Goal: Information Seeking & Learning: Learn about a topic

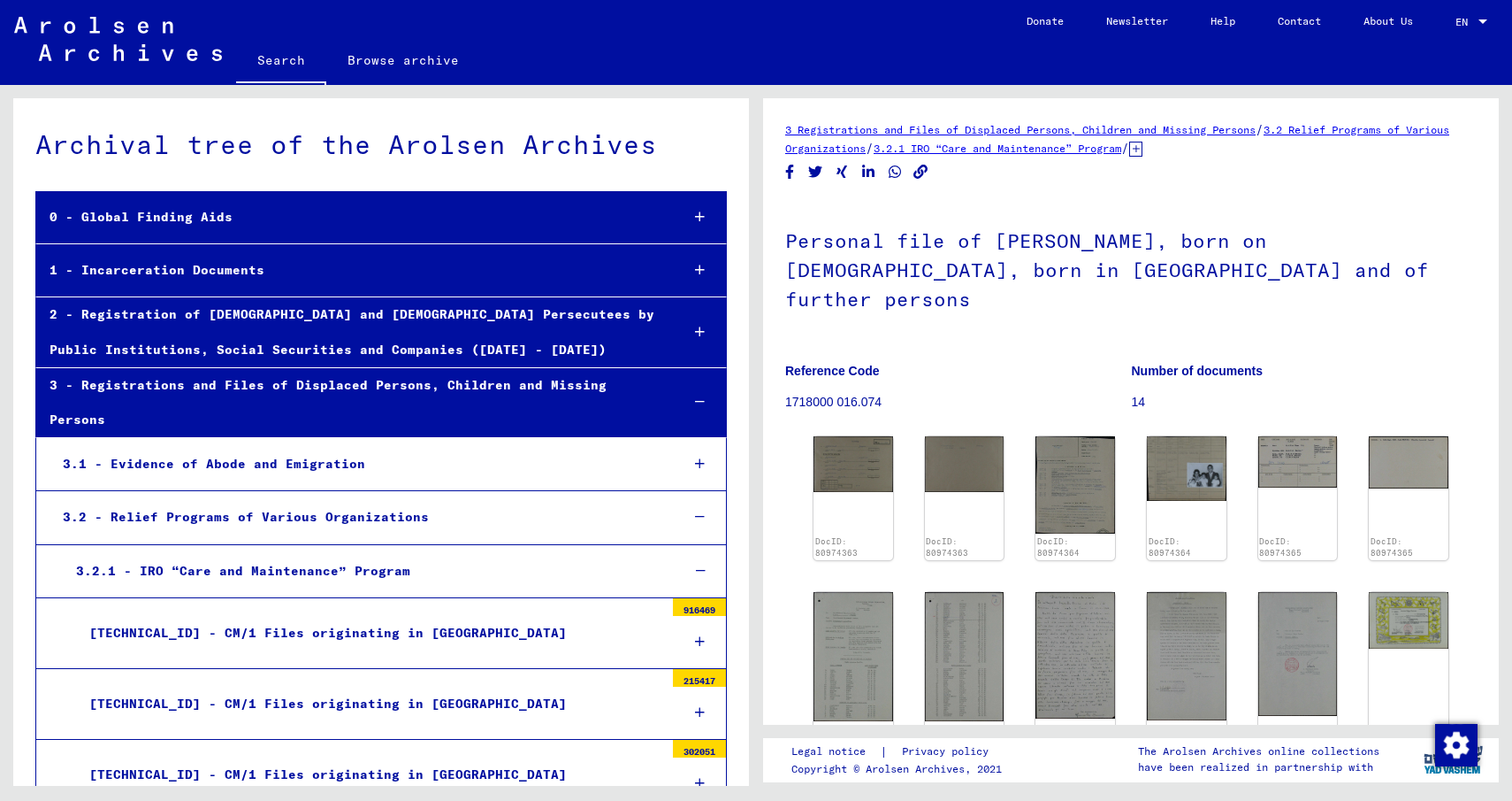
scroll to position [7980, 0]
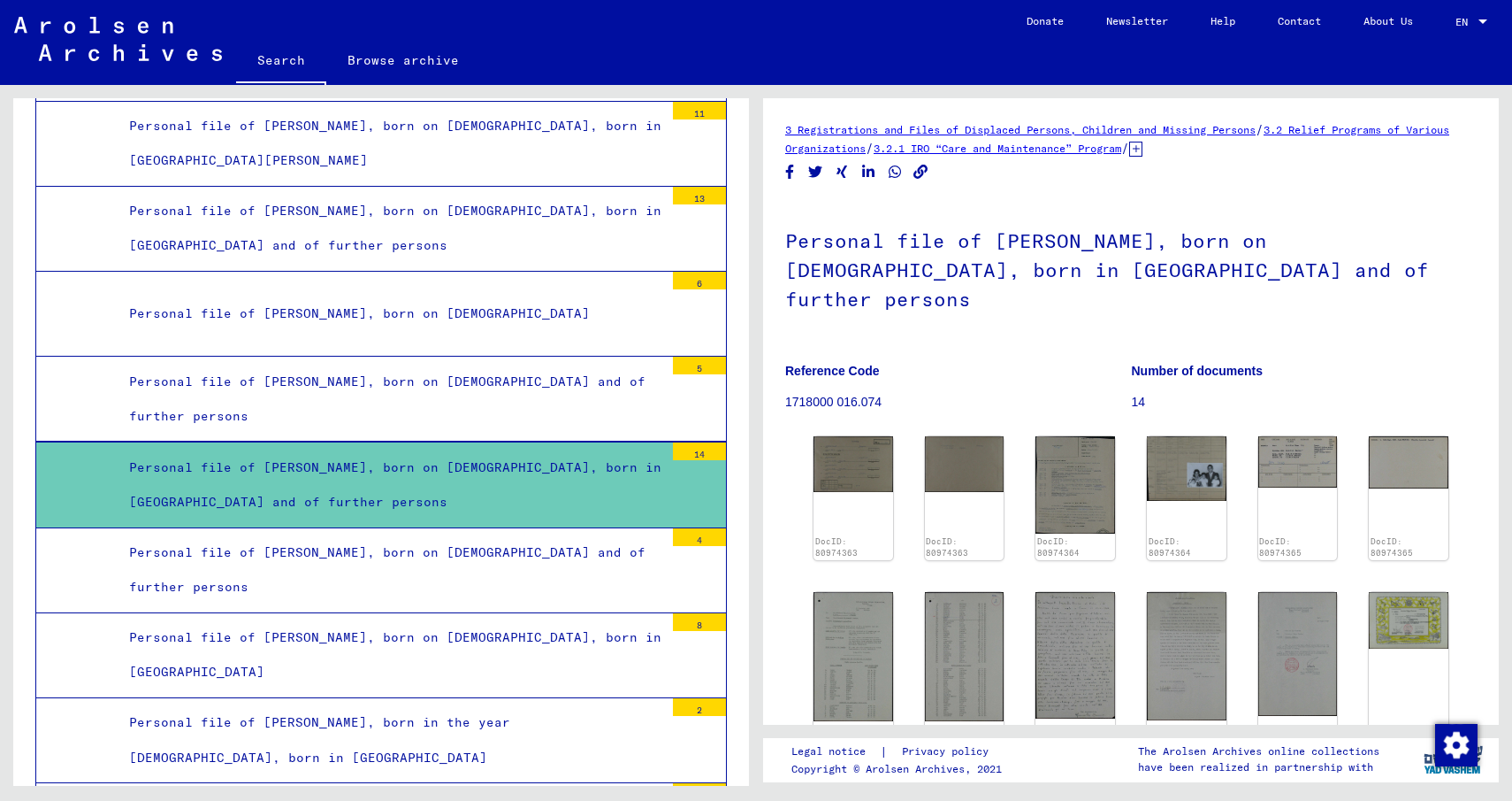
click at [470, 364] on div "Personal file of [PERSON_NAME], born on [DEMOGRAPHIC_DATA] and of further perso…" at bounding box center [390, 399] width 548 height 69
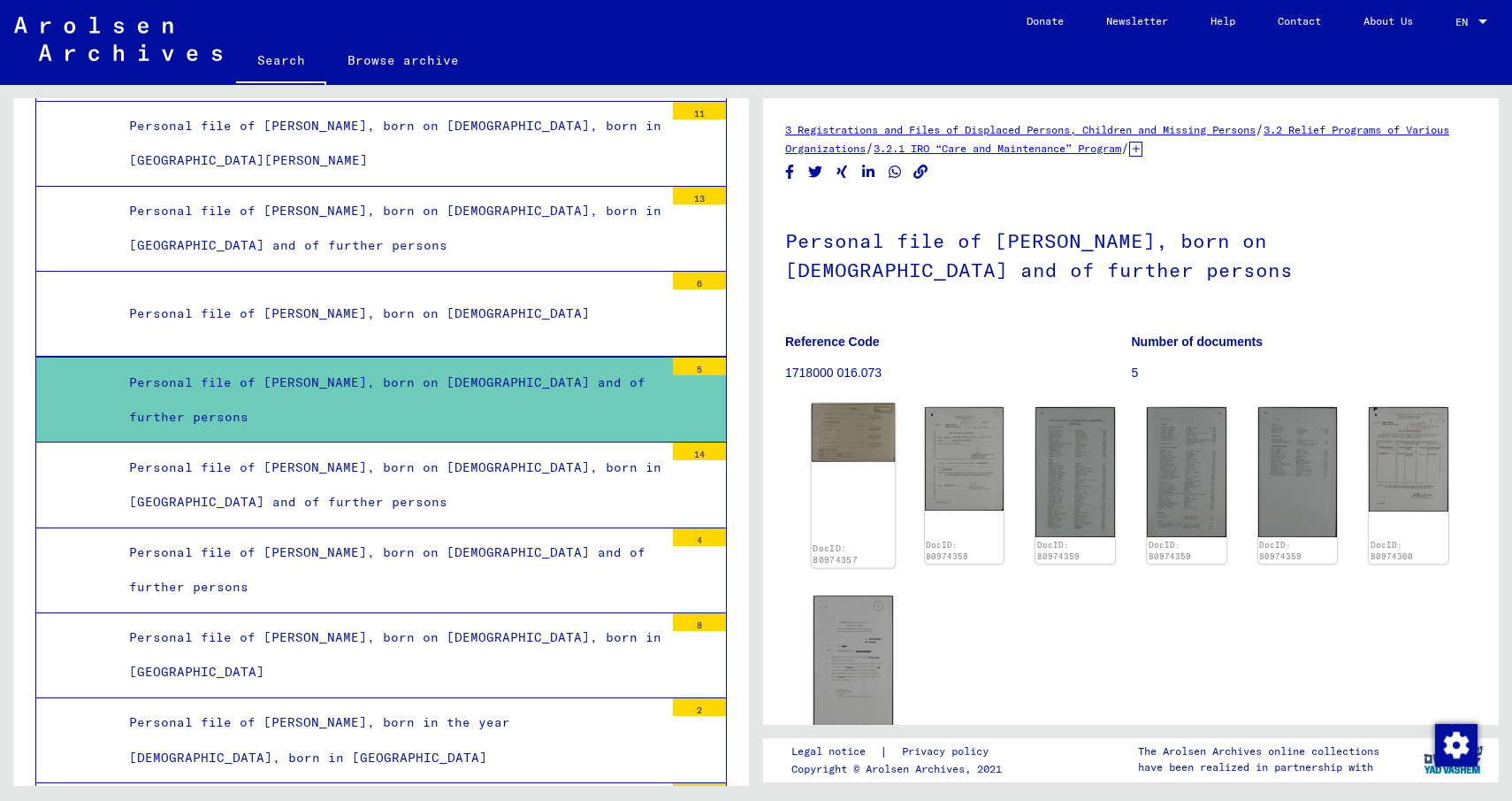
click at [841, 440] on img at bounding box center [853, 432] width 84 height 58
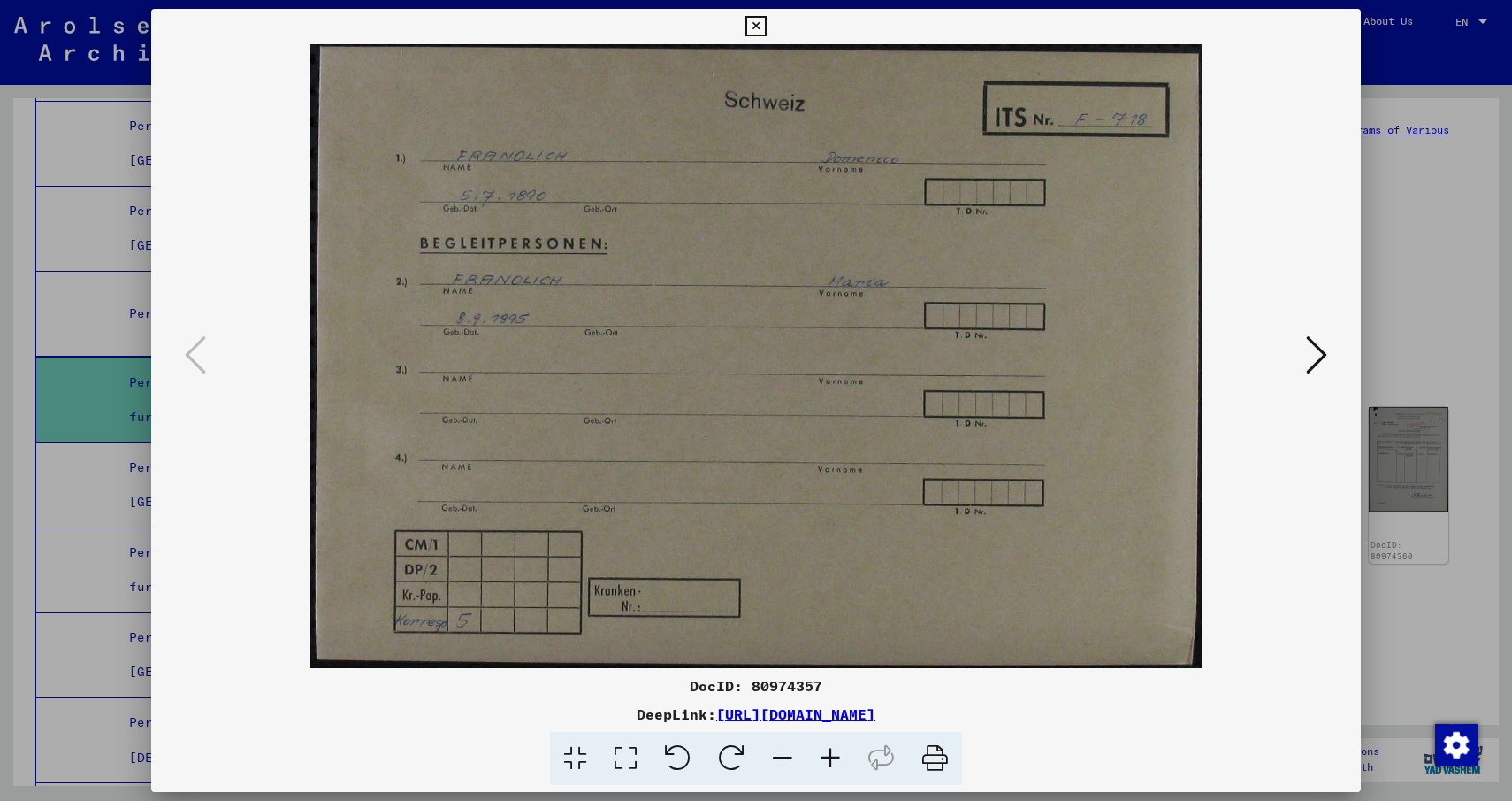
click at [1310, 335] on icon at bounding box center [1317, 354] width 22 height 42
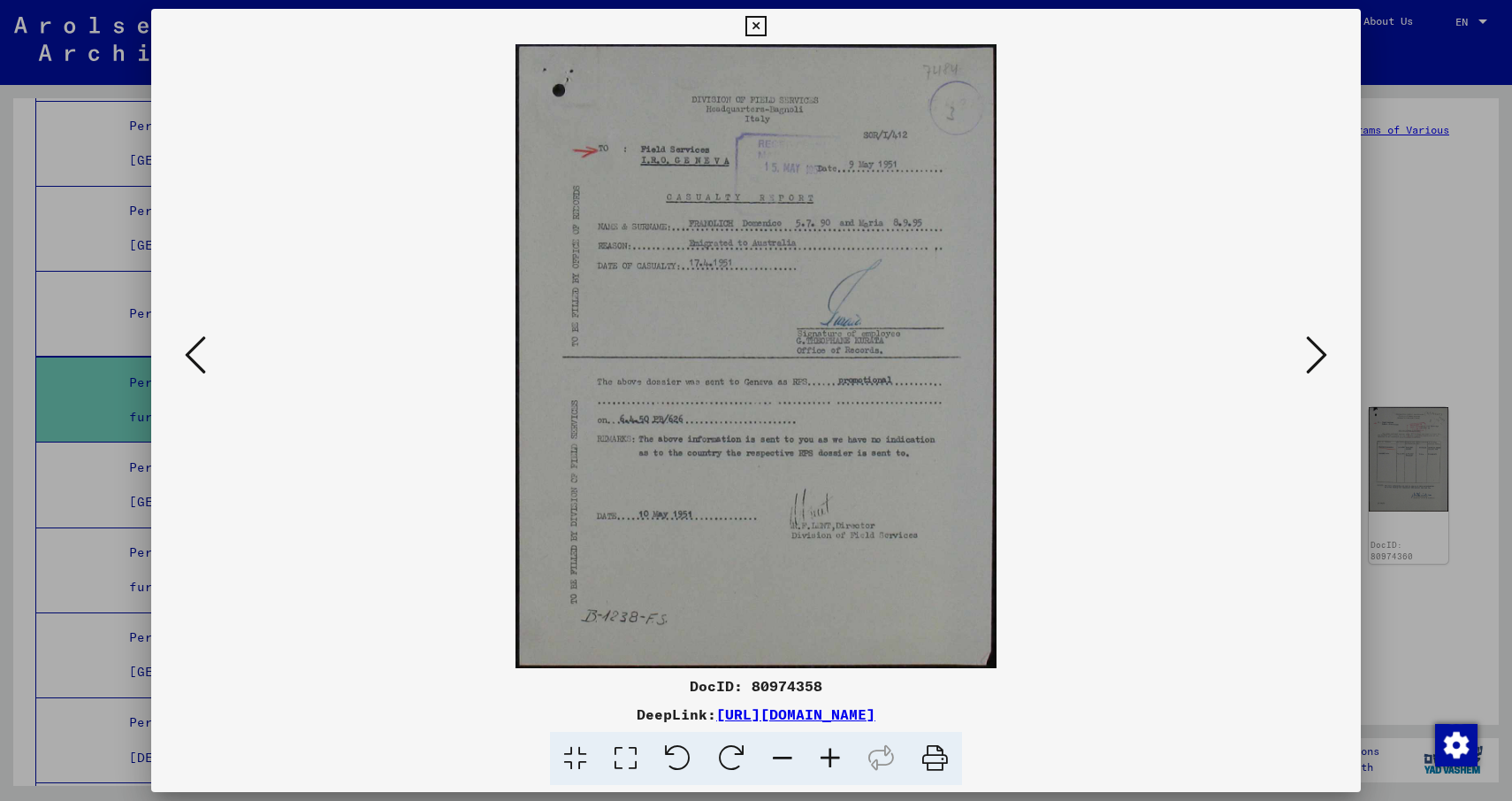
click at [1310, 335] on icon at bounding box center [1317, 354] width 22 height 42
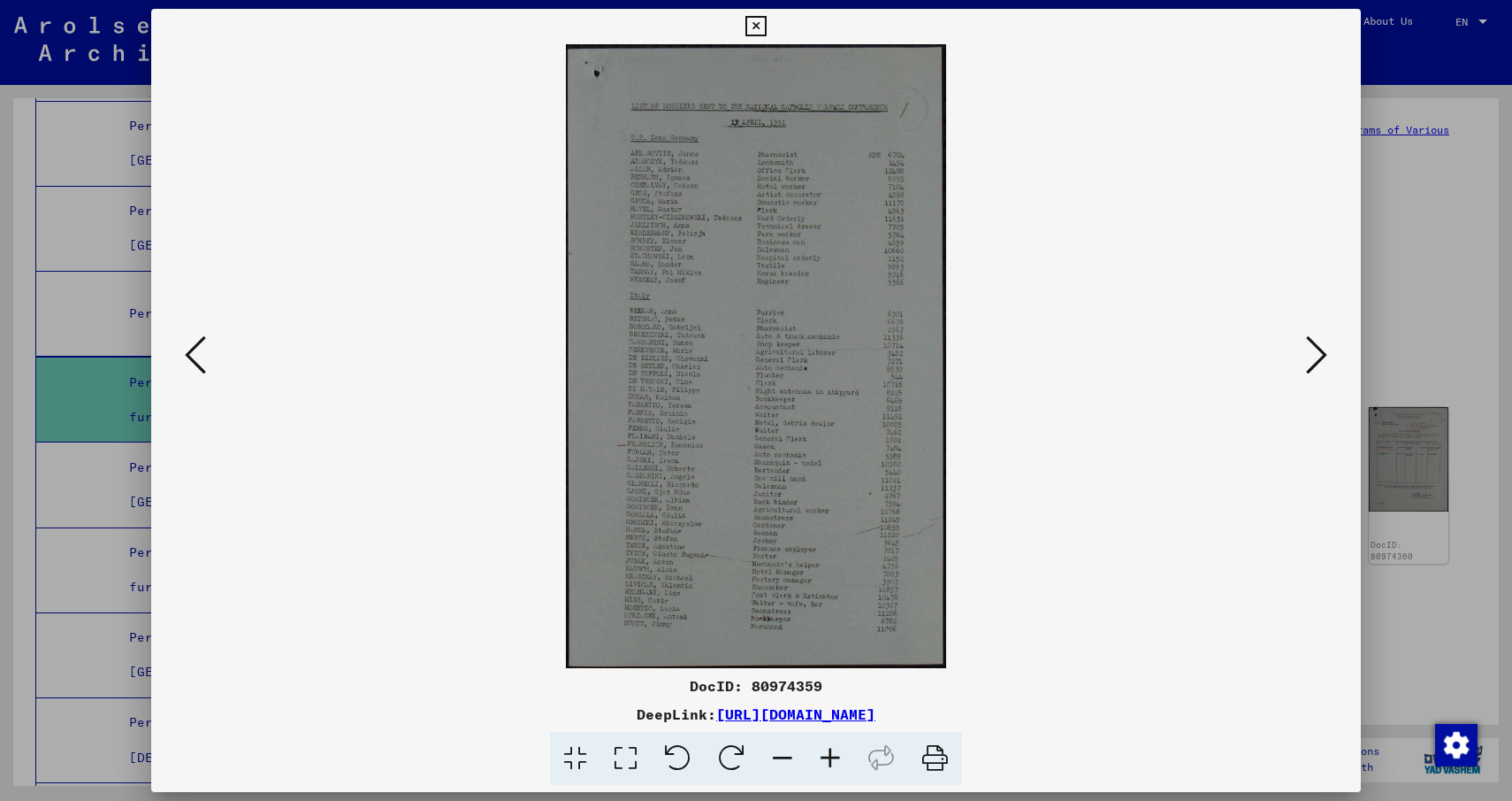
click at [835, 758] on icon at bounding box center [830, 758] width 48 height 54
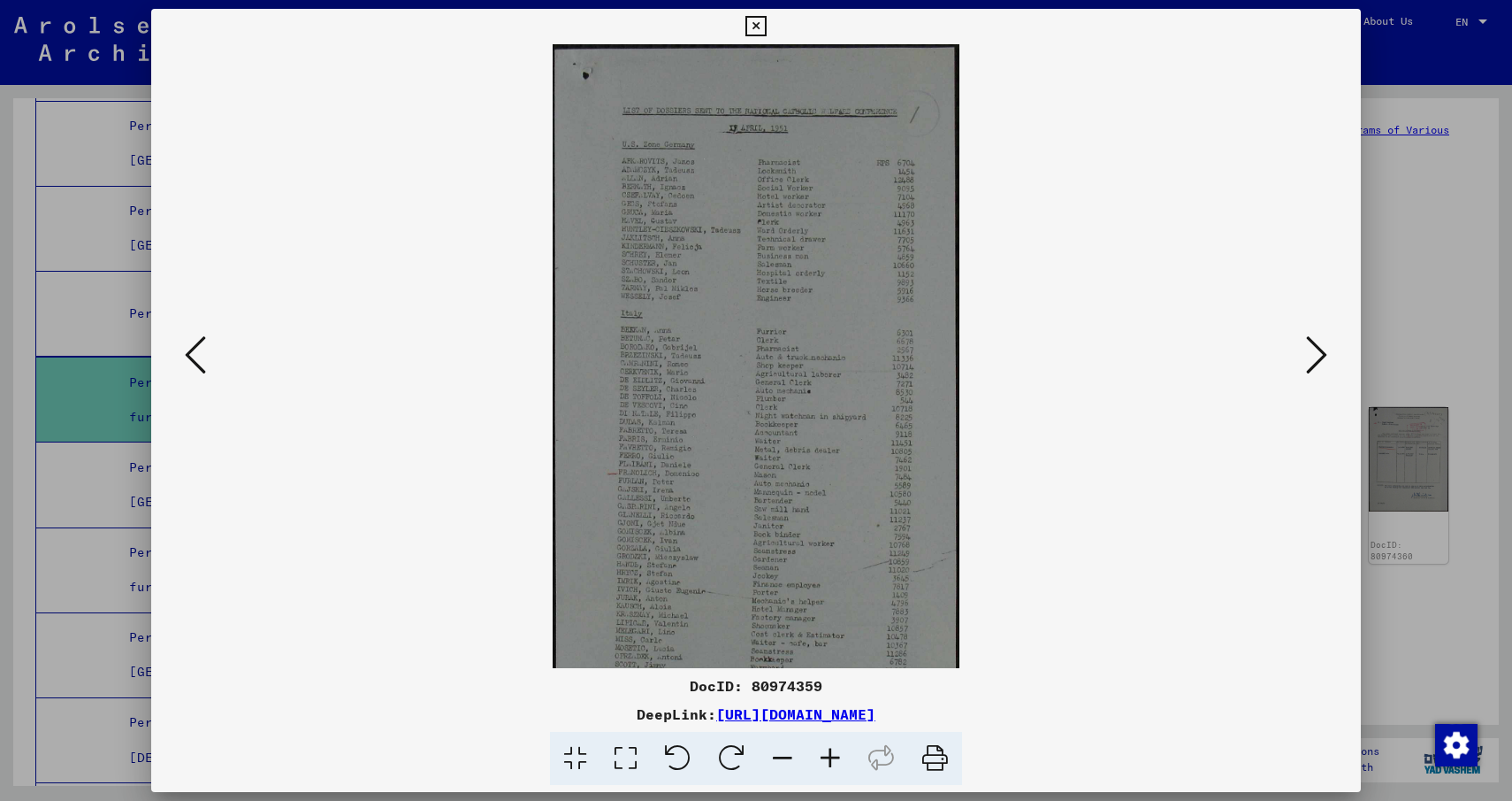
click at [835, 758] on icon at bounding box center [830, 758] width 48 height 54
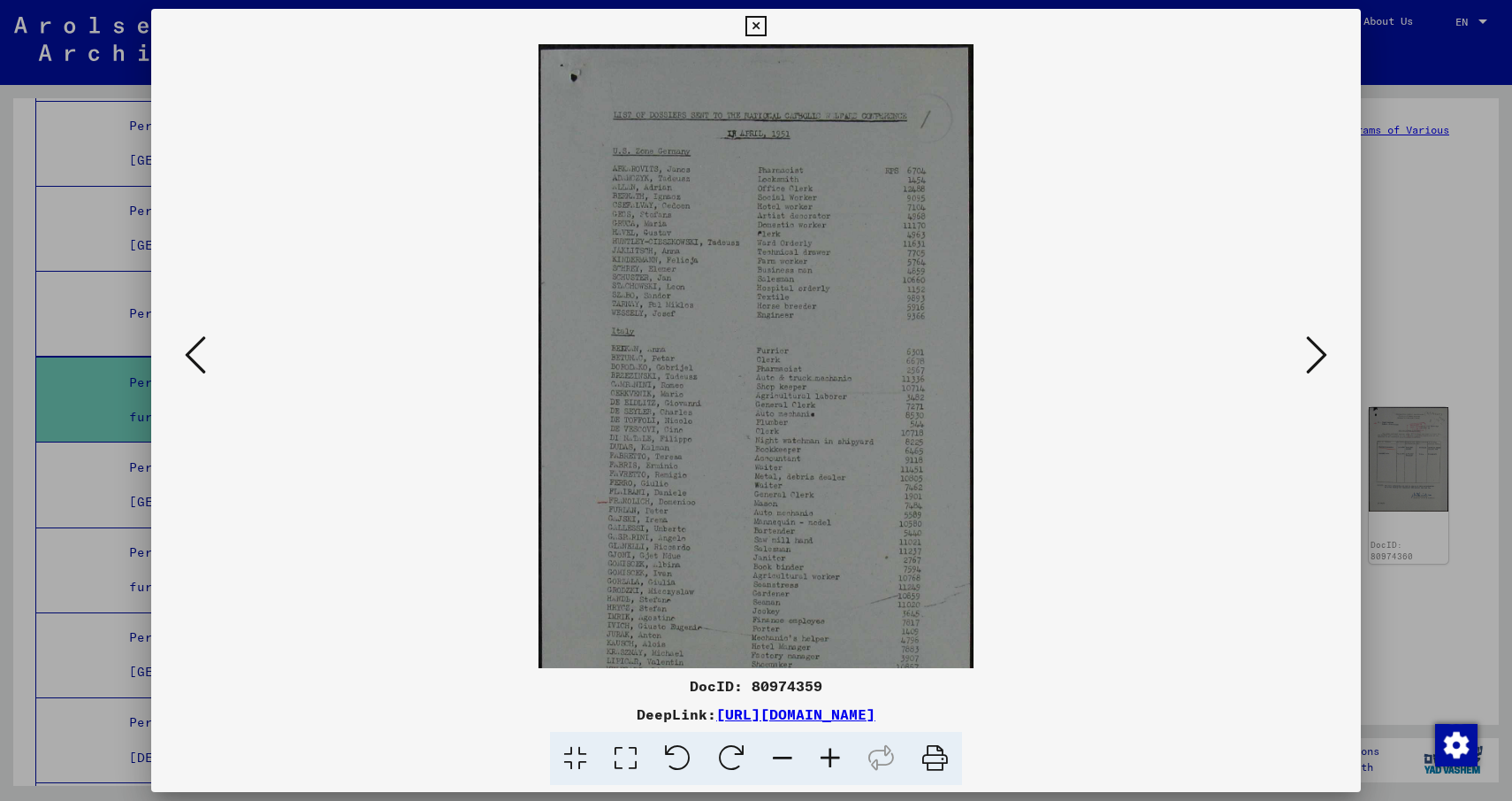
click at [832, 763] on icon at bounding box center [830, 758] width 48 height 54
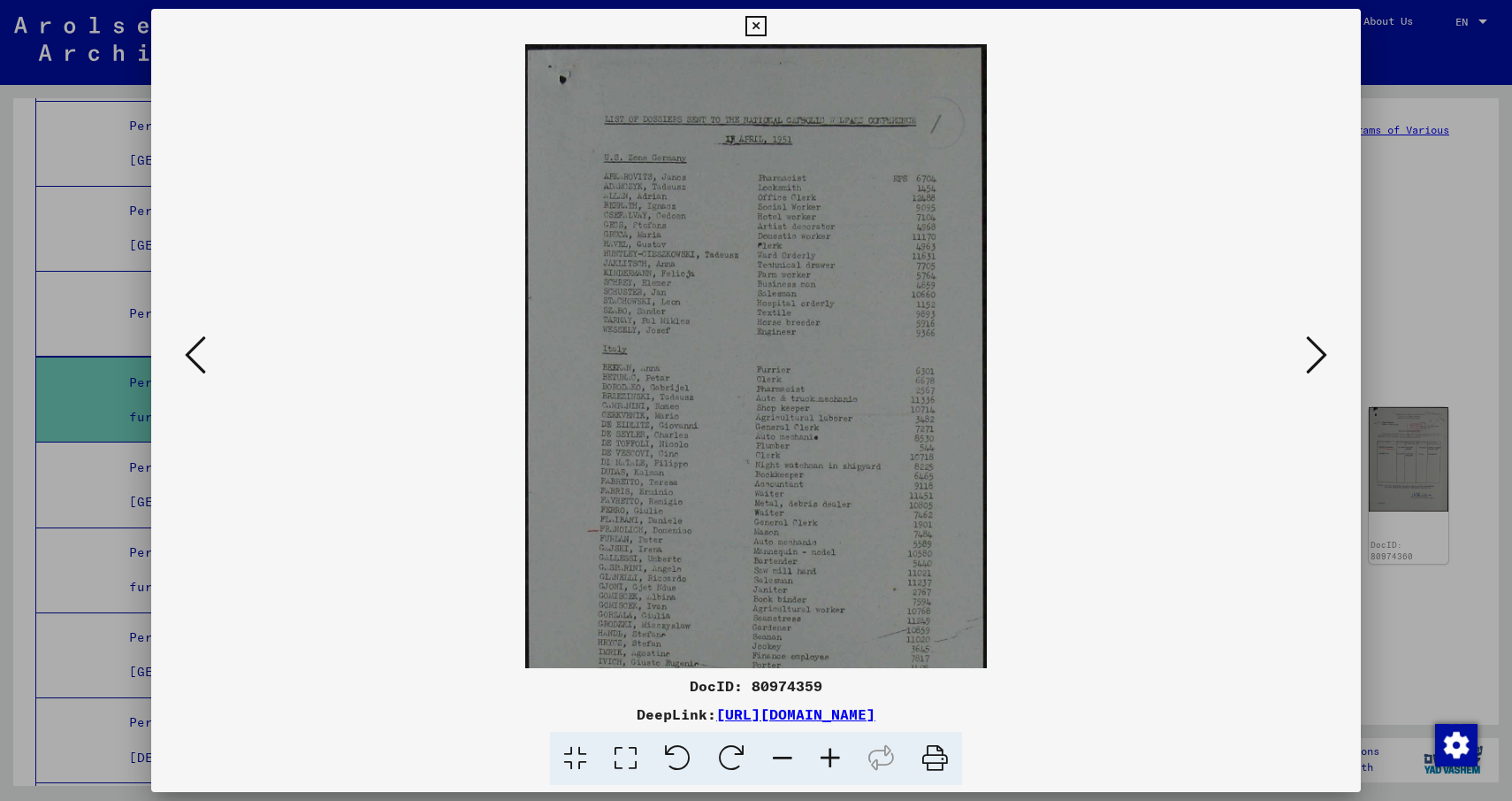
click at [832, 763] on icon at bounding box center [830, 758] width 48 height 54
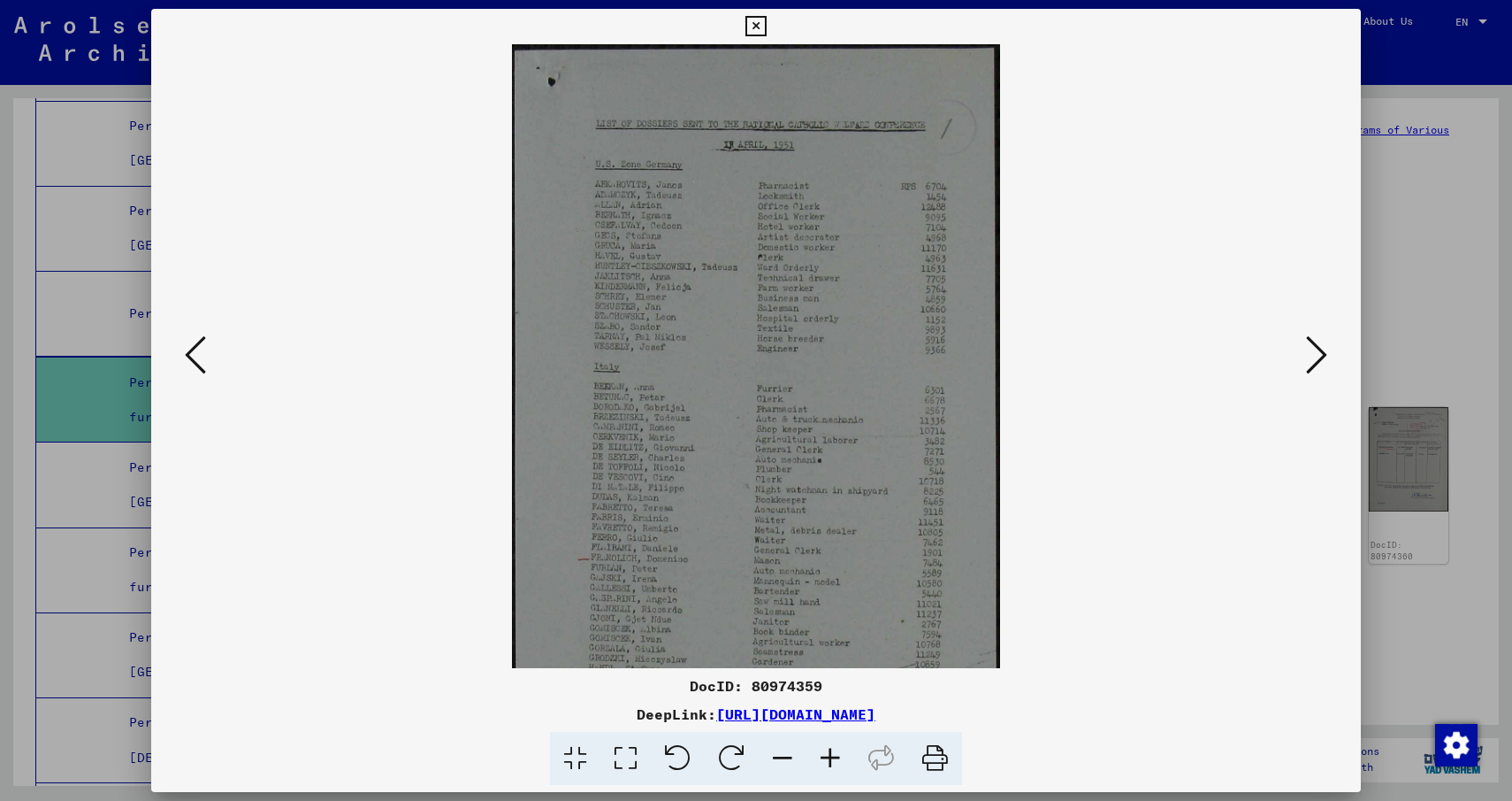
click at [832, 763] on icon at bounding box center [830, 758] width 48 height 54
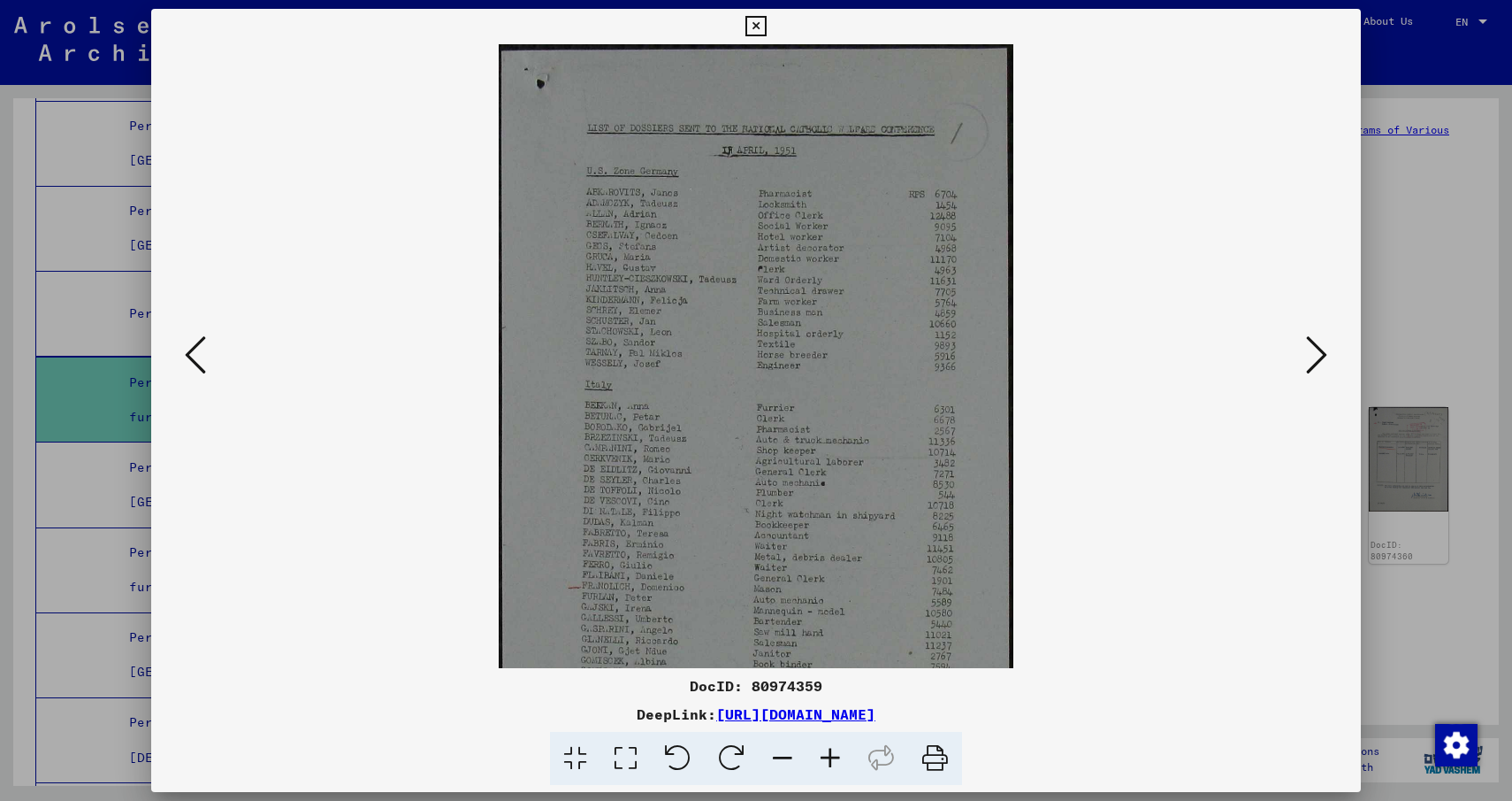
click at [832, 763] on icon at bounding box center [830, 758] width 48 height 54
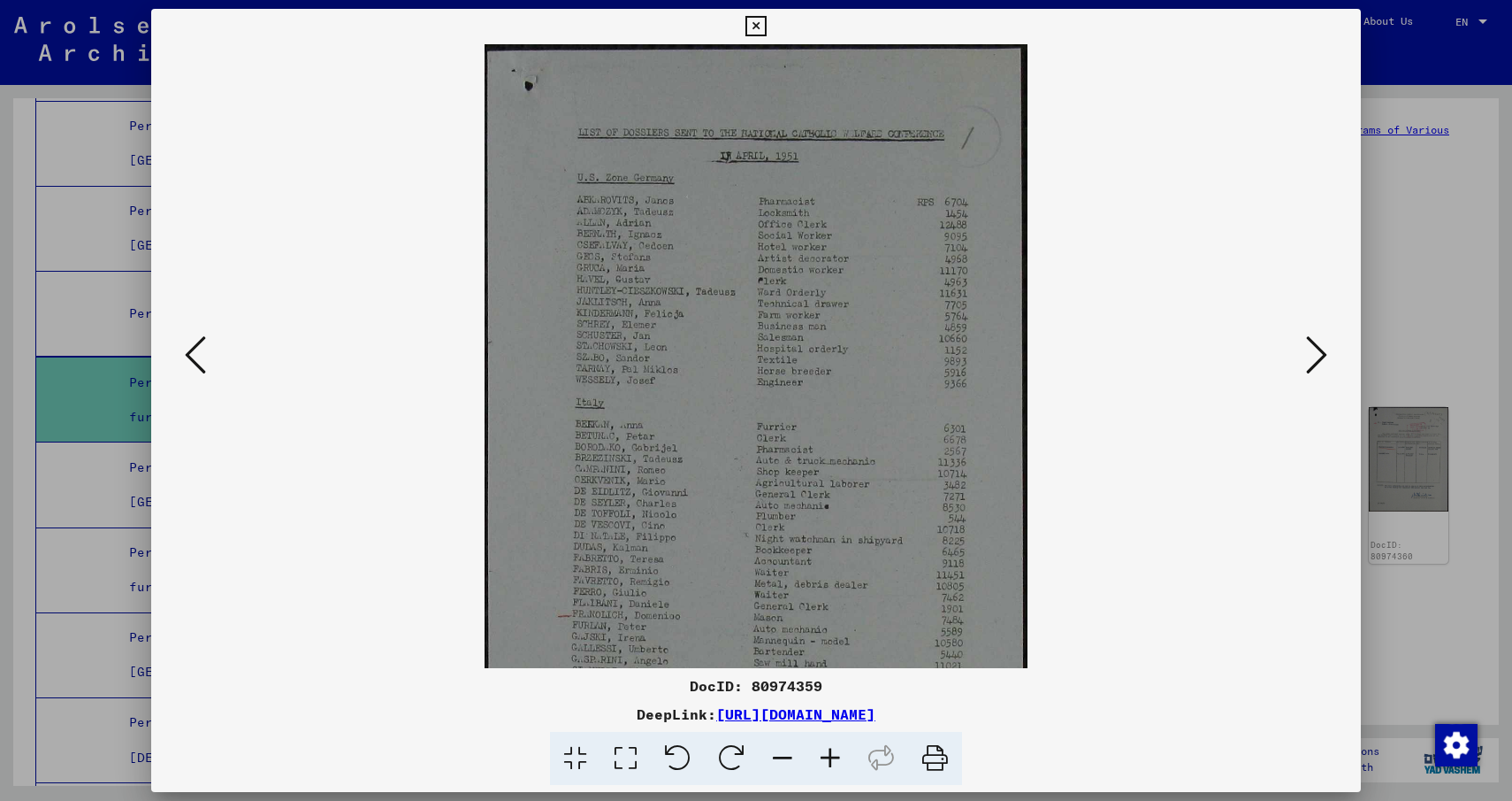
click at [1318, 363] on icon at bounding box center [1317, 354] width 22 height 42
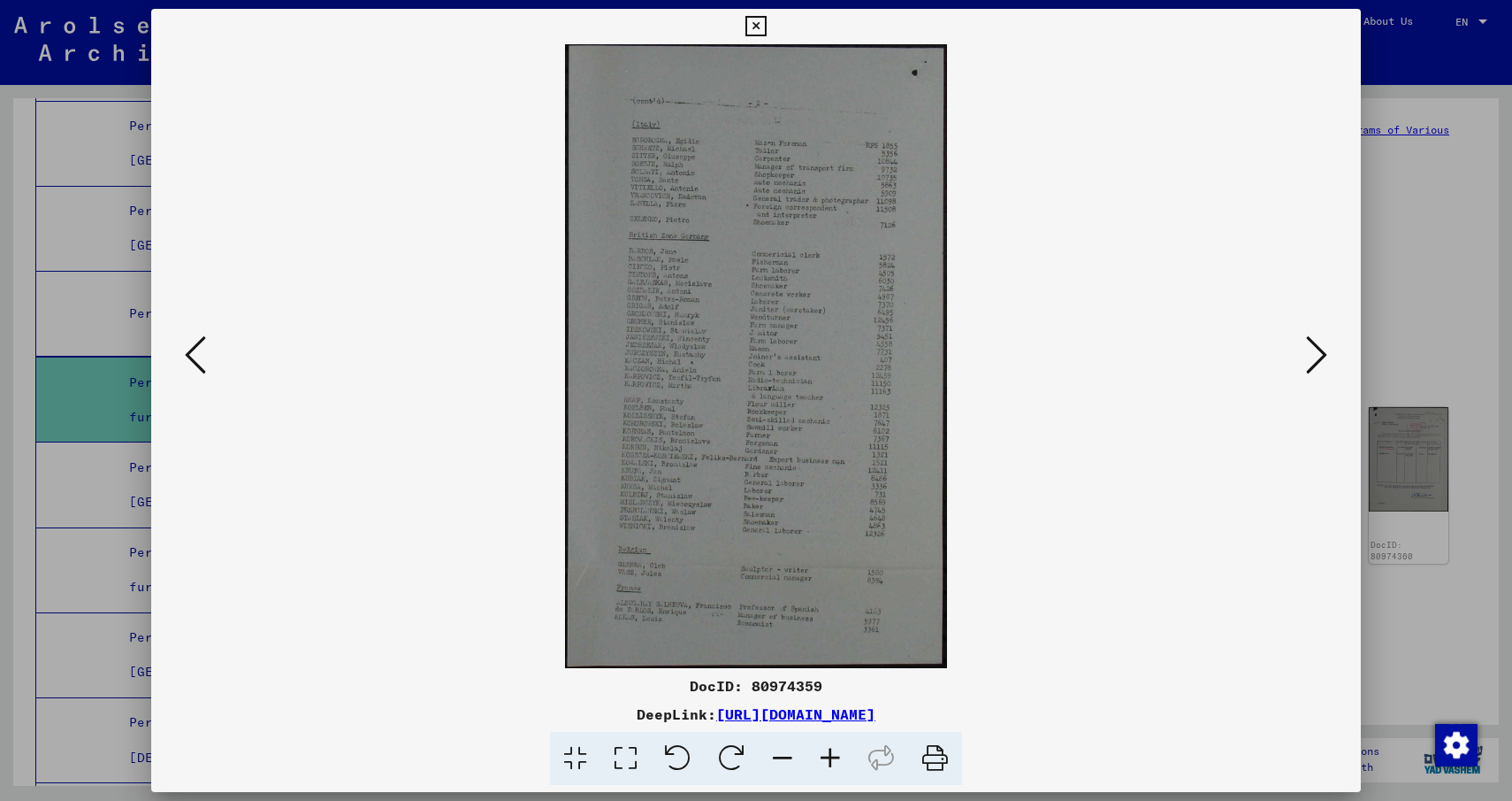
click at [1318, 363] on icon at bounding box center [1317, 354] width 22 height 42
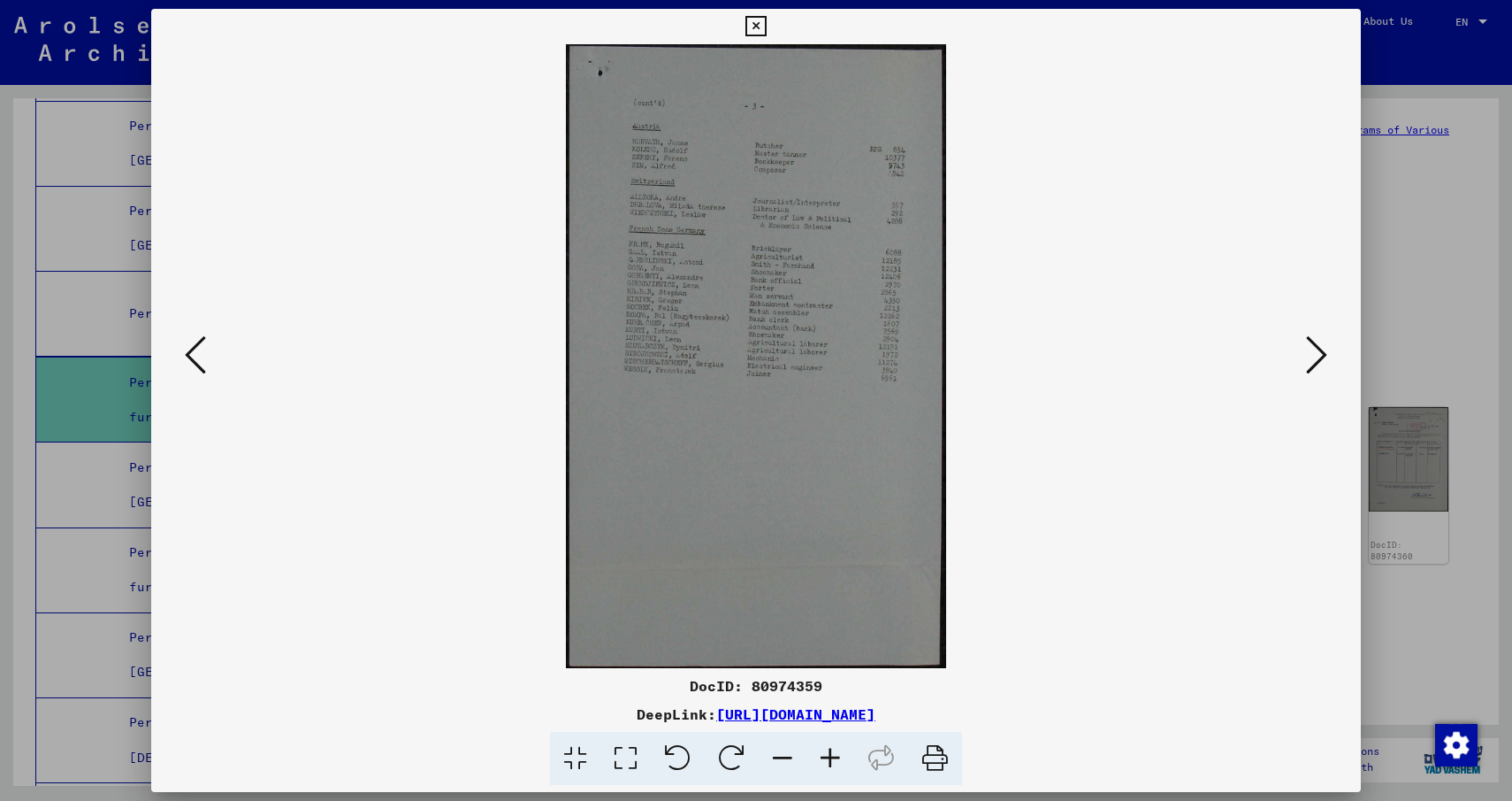
click at [1318, 363] on icon at bounding box center [1317, 354] width 22 height 42
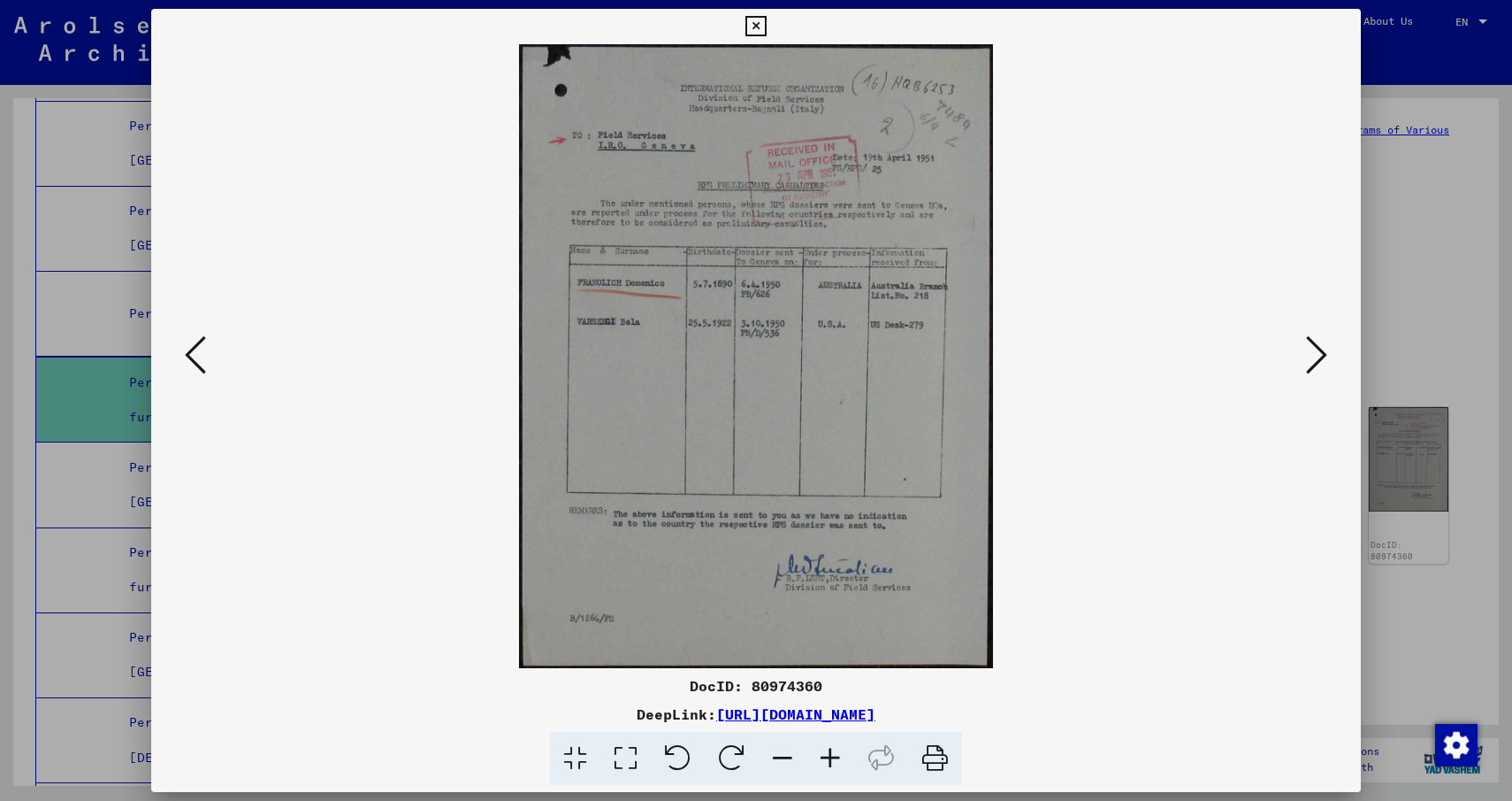
click at [1318, 363] on icon at bounding box center [1317, 354] width 22 height 42
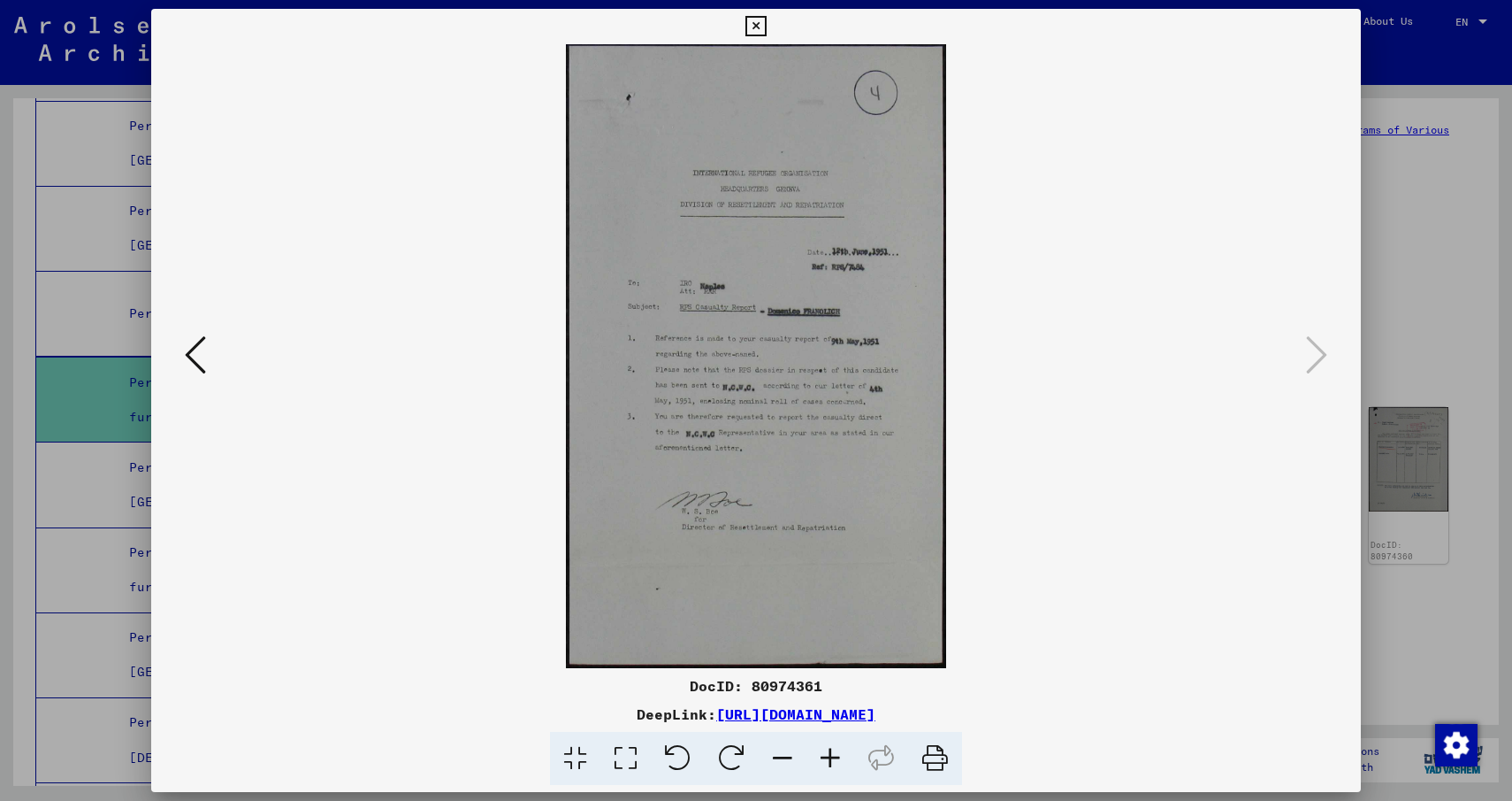
click at [838, 761] on icon at bounding box center [830, 758] width 48 height 54
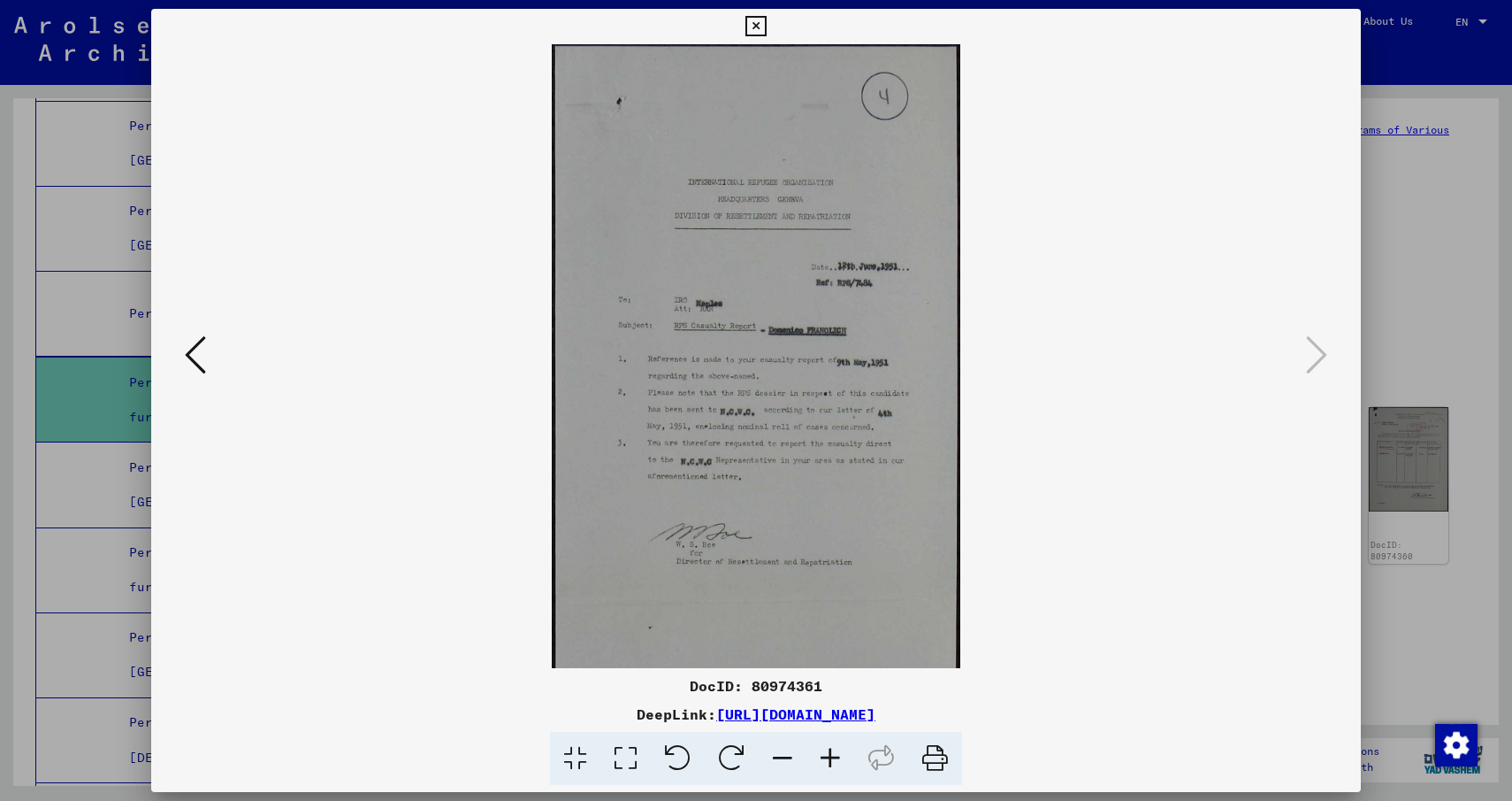
click at [838, 761] on icon at bounding box center [830, 758] width 48 height 54
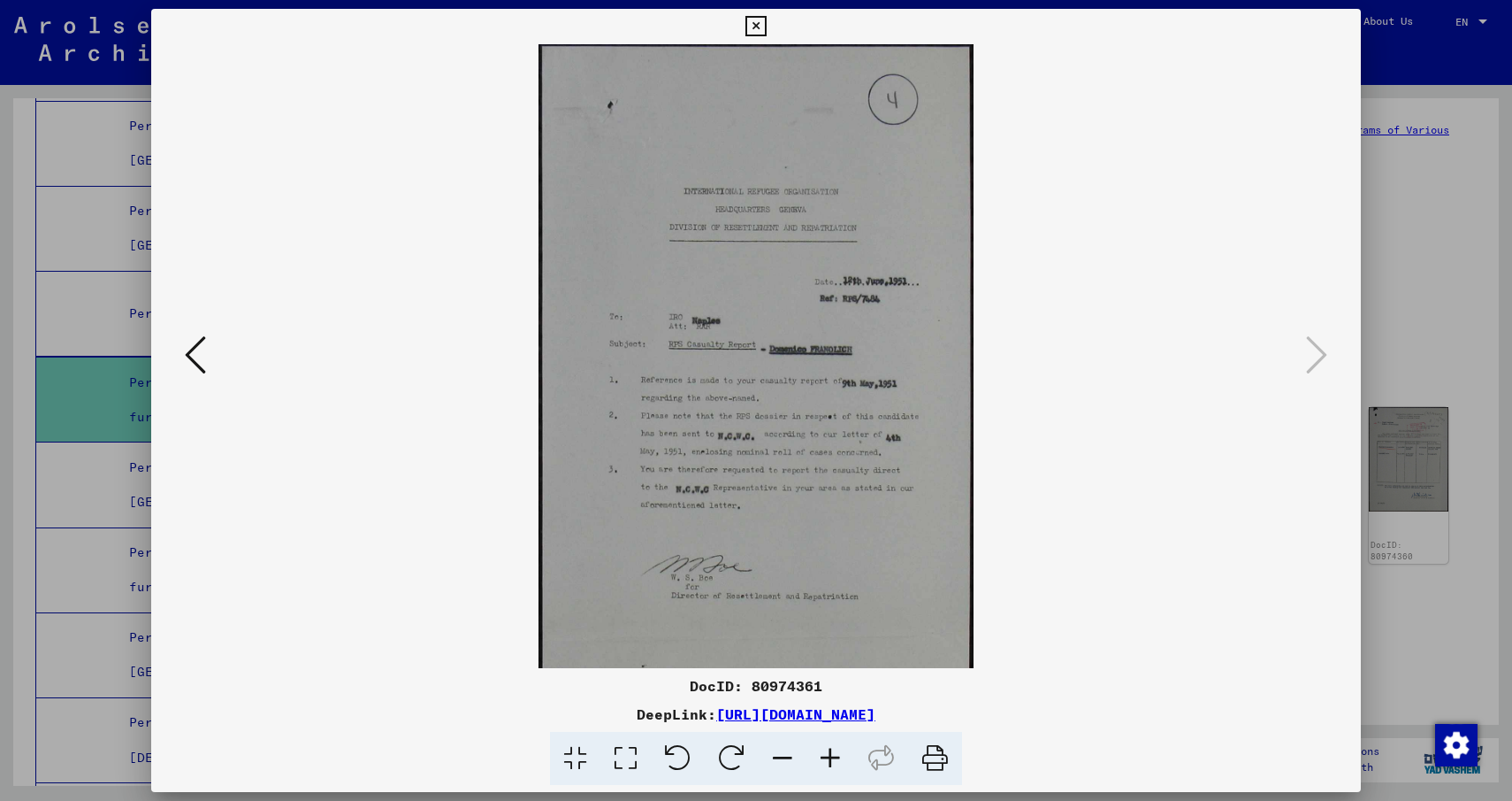
click at [838, 761] on icon at bounding box center [830, 758] width 48 height 54
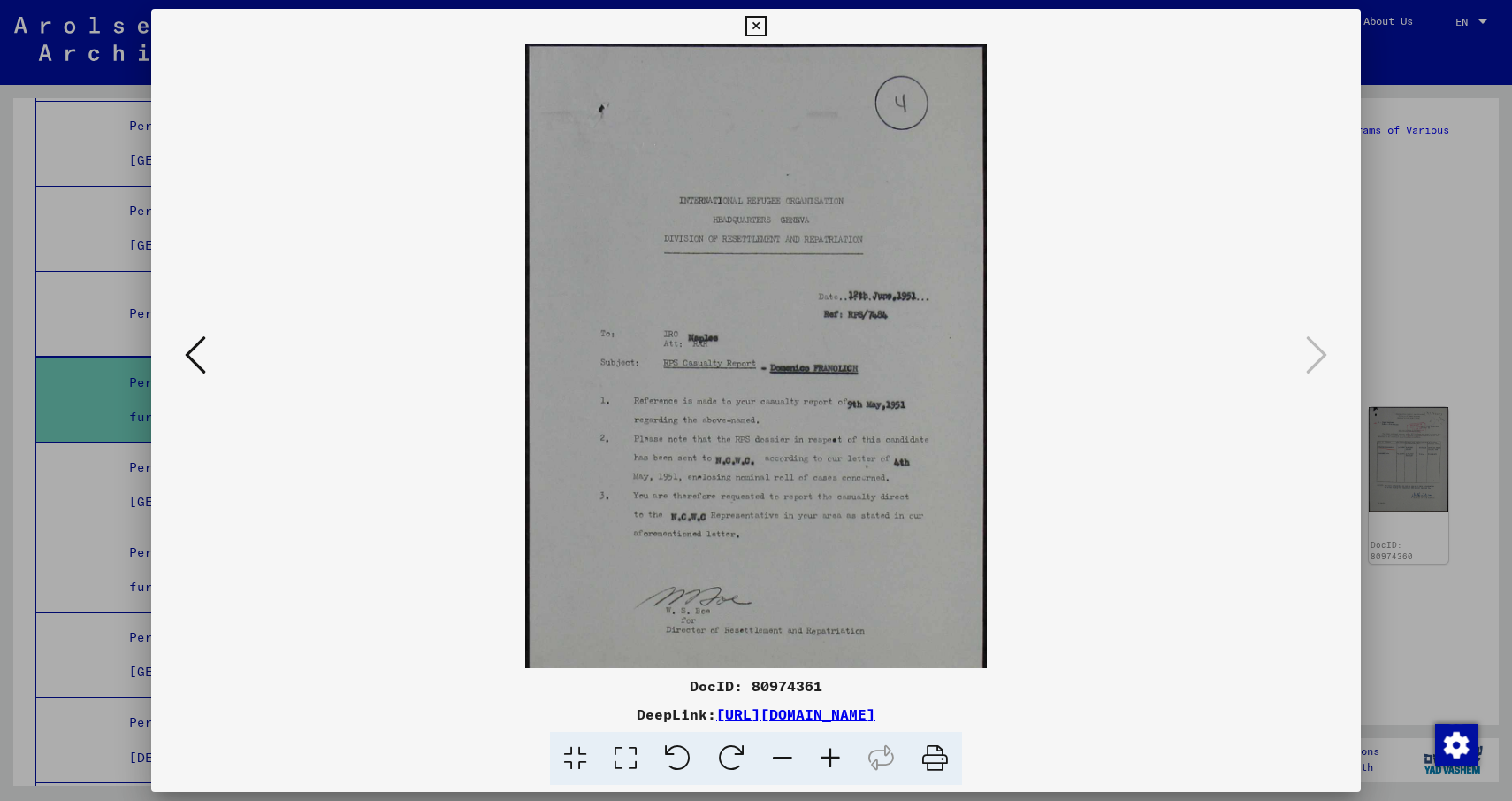
click at [838, 761] on icon at bounding box center [830, 758] width 48 height 54
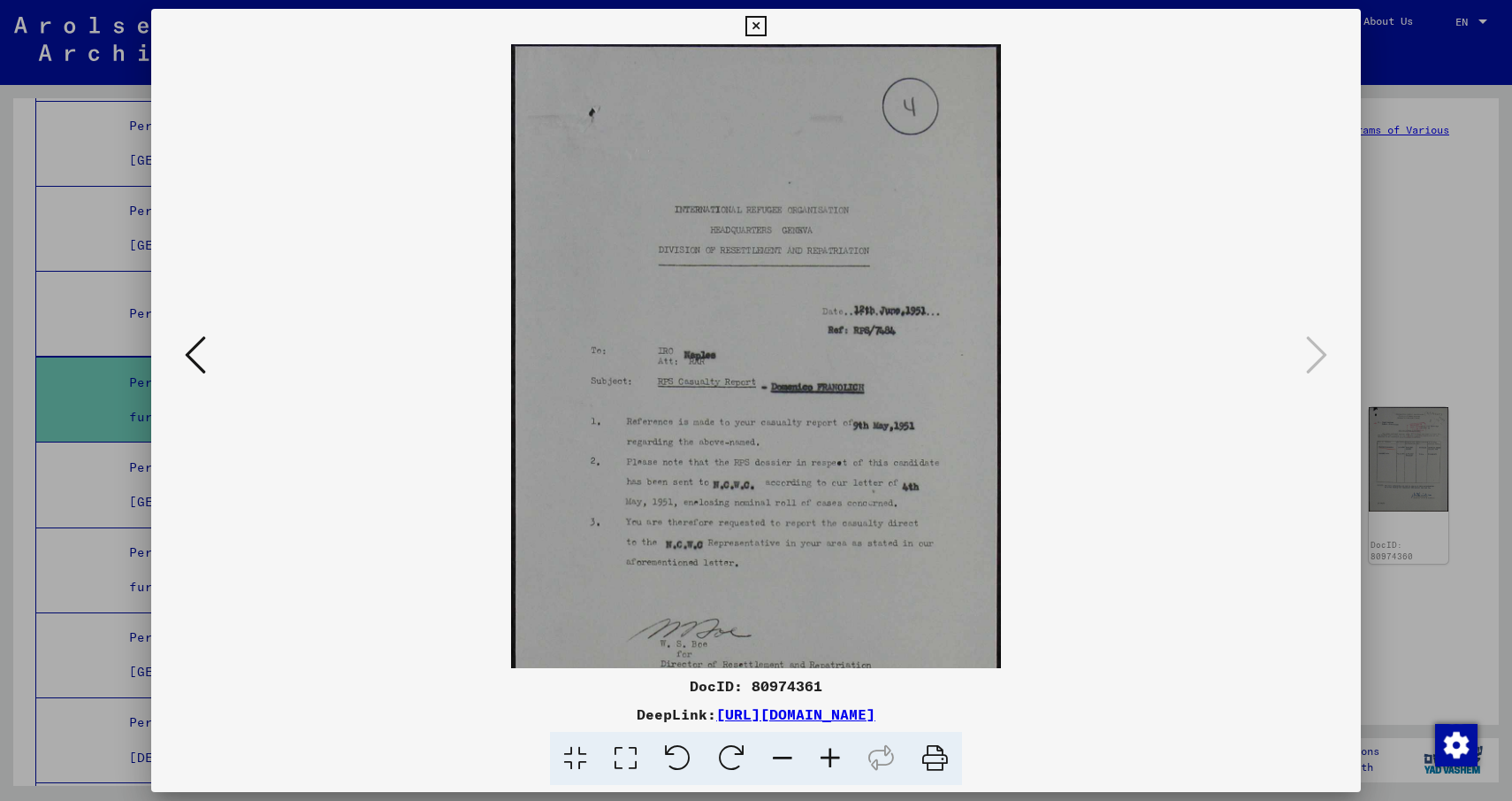
click at [753, 24] on icon at bounding box center [756, 27] width 21 height 22
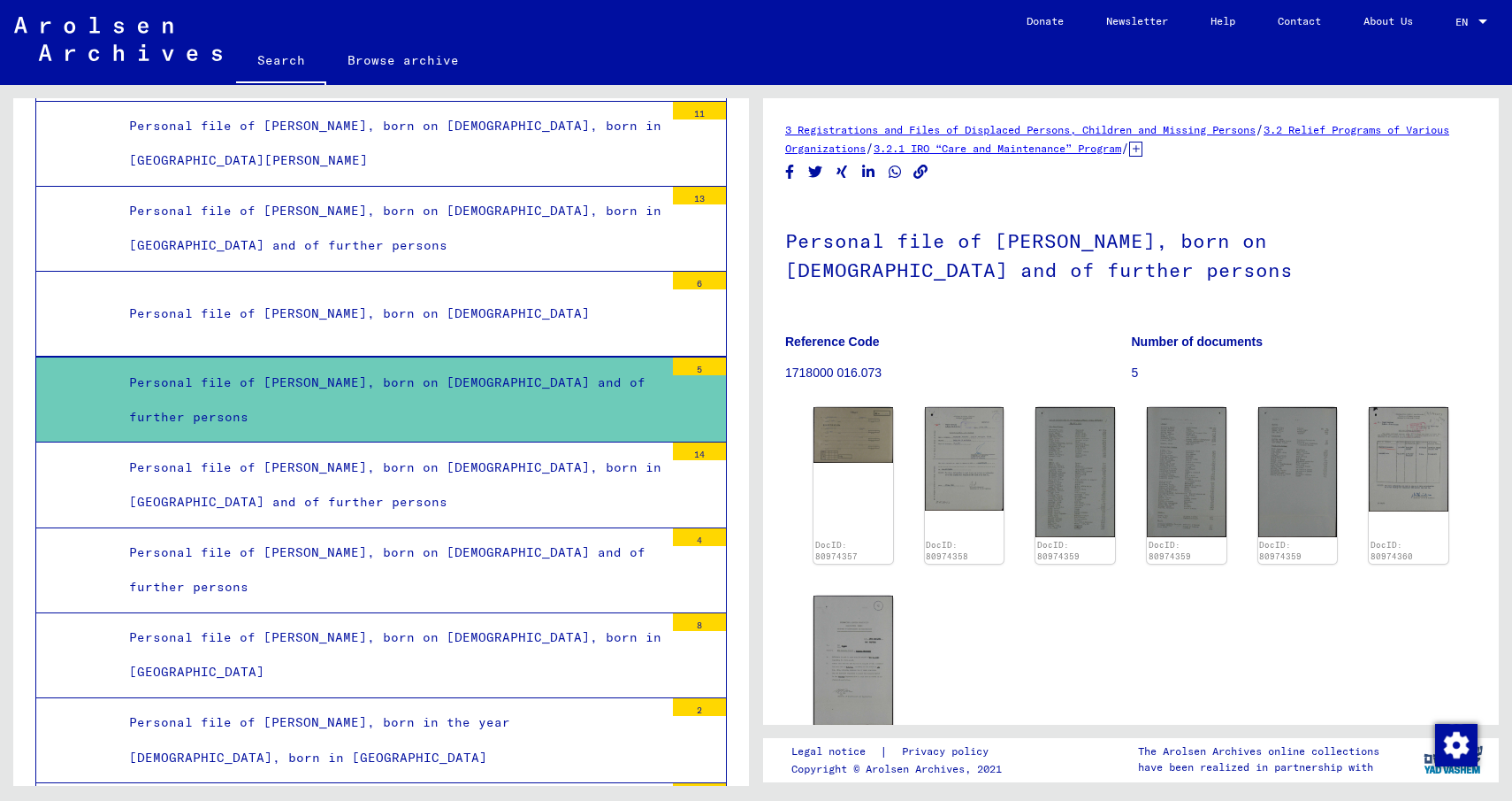
click at [356, 451] on div "Personal file of [PERSON_NAME], born on [DEMOGRAPHIC_DATA], born in [GEOGRAPHIC…" at bounding box center [390, 485] width 548 height 69
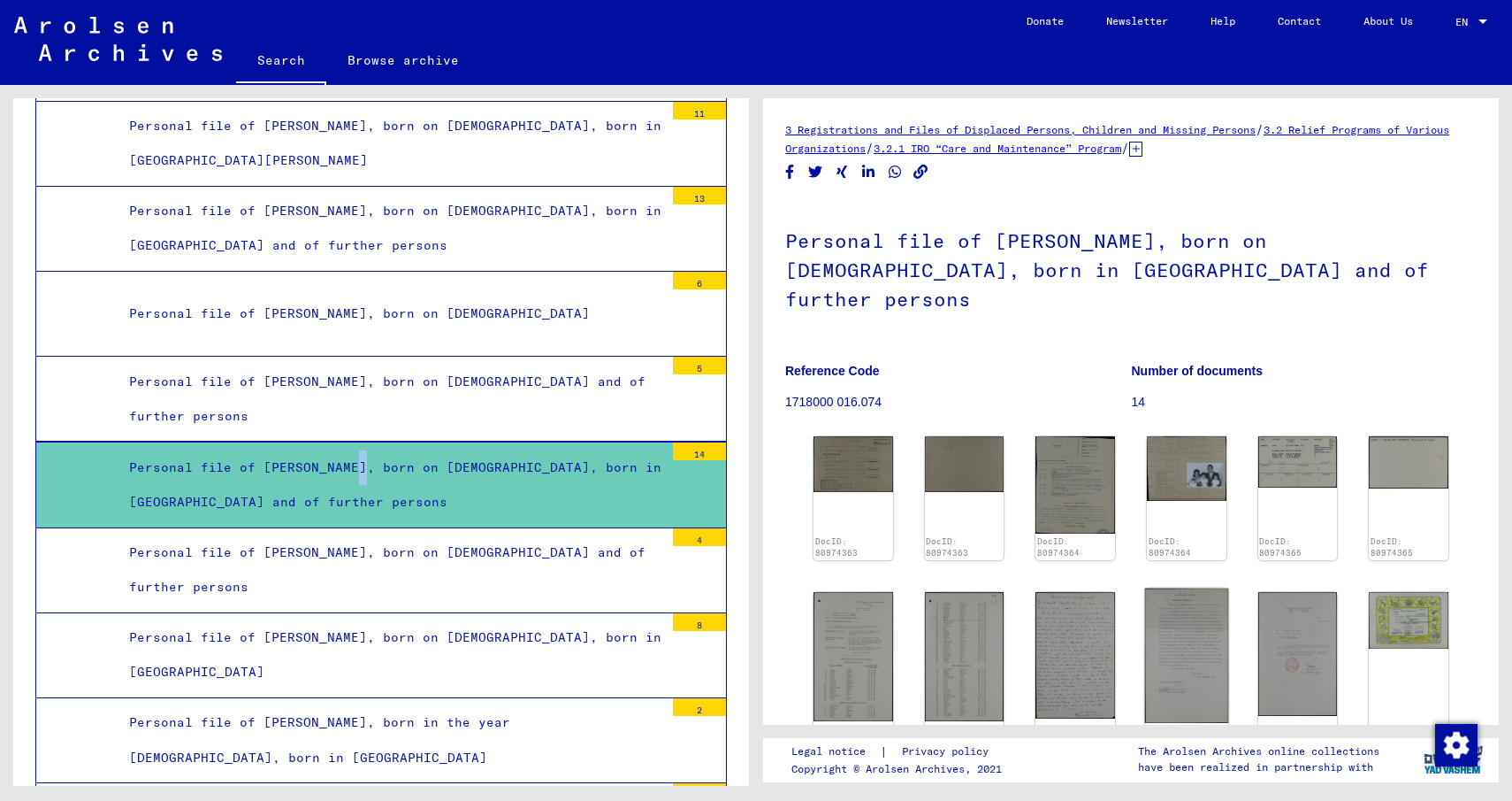
click at [1205, 591] on img at bounding box center [1186, 655] width 84 height 135
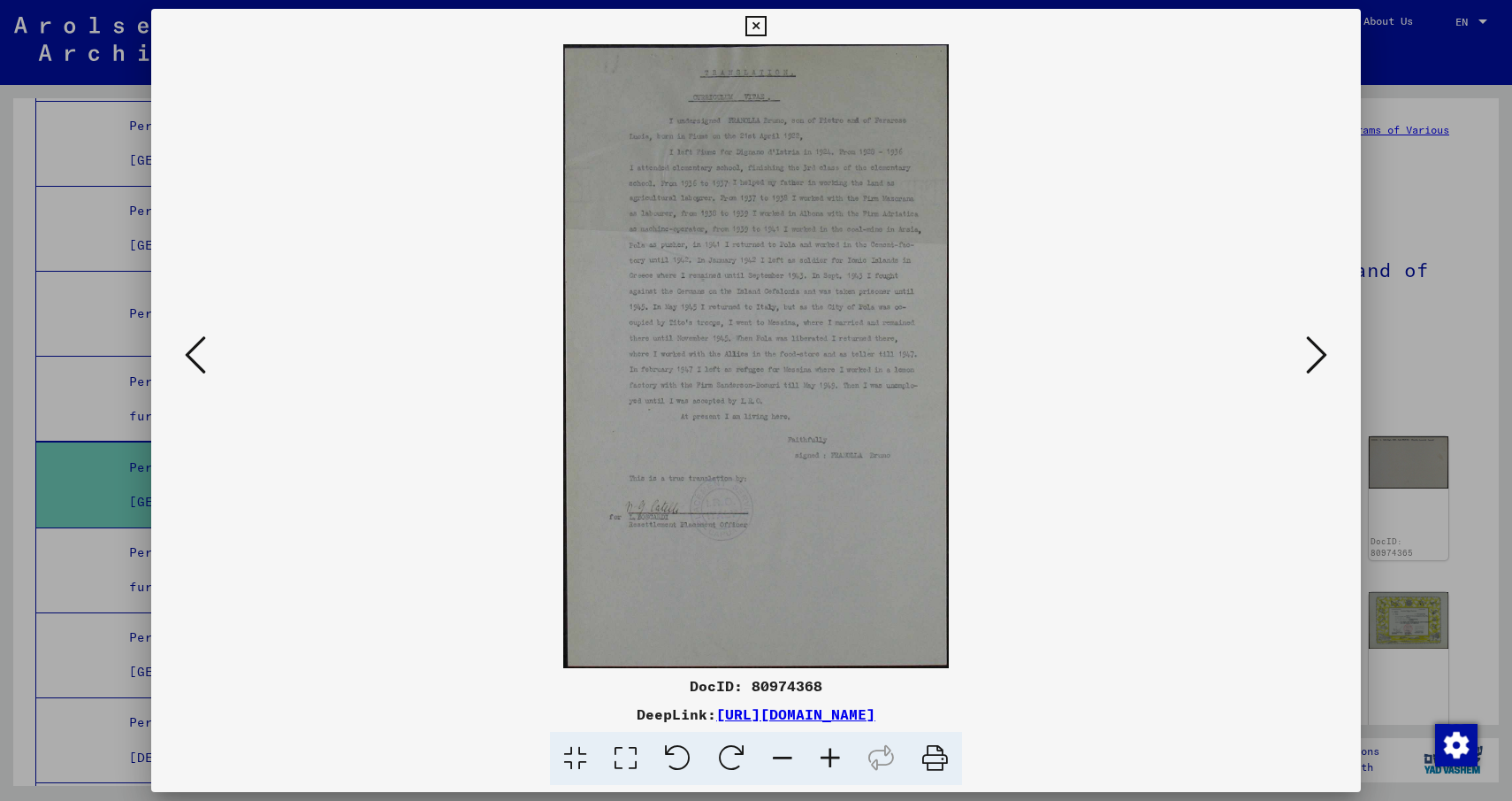
click at [831, 762] on icon at bounding box center [830, 758] width 48 height 54
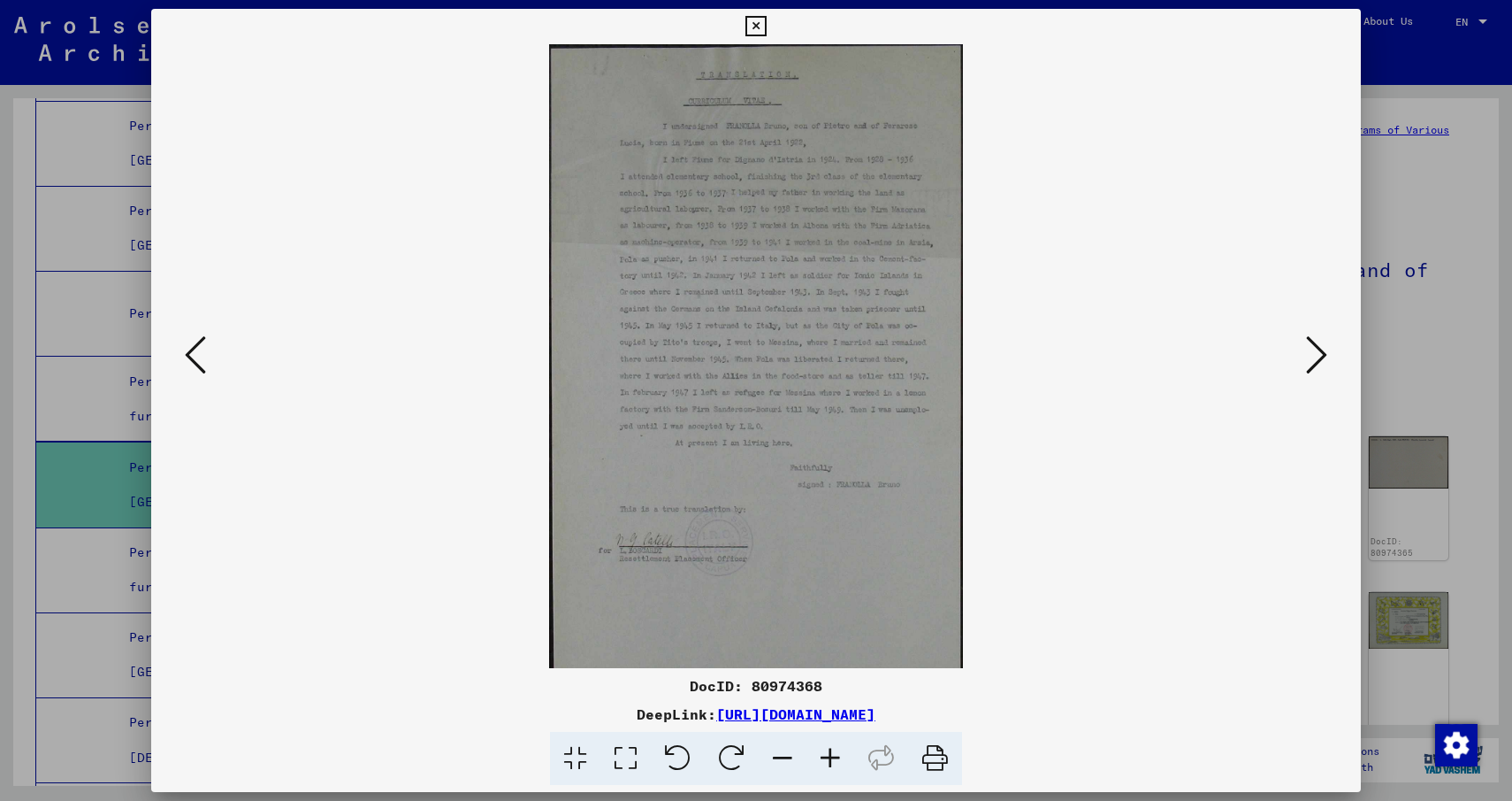
click at [831, 762] on icon at bounding box center [830, 758] width 48 height 54
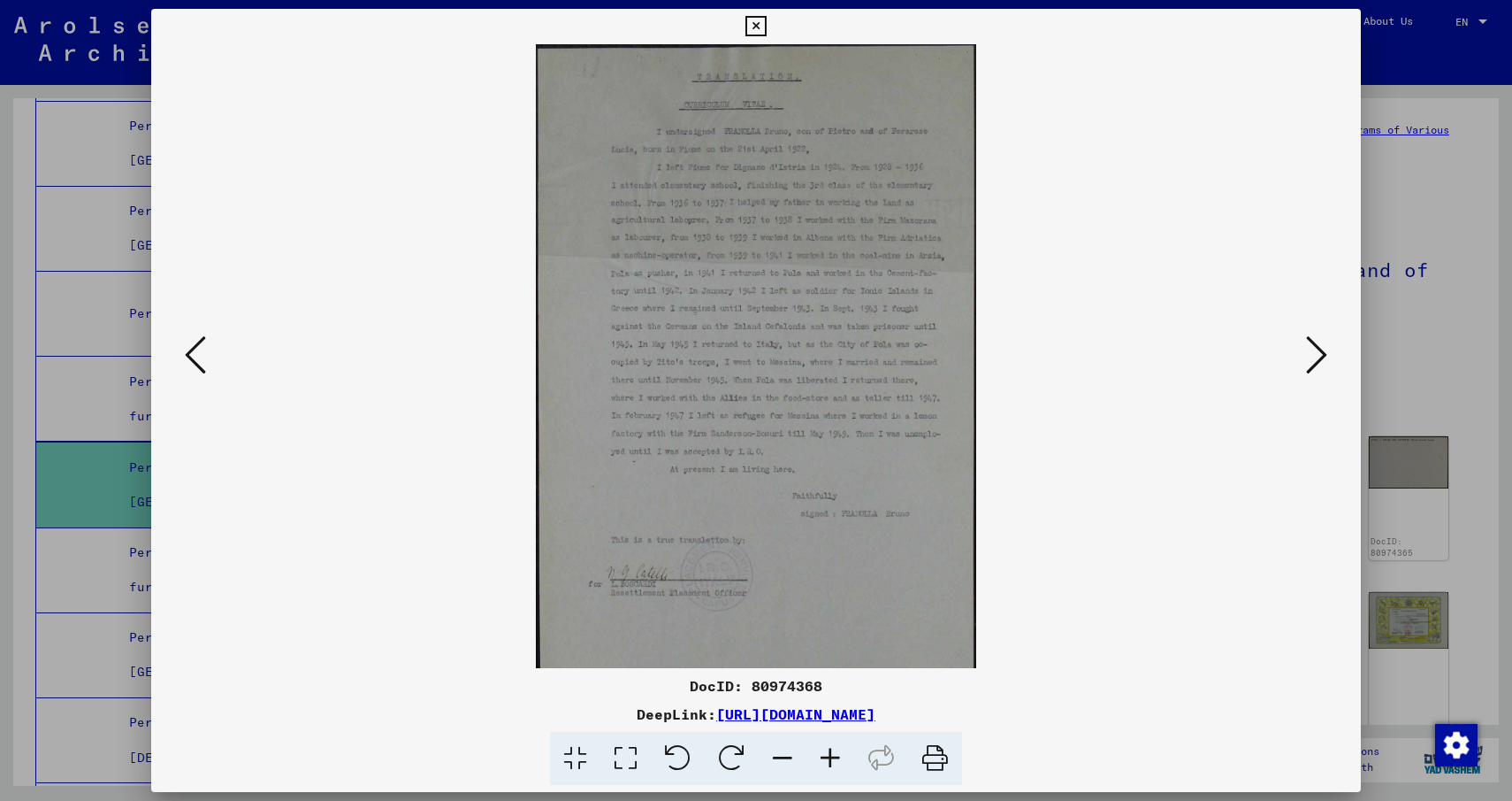
click at [831, 762] on icon at bounding box center [830, 758] width 48 height 54
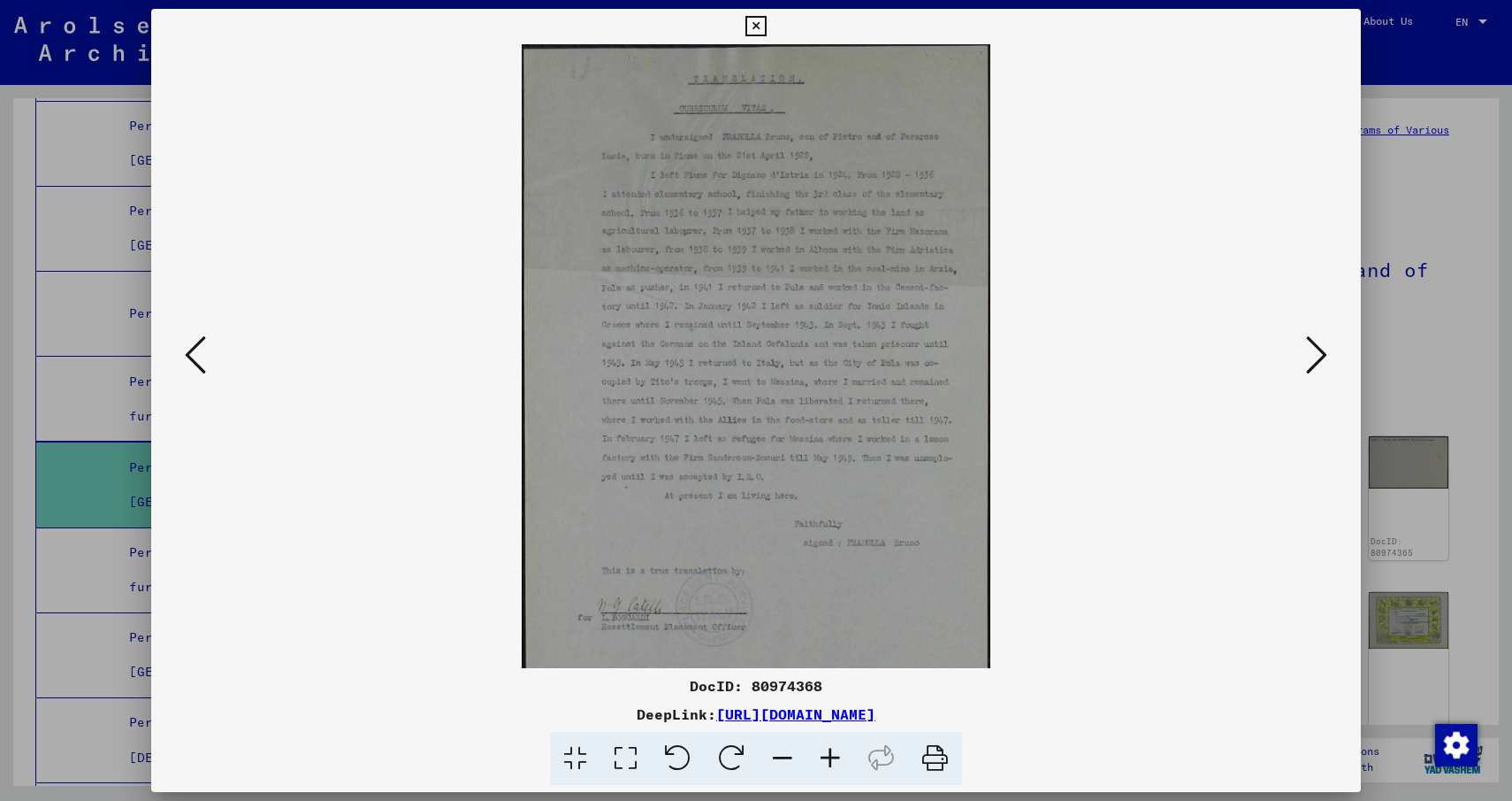
click at [831, 762] on icon at bounding box center [830, 758] width 48 height 54
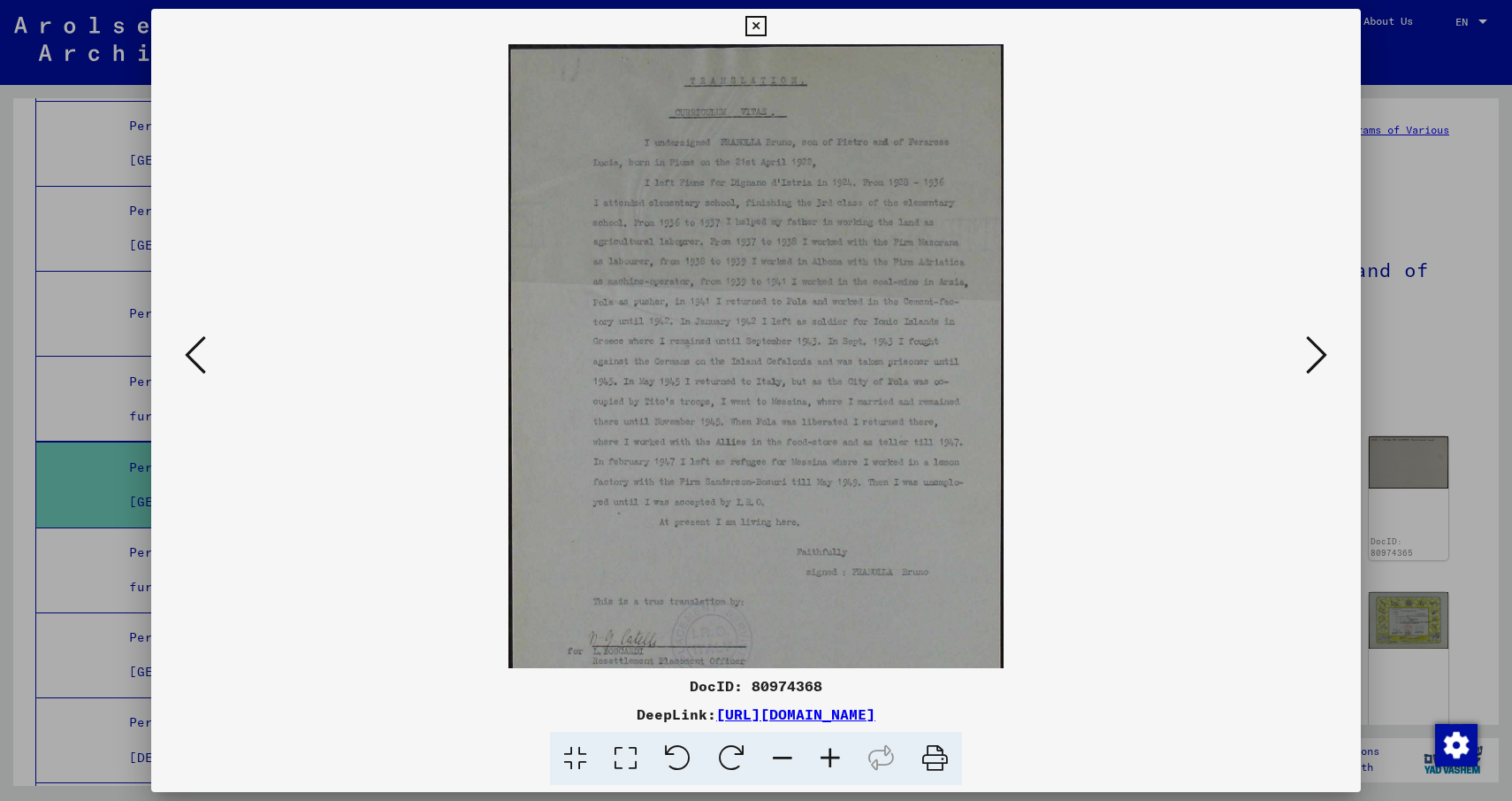
click at [831, 762] on icon at bounding box center [830, 758] width 48 height 54
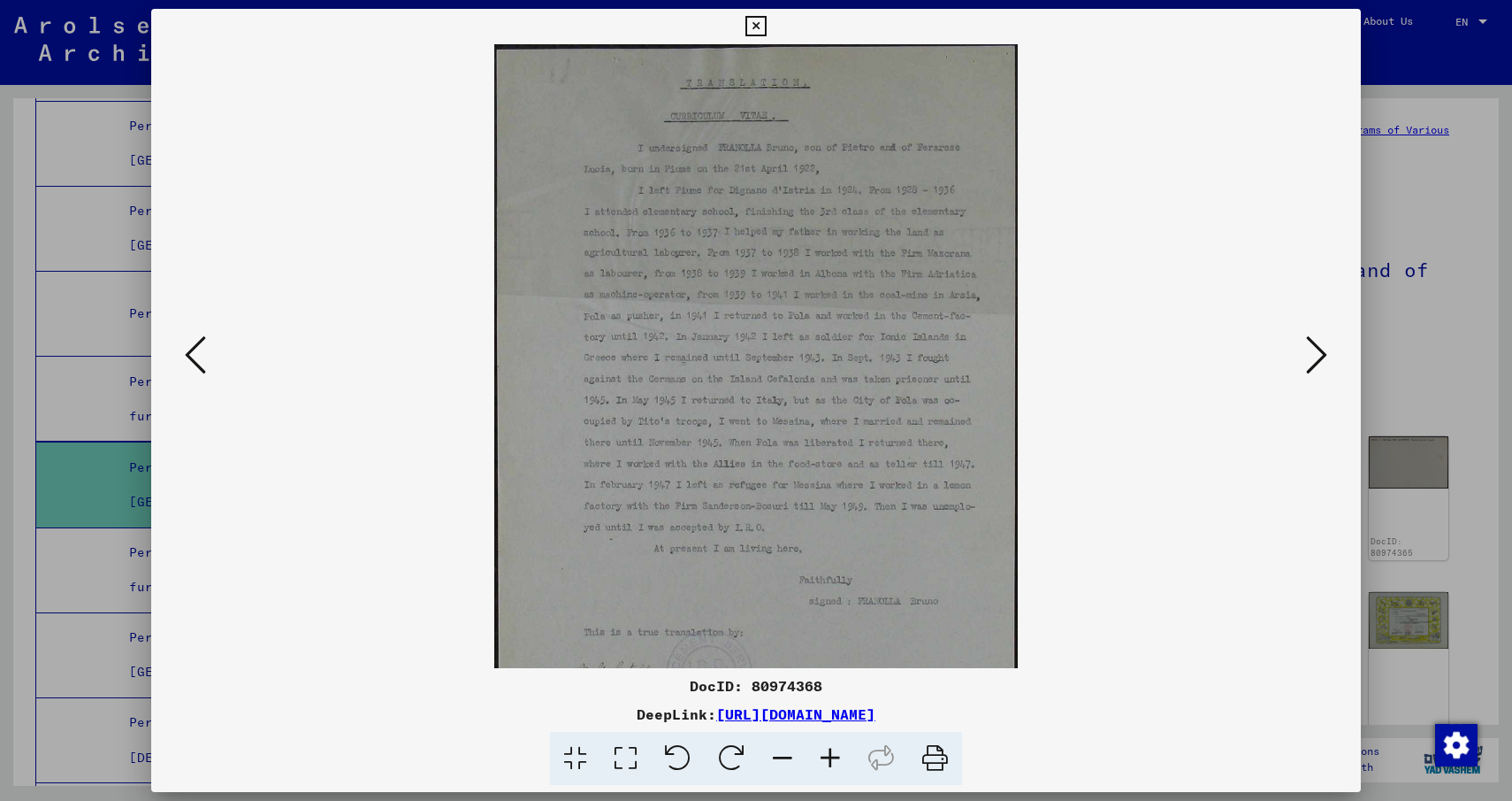
click at [831, 762] on icon at bounding box center [830, 758] width 48 height 54
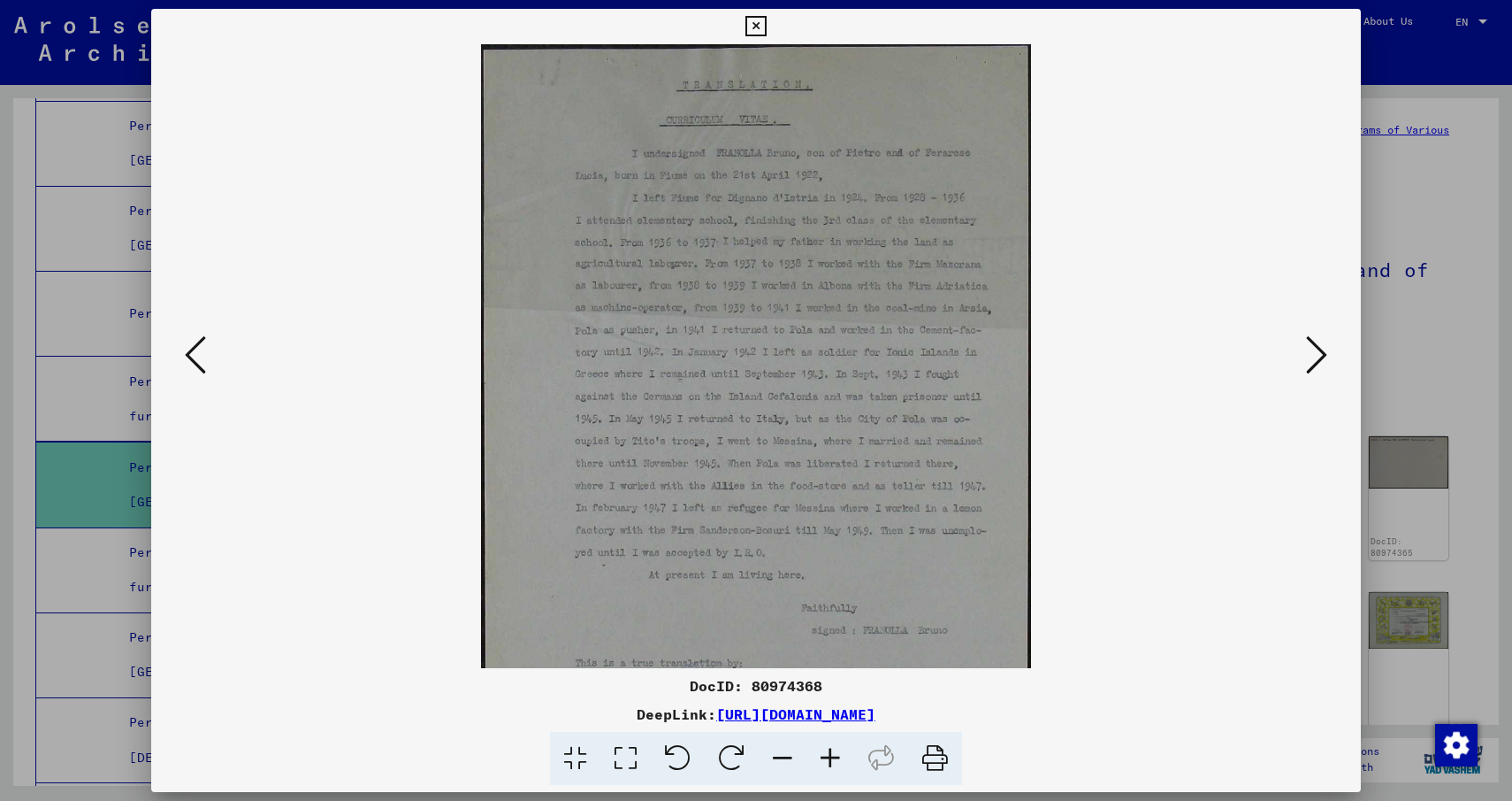
click at [831, 762] on icon at bounding box center [830, 758] width 48 height 54
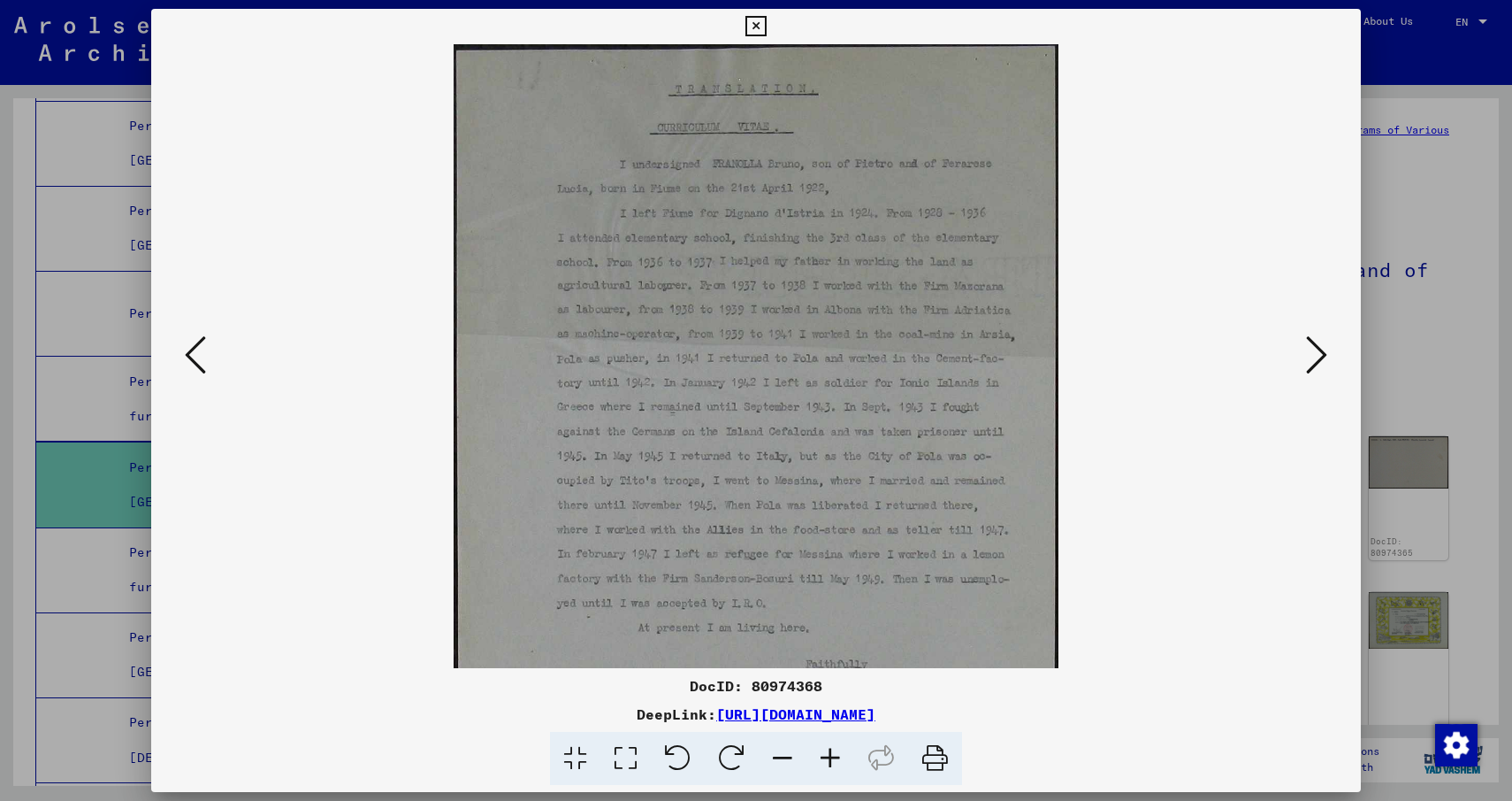
click at [776, 757] on icon at bounding box center [782, 758] width 48 height 54
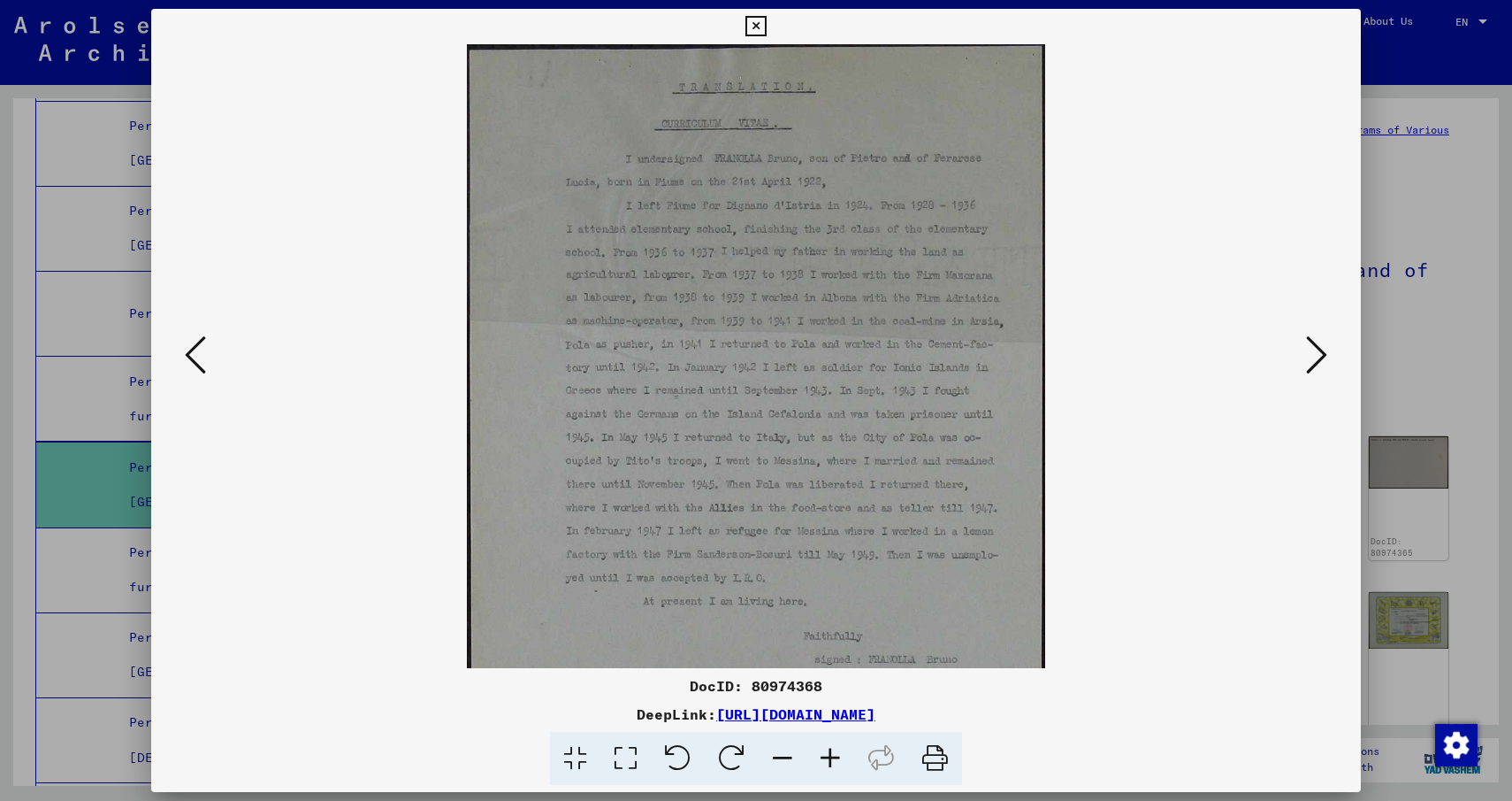
click at [776, 757] on icon at bounding box center [782, 758] width 48 height 54
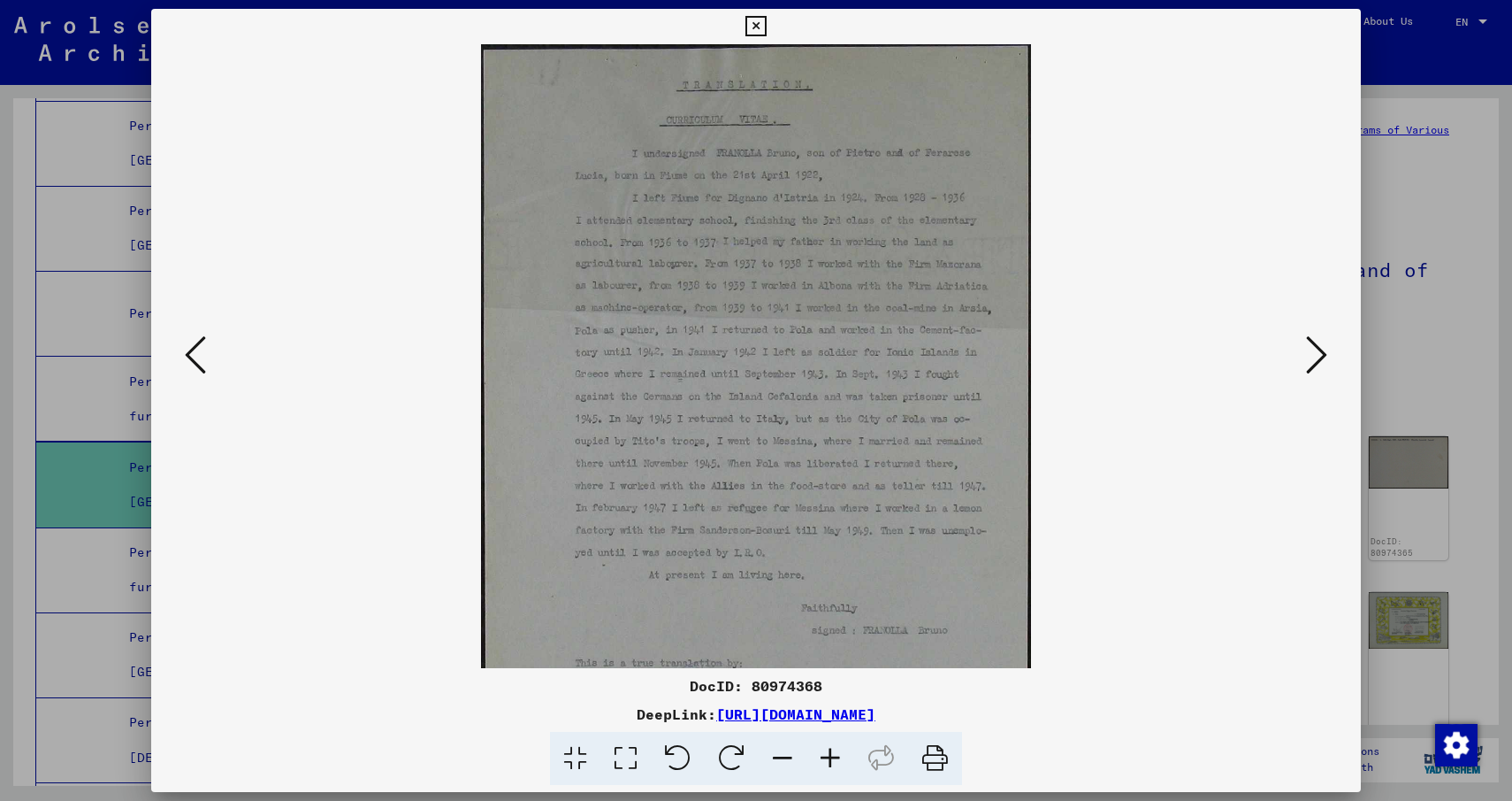
click at [776, 757] on icon at bounding box center [782, 758] width 48 height 54
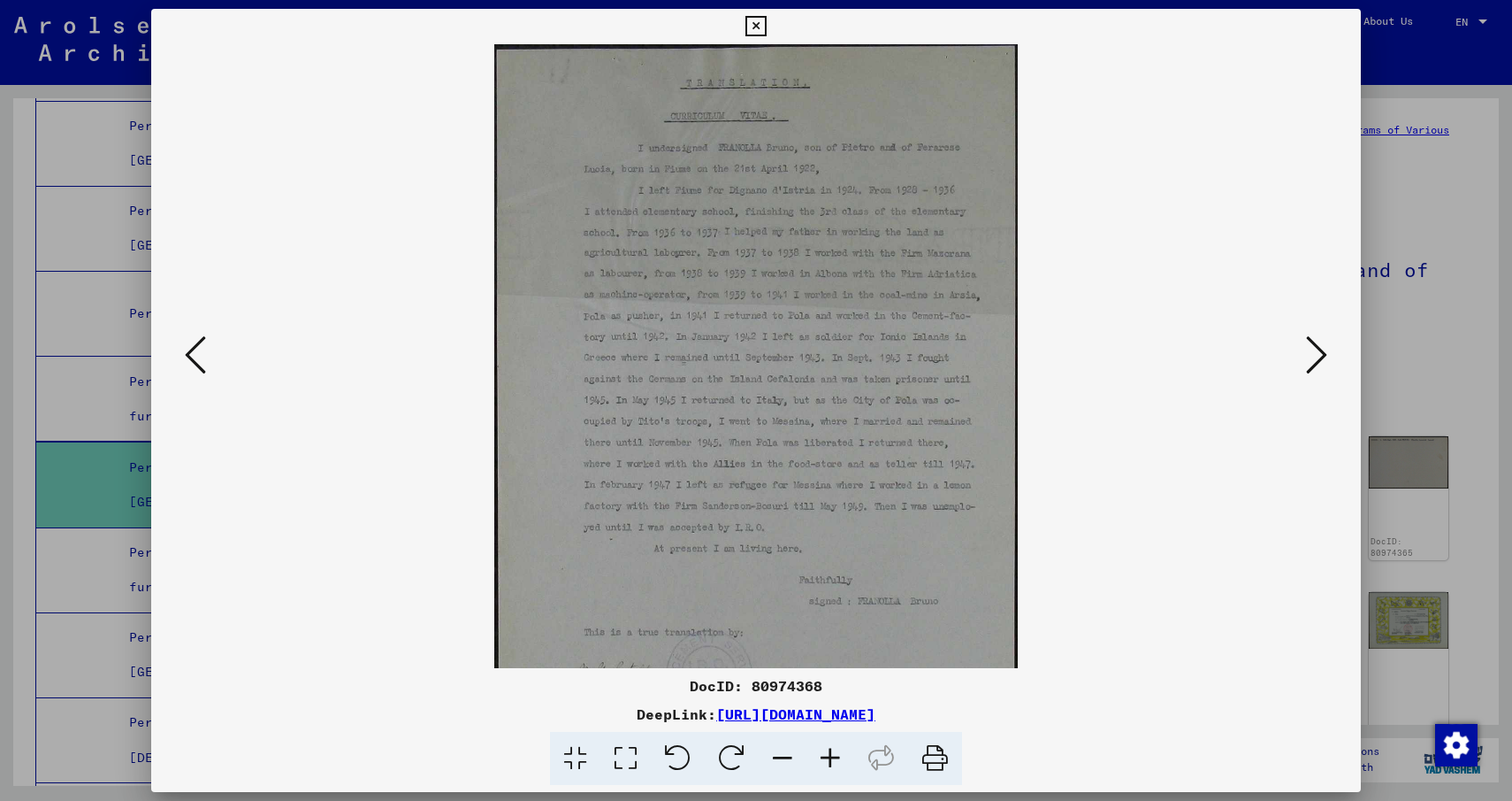
click at [776, 757] on icon at bounding box center [782, 758] width 48 height 54
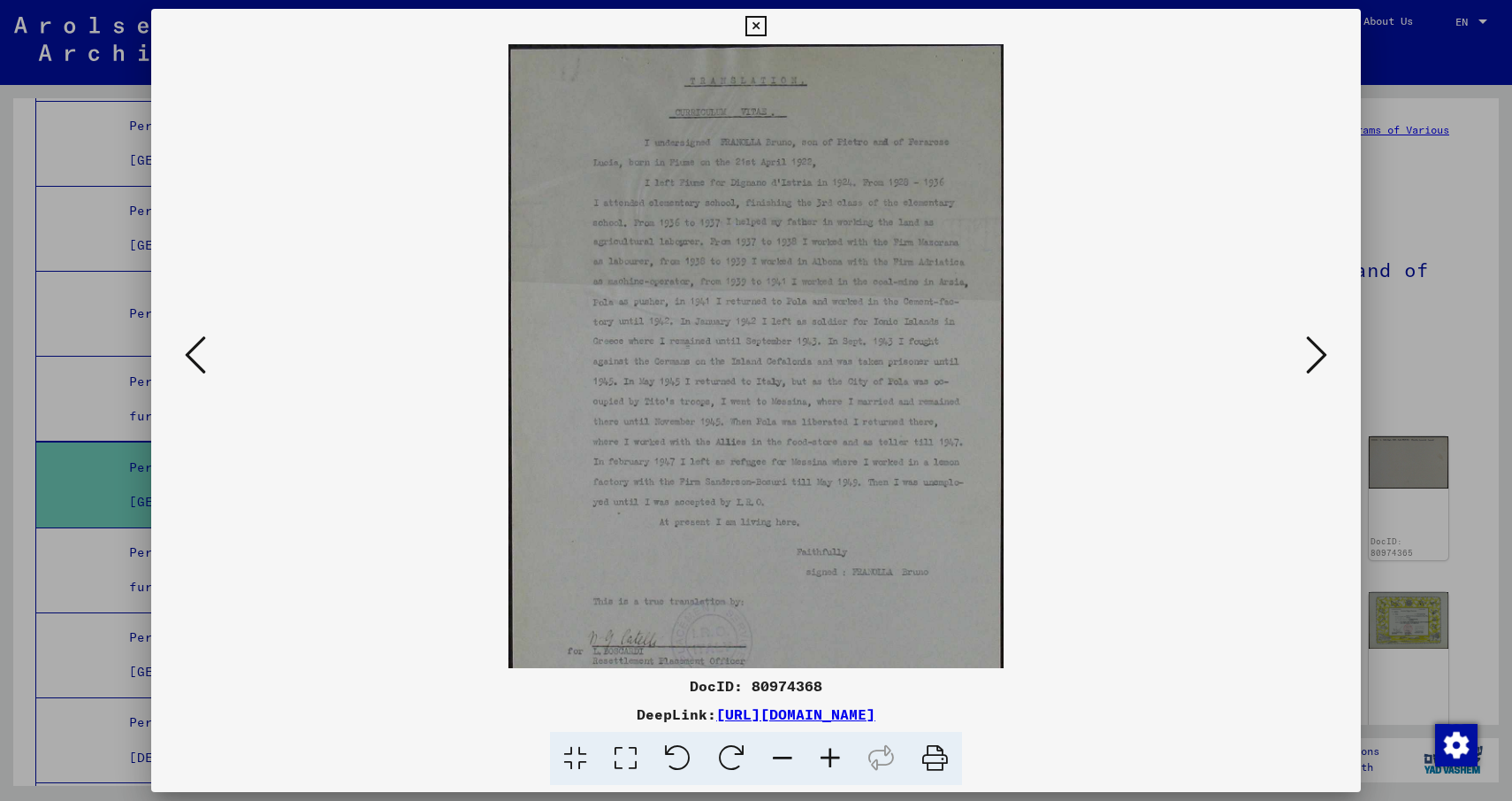
click at [756, 23] on icon at bounding box center [756, 27] width 21 height 22
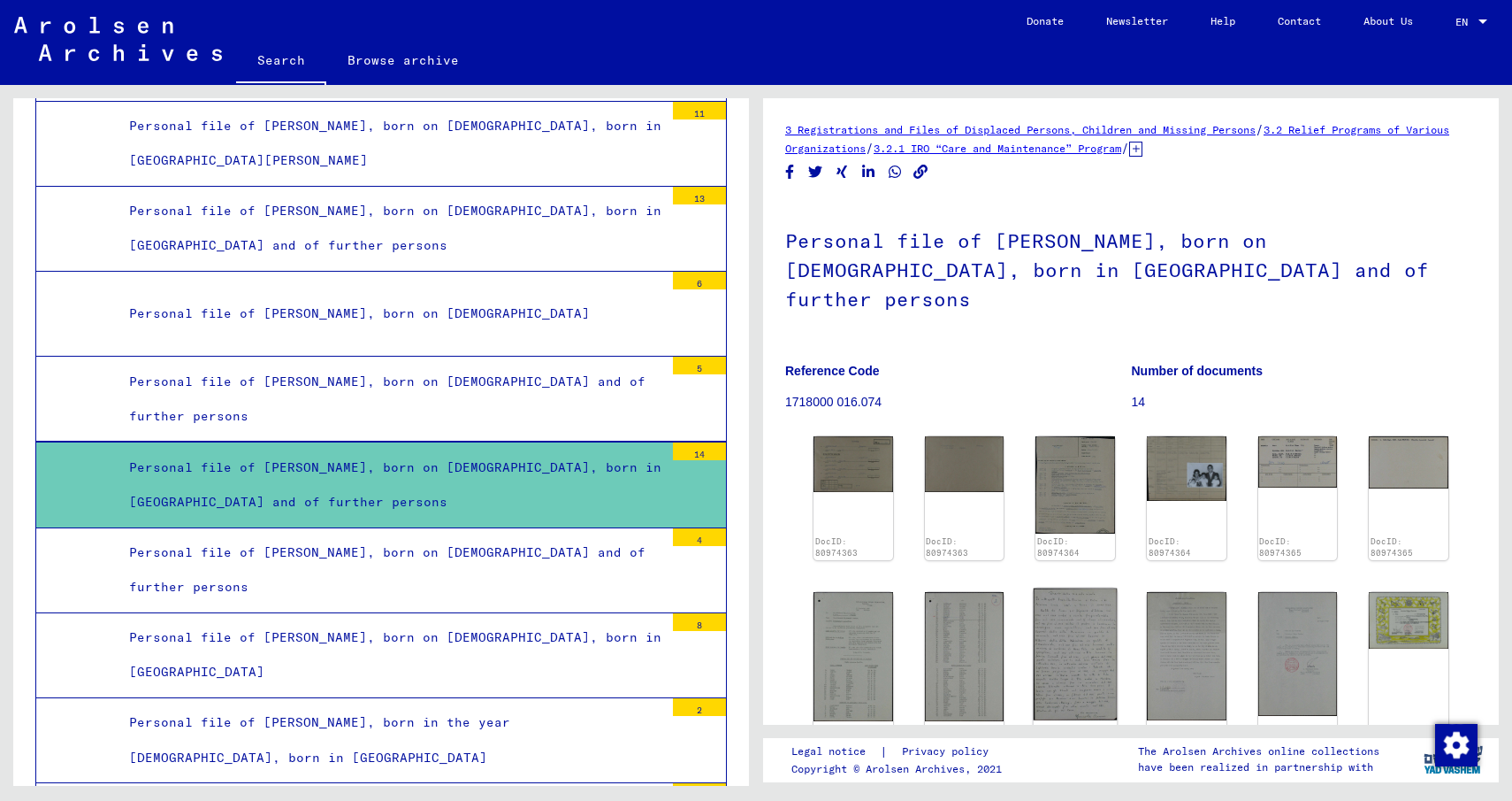
click at [1065, 607] on img at bounding box center [1075, 654] width 84 height 132
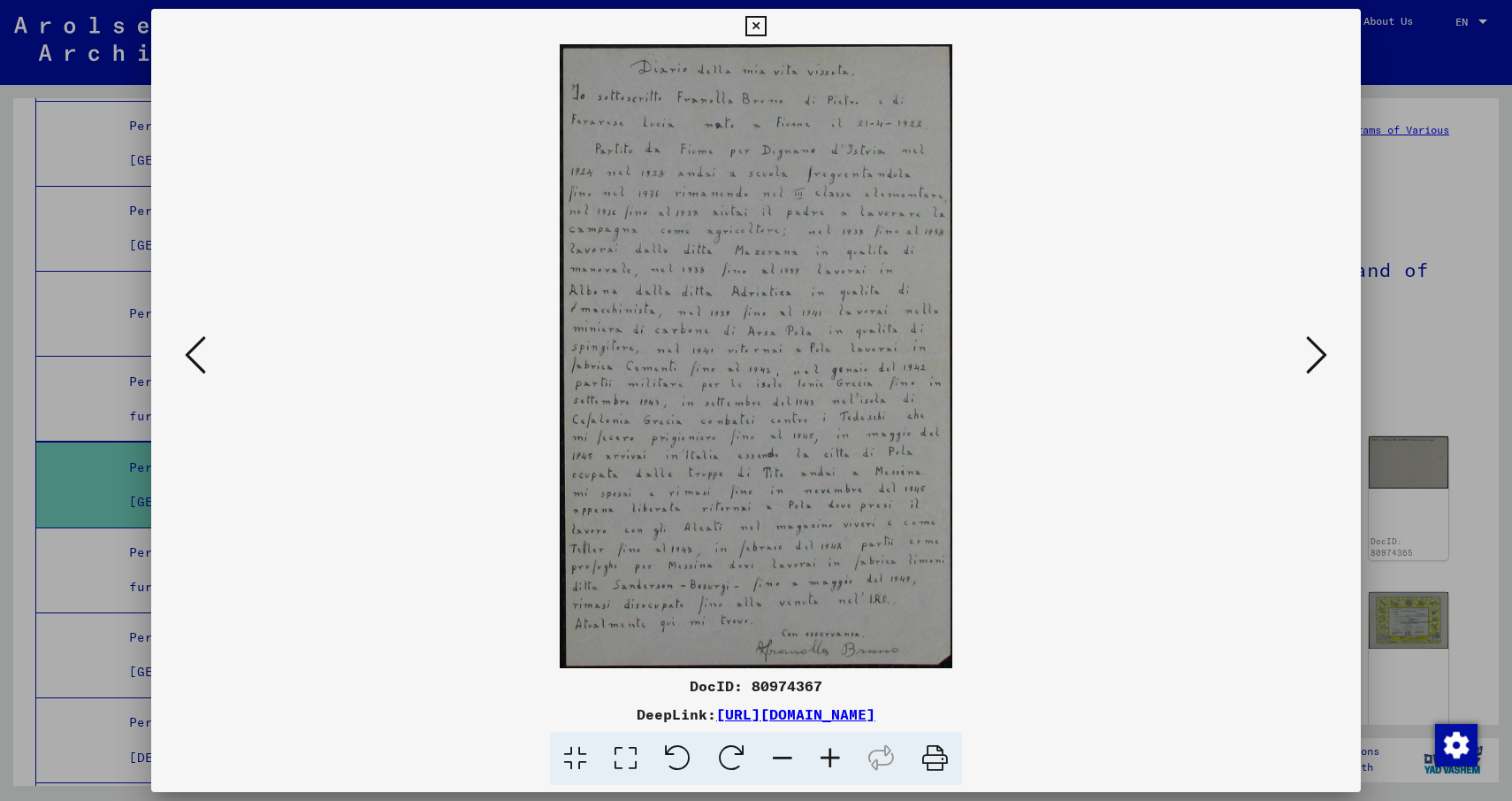
click at [756, 16] on icon at bounding box center [756, 27] width 21 height 22
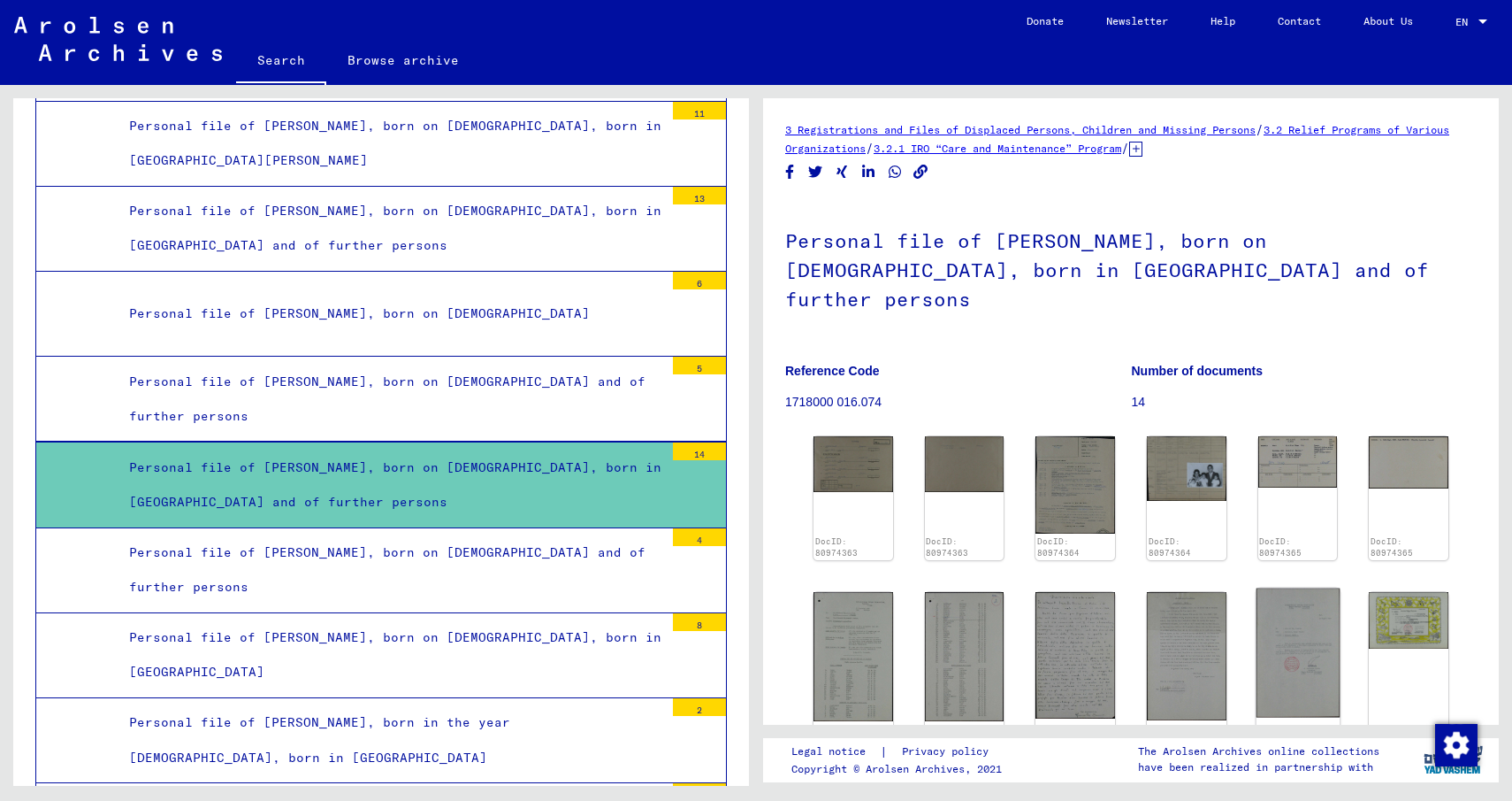
scroll to position [177, 0]
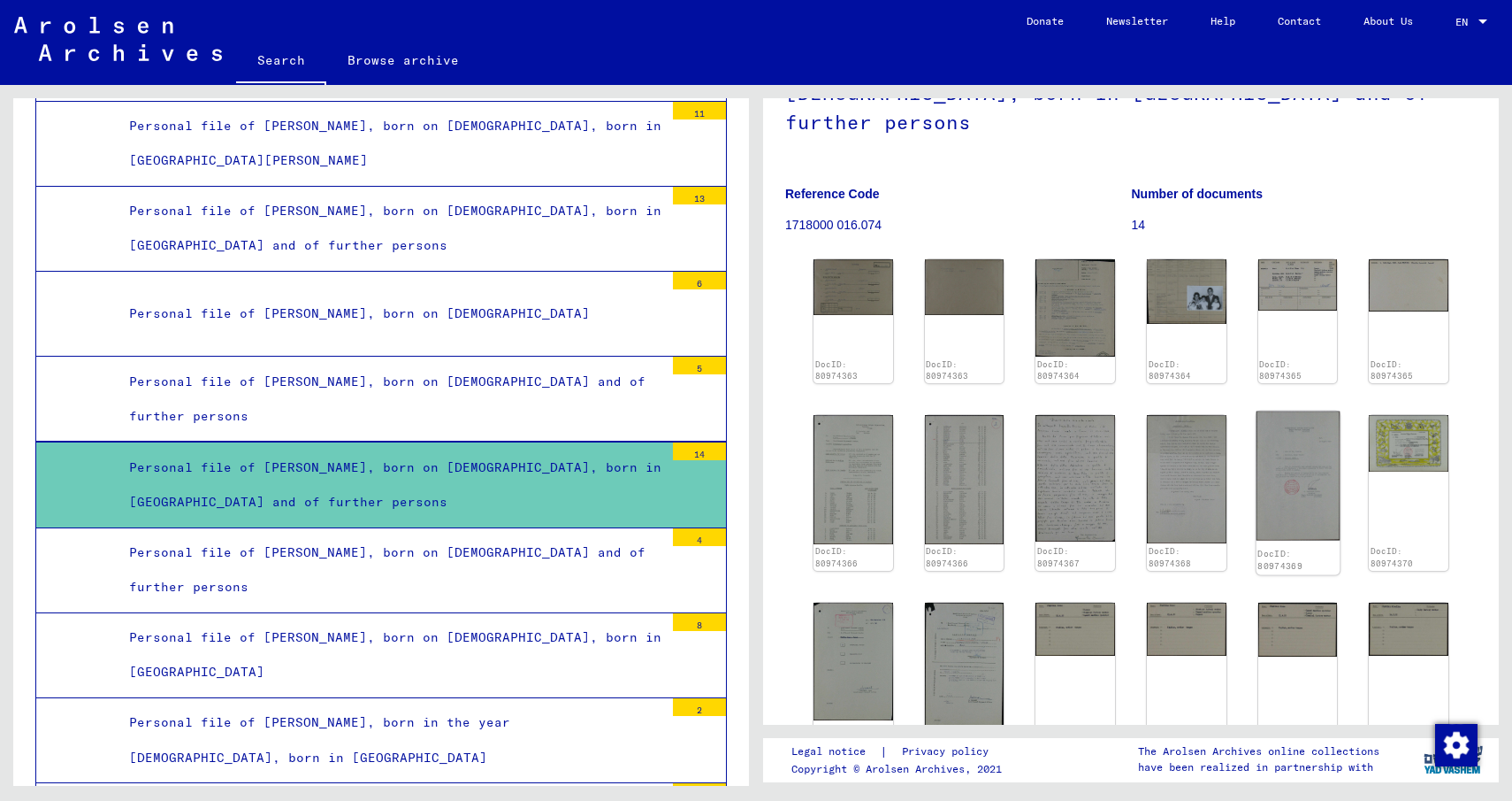
click at [1283, 430] on img at bounding box center [1298, 475] width 84 height 129
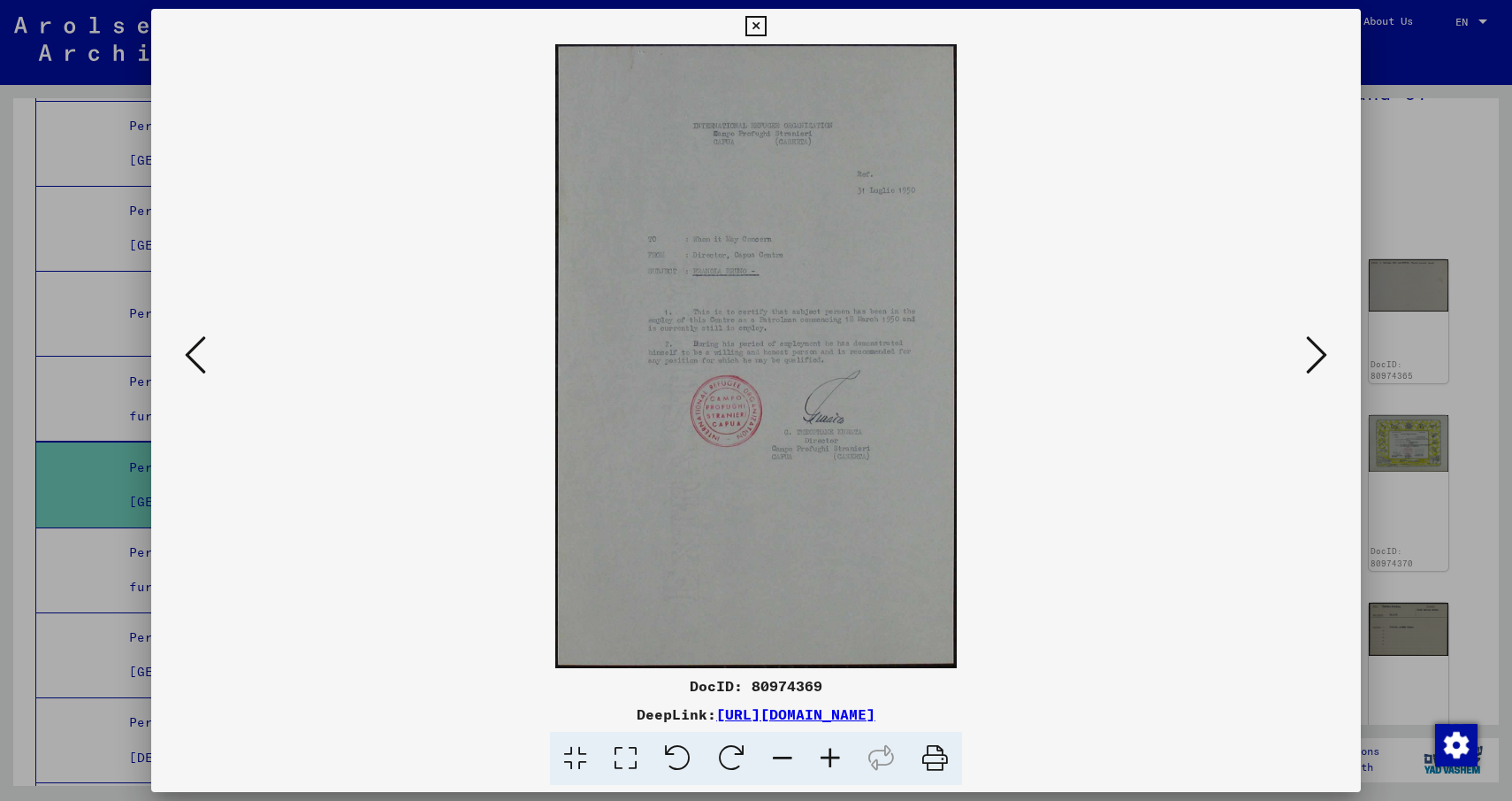
click at [1327, 371] on button at bounding box center [1316, 355] width 31 height 50
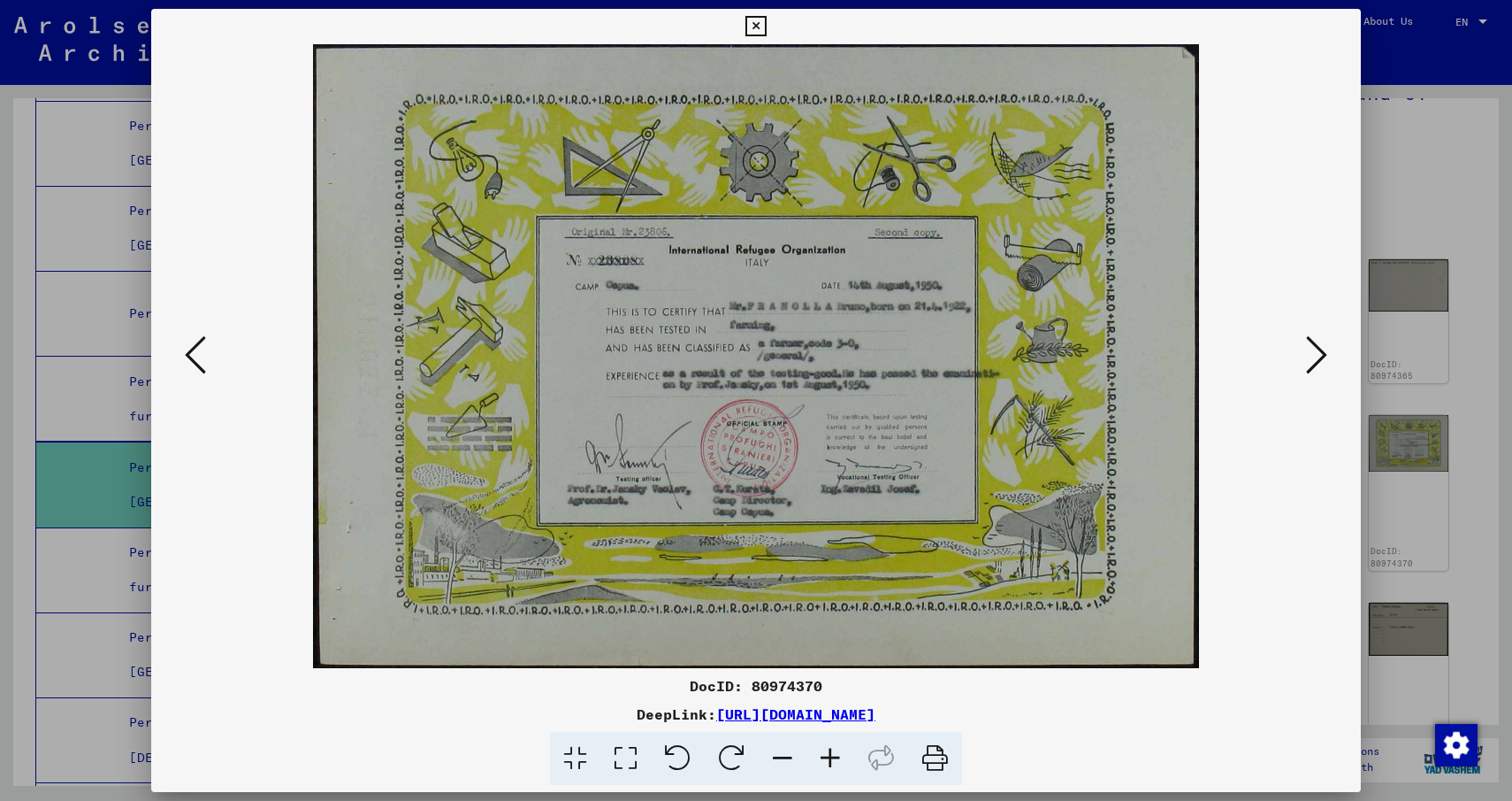
click at [1327, 371] on button at bounding box center [1316, 355] width 31 height 50
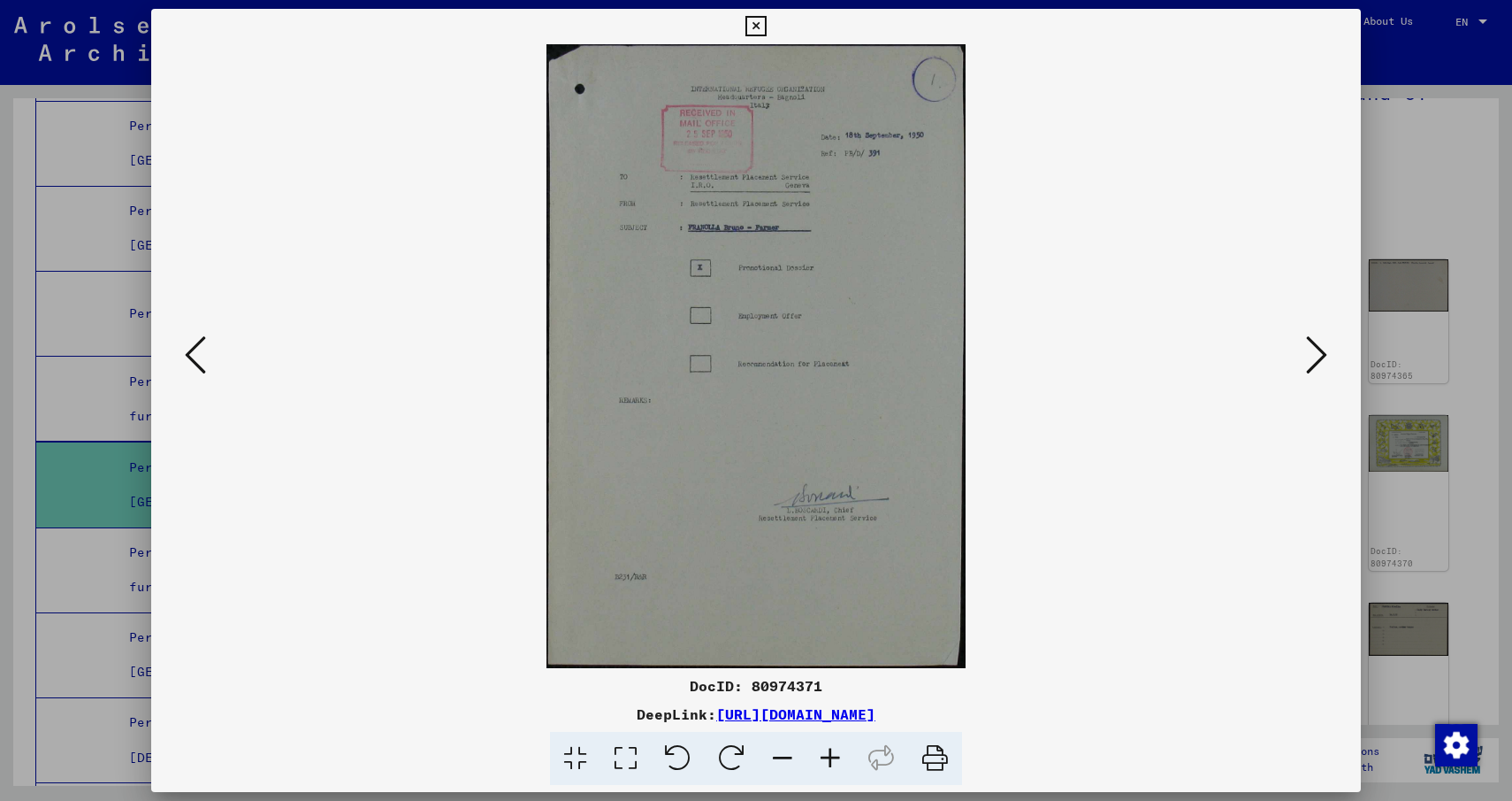
click at [838, 761] on icon at bounding box center [830, 758] width 48 height 54
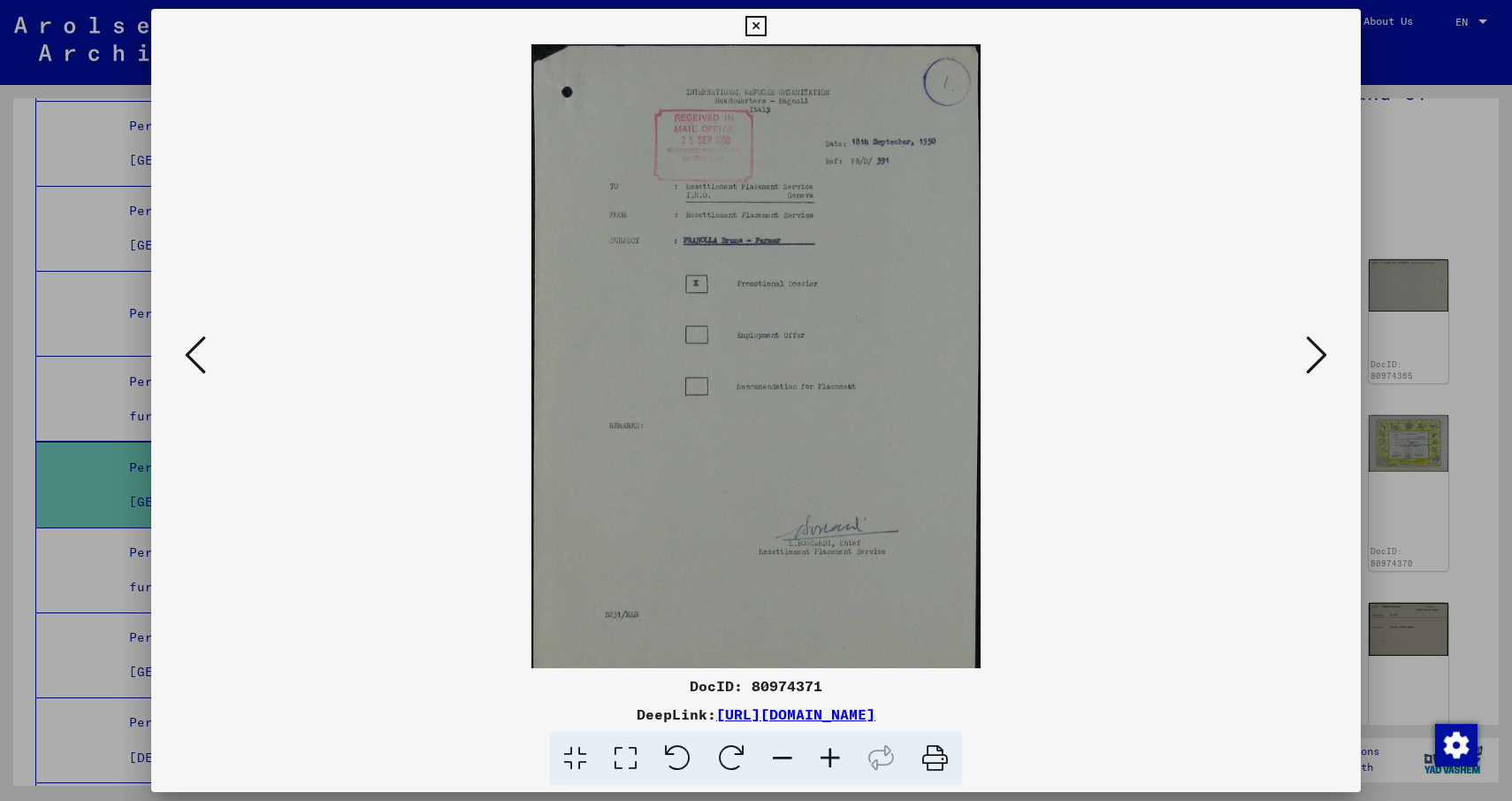
click at [838, 761] on icon at bounding box center [830, 758] width 48 height 54
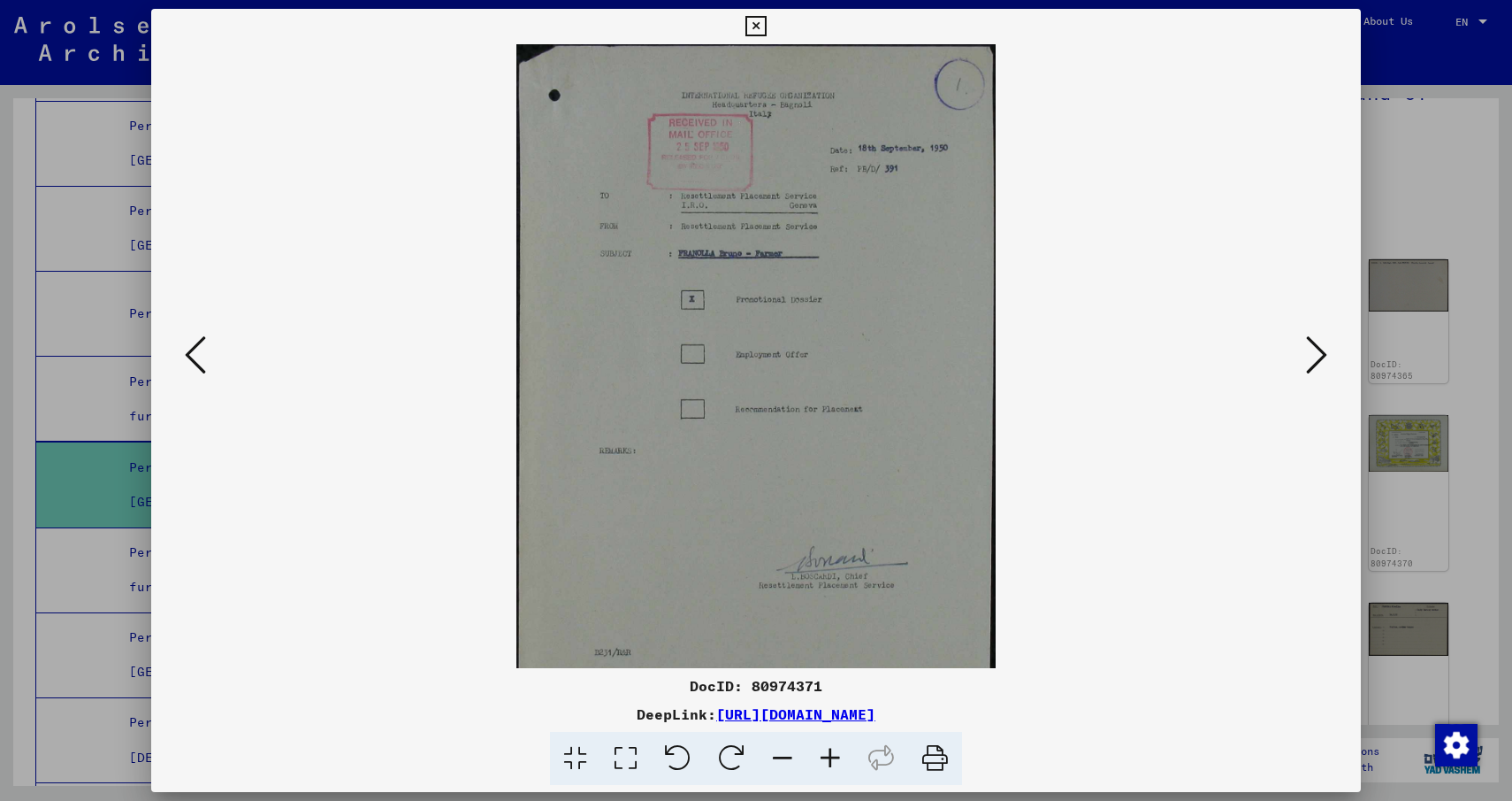
click at [838, 761] on icon at bounding box center [830, 758] width 48 height 54
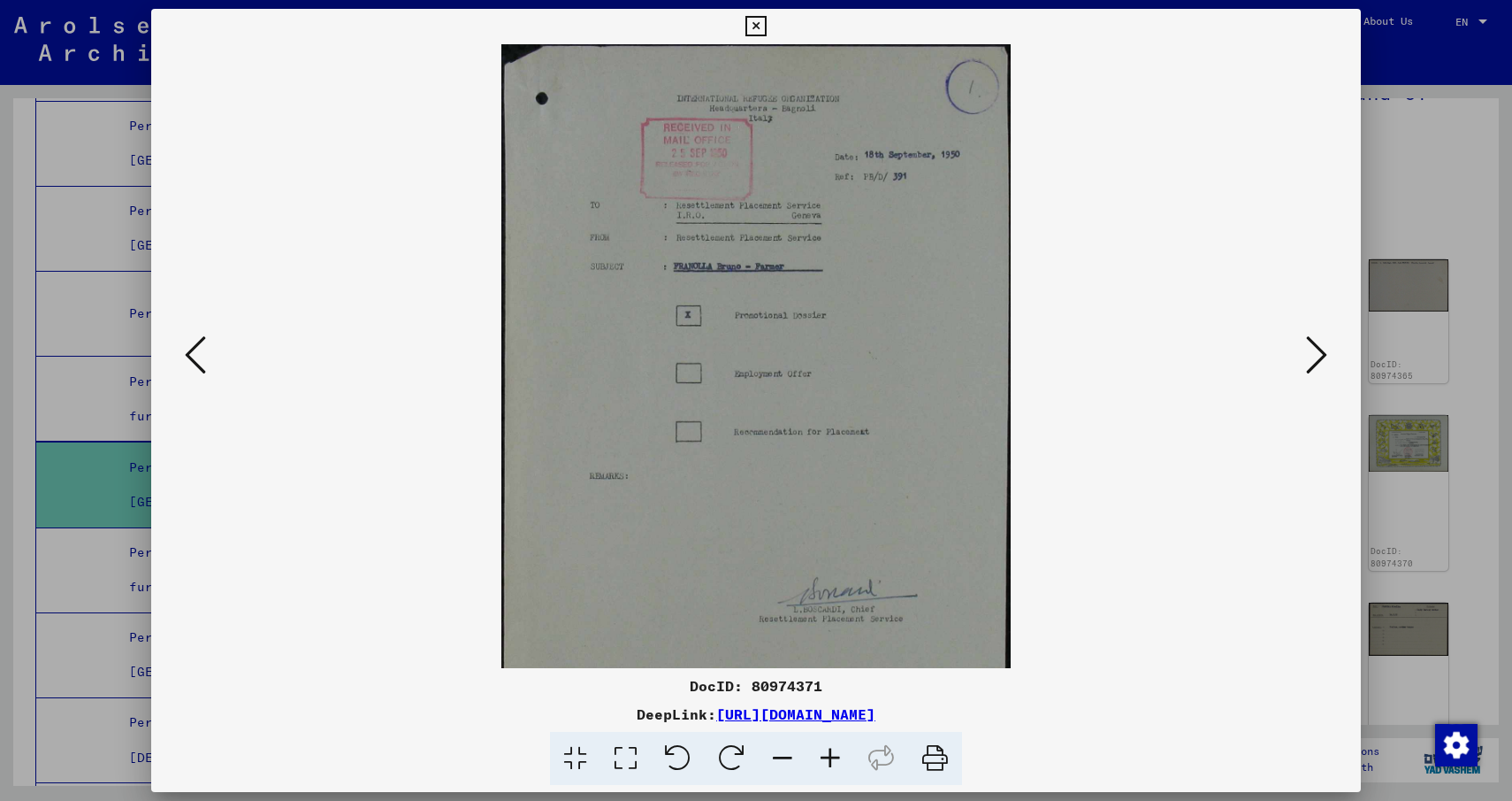
click at [838, 761] on icon at bounding box center [830, 758] width 48 height 54
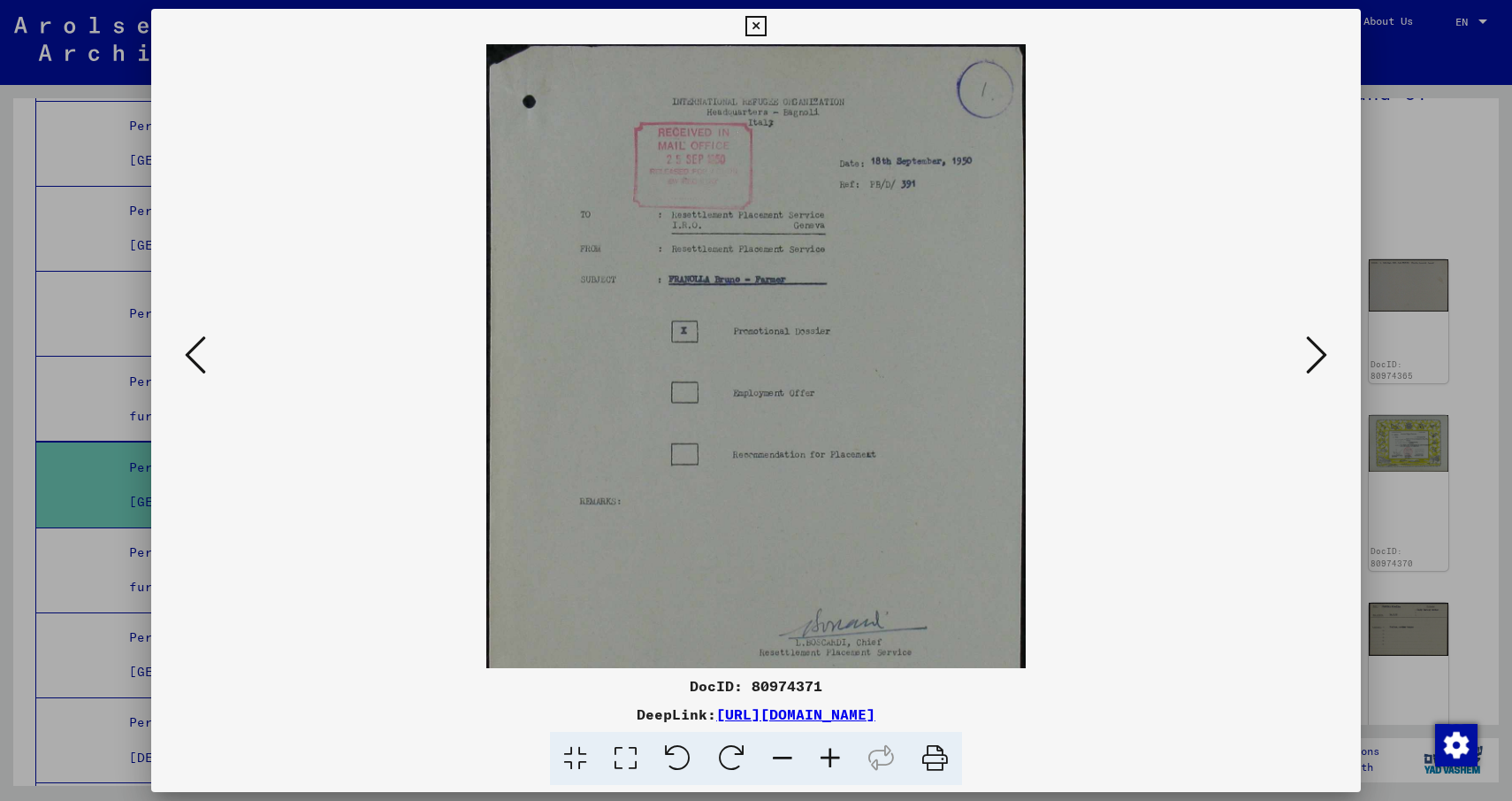
click at [838, 761] on icon at bounding box center [830, 758] width 48 height 54
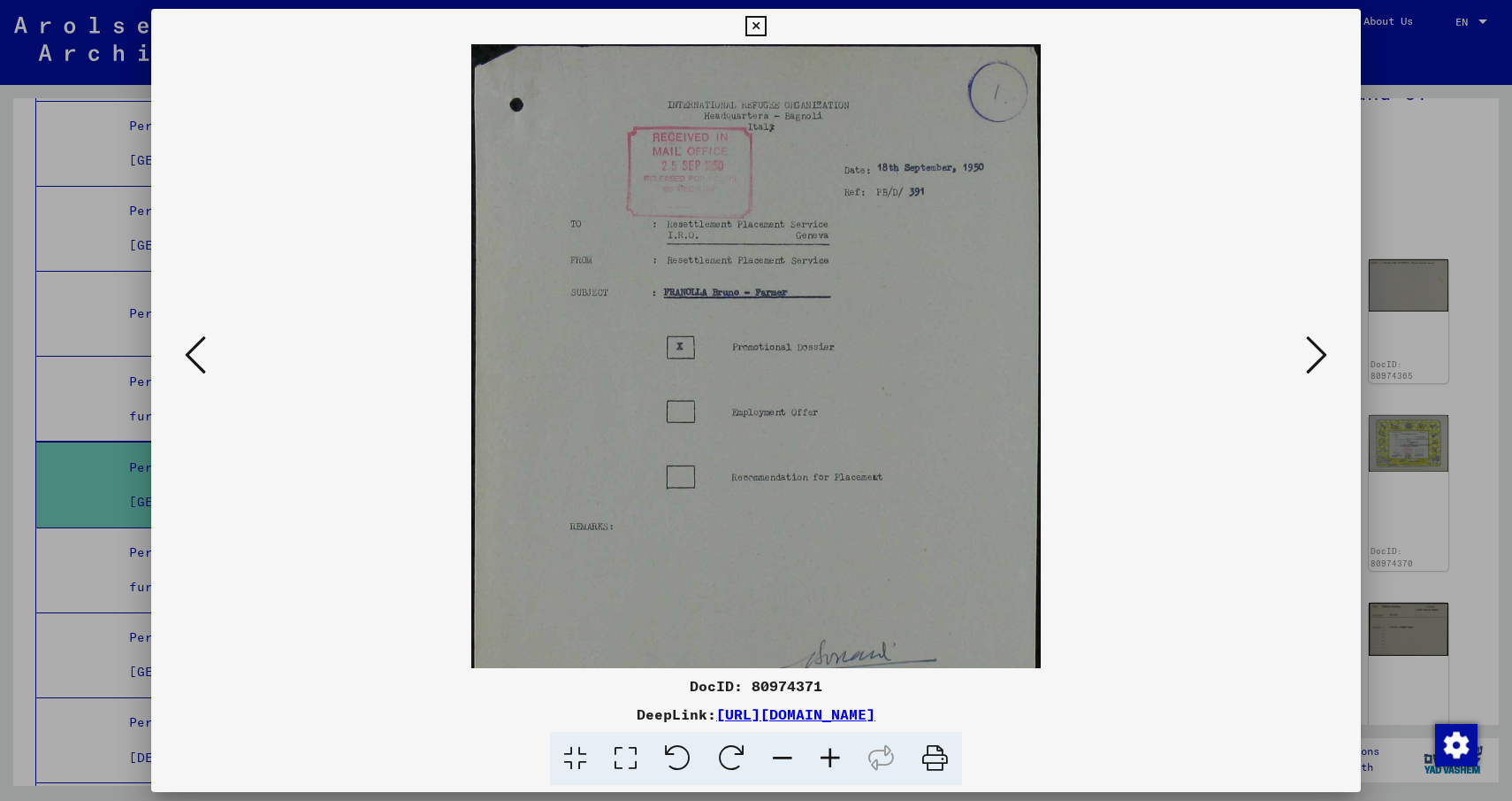
click at [838, 761] on icon at bounding box center [830, 758] width 48 height 54
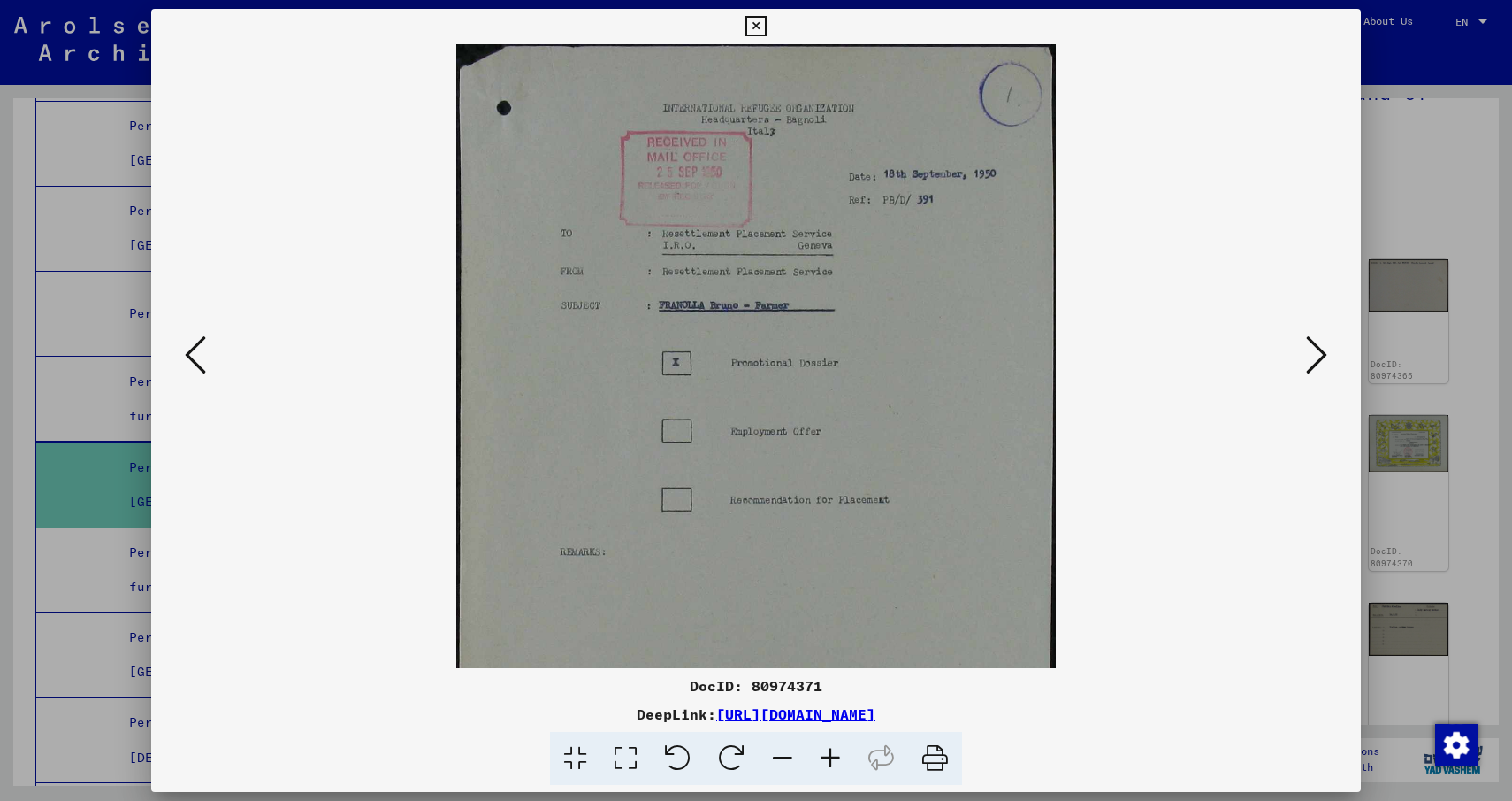
click at [838, 761] on icon at bounding box center [830, 758] width 48 height 54
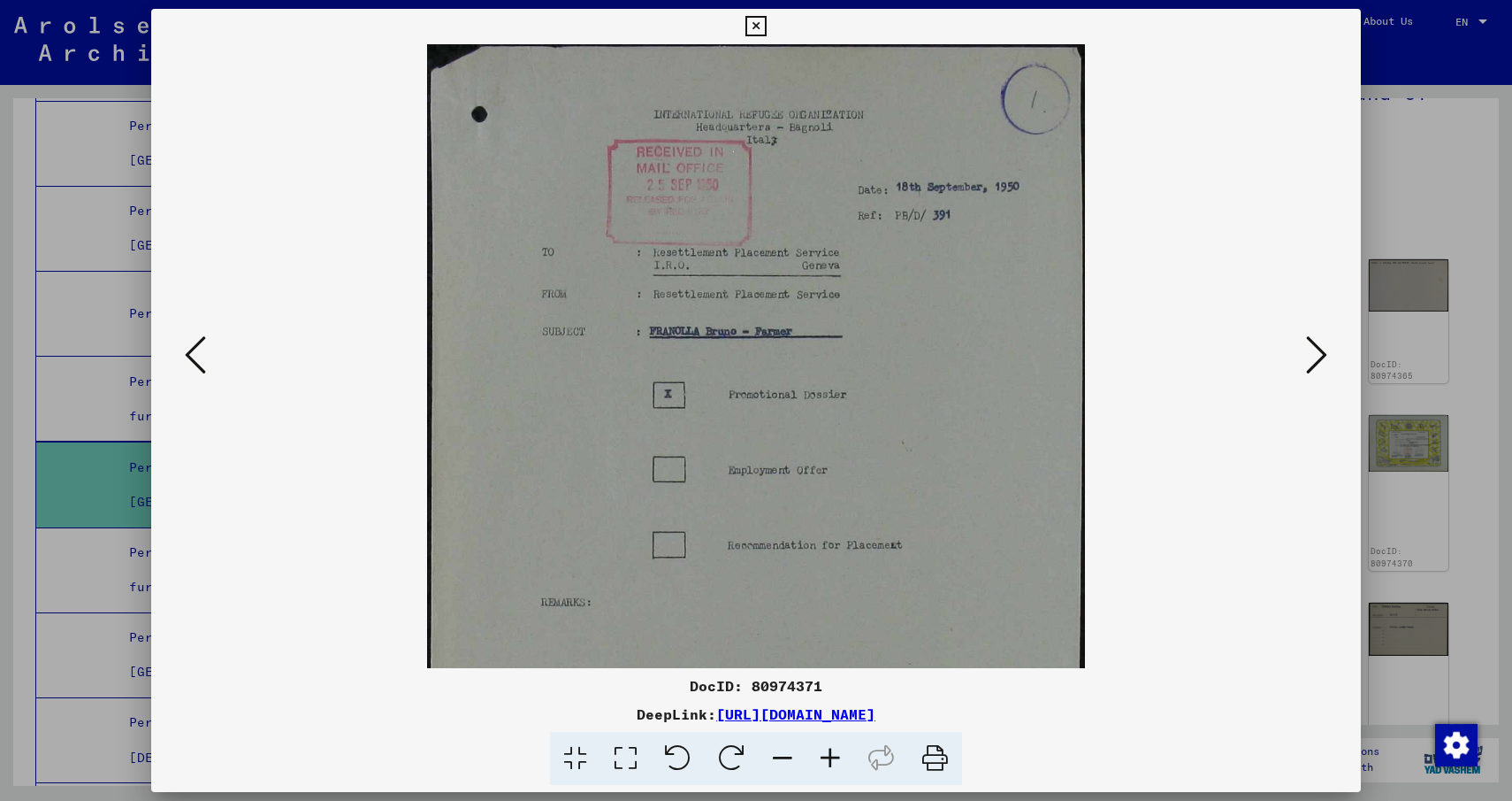
click at [838, 761] on icon at bounding box center [830, 758] width 48 height 54
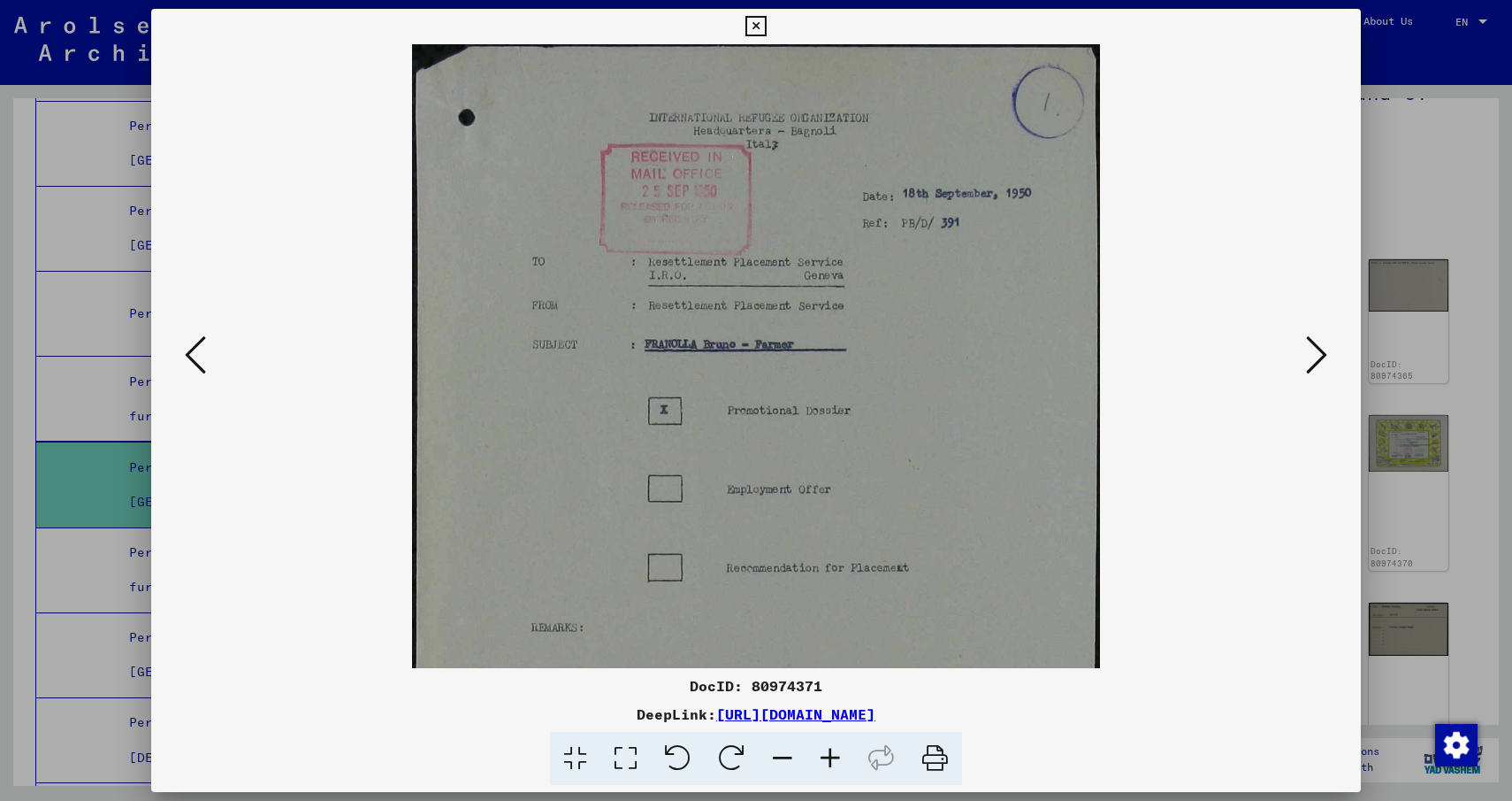
click at [838, 761] on icon at bounding box center [830, 758] width 48 height 54
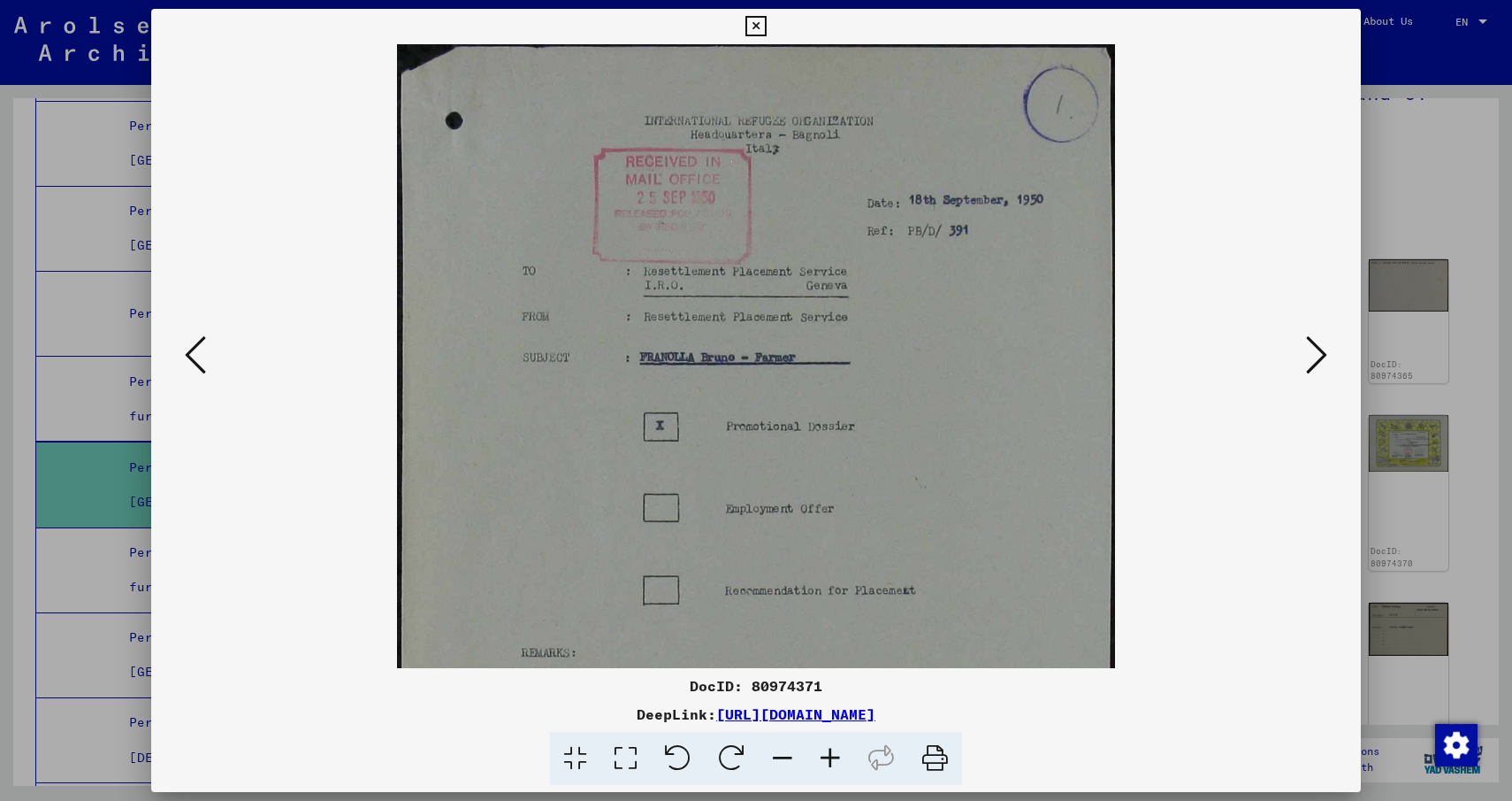
click at [759, 31] on icon at bounding box center [756, 27] width 21 height 22
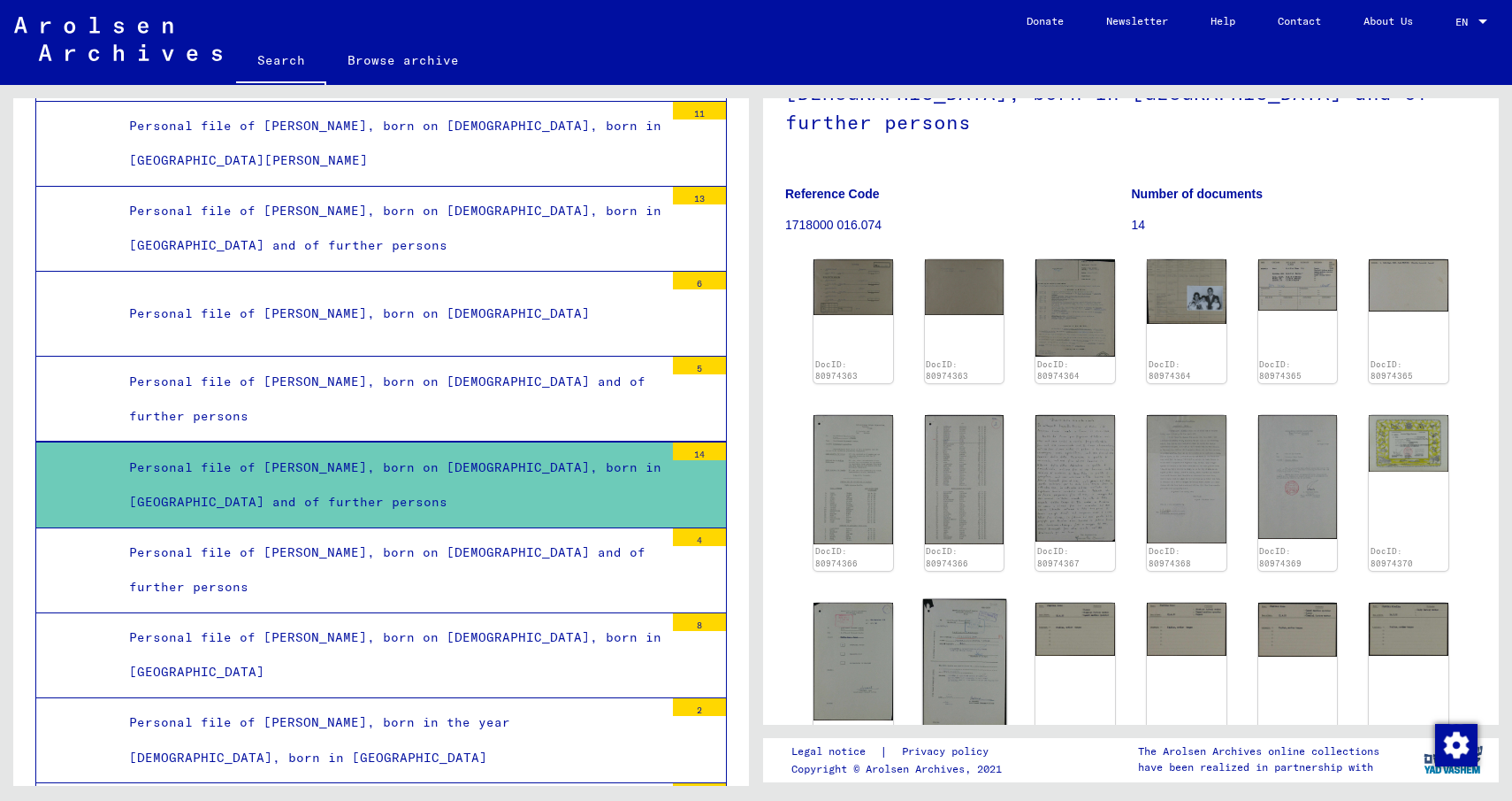
click at [929, 599] on img at bounding box center [964, 665] width 84 height 132
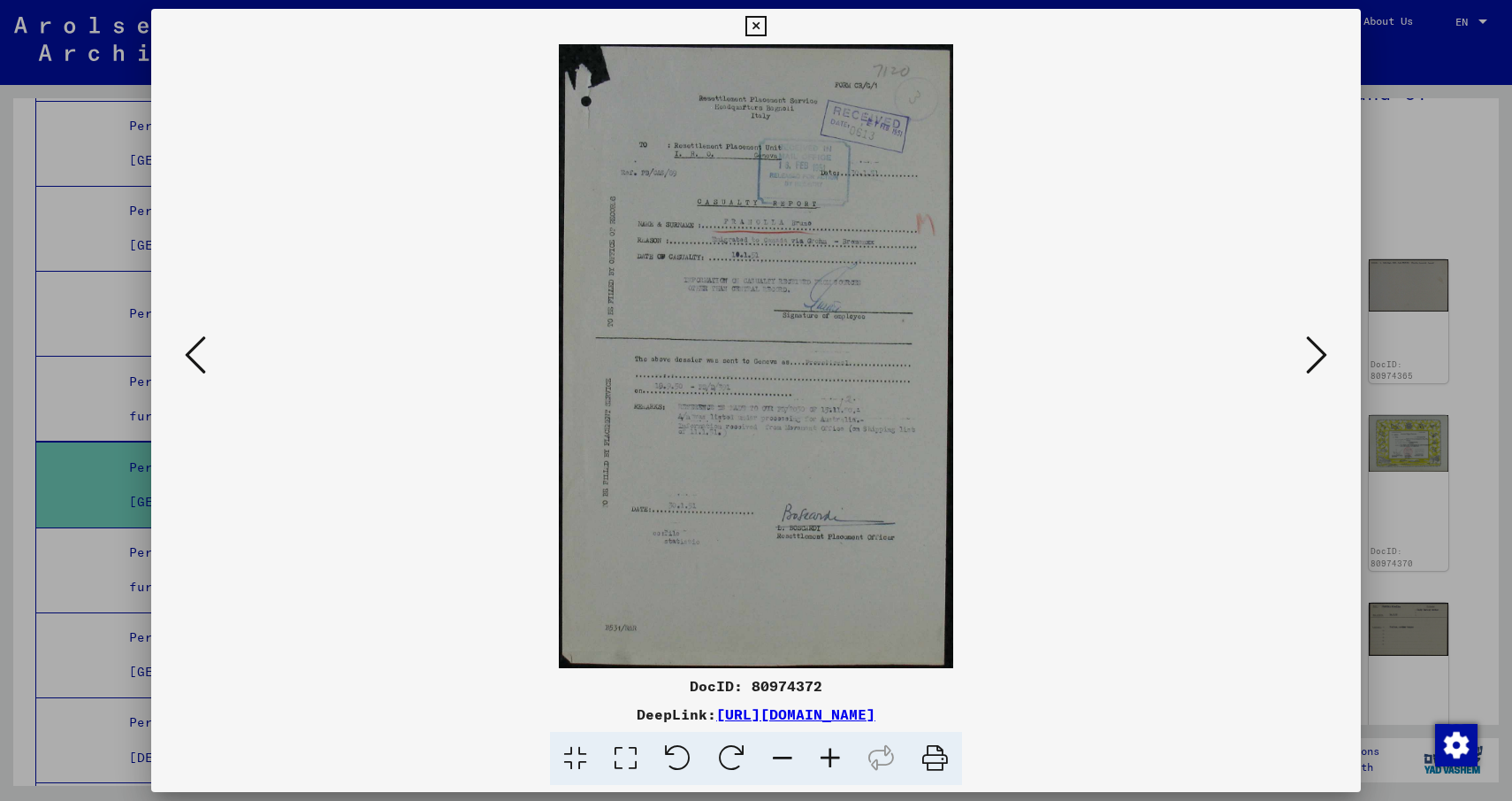
click at [836, 751] on icon at bounding box center [830, 758] width 48 height 54
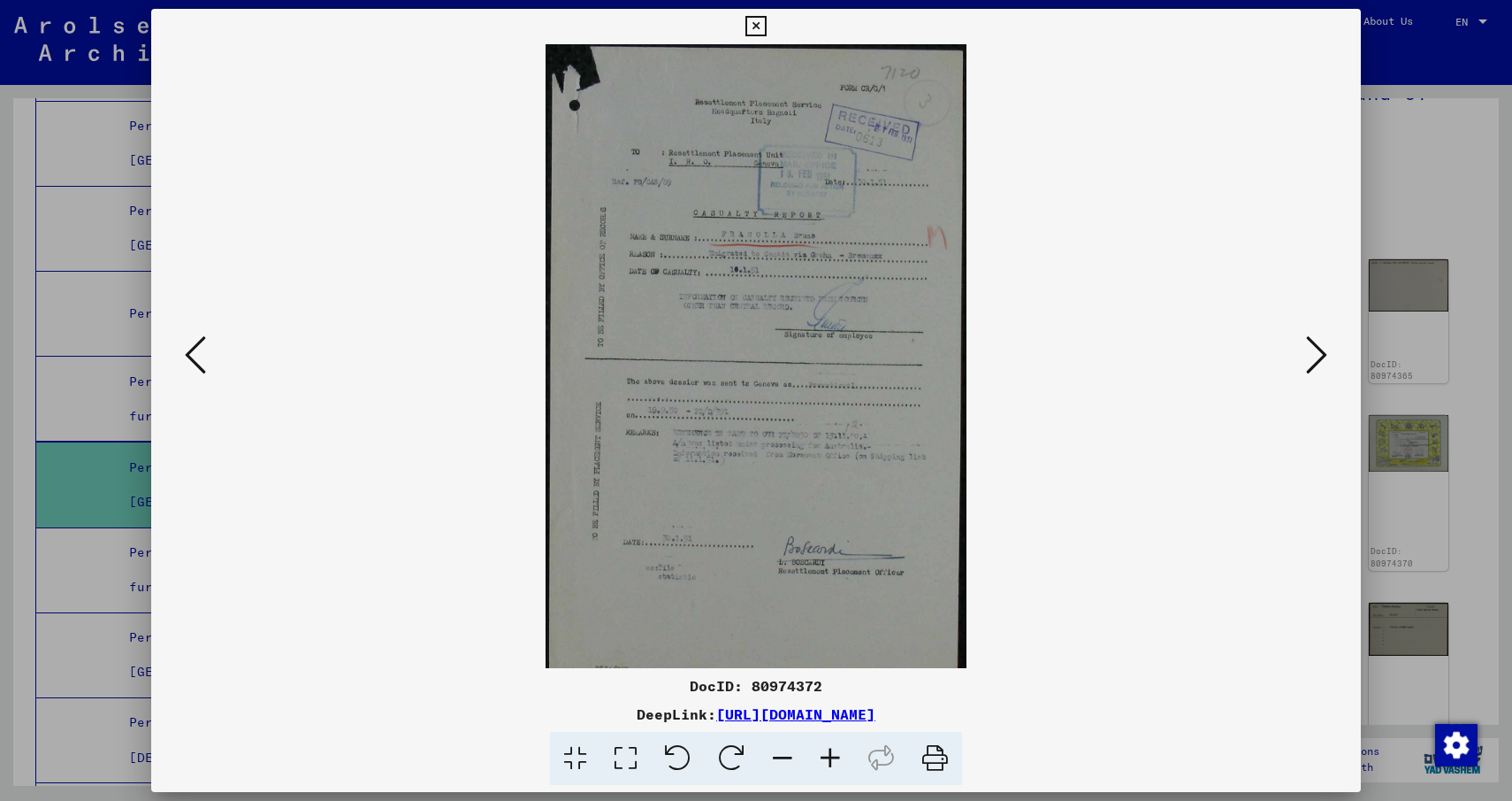
click at [836, 751] on icon at bounding box center [830, 758] width 48 height 54
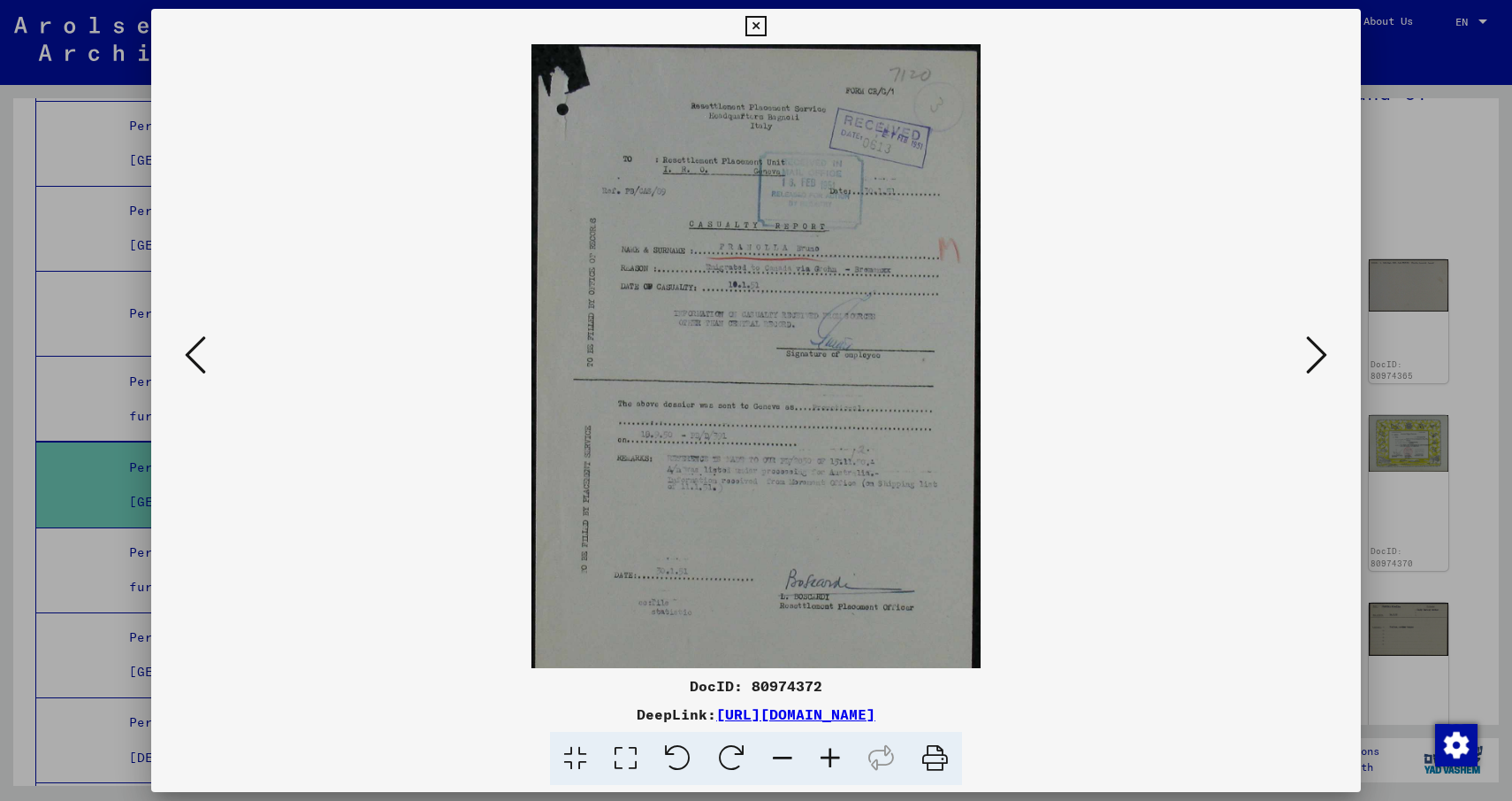
click at [836, 751] on icon at bounding box center [830, 758] width 48 height 54
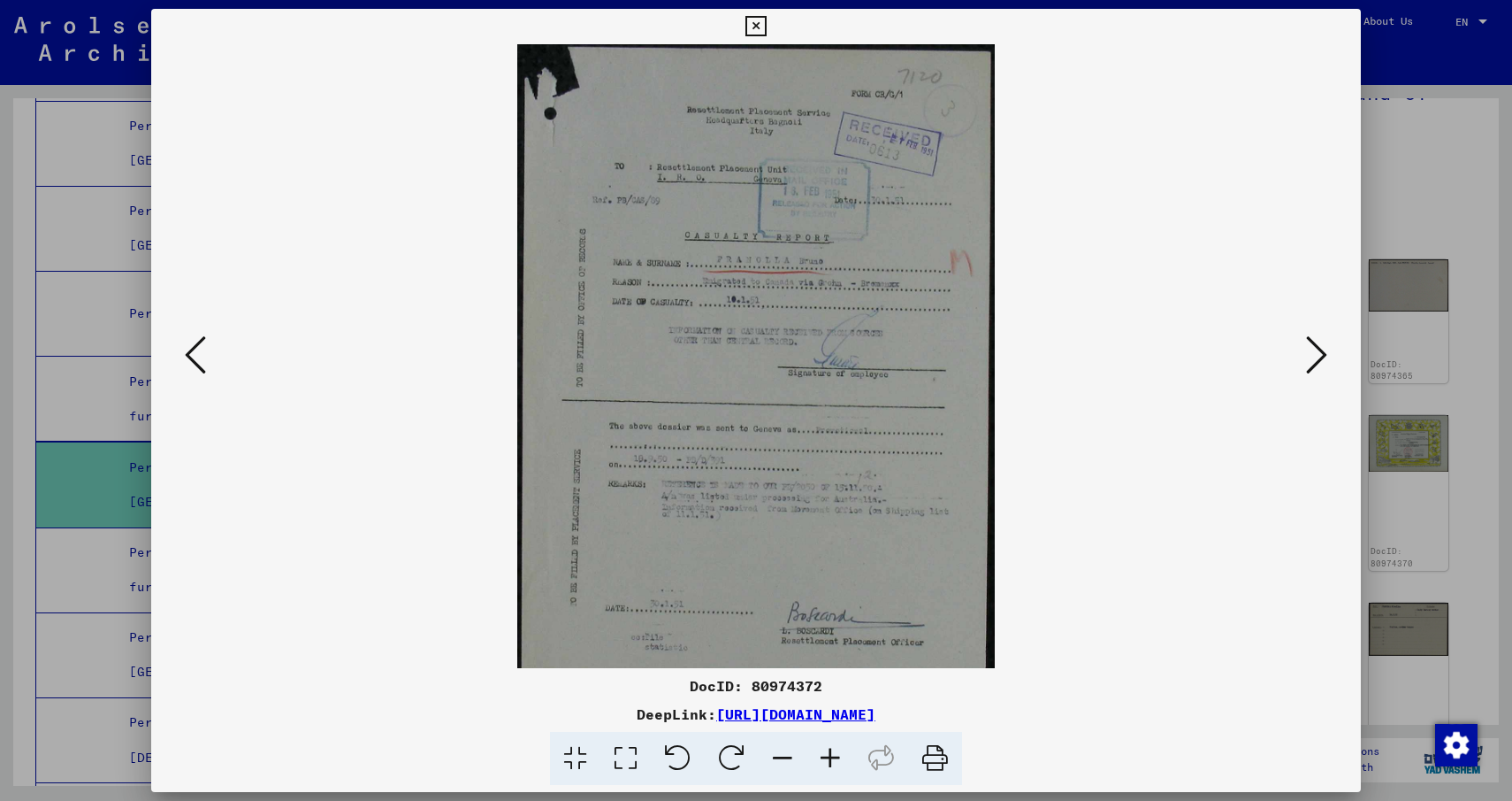
click at [836, 751] on icon at bounding box center [830, 758] width 48 height 54
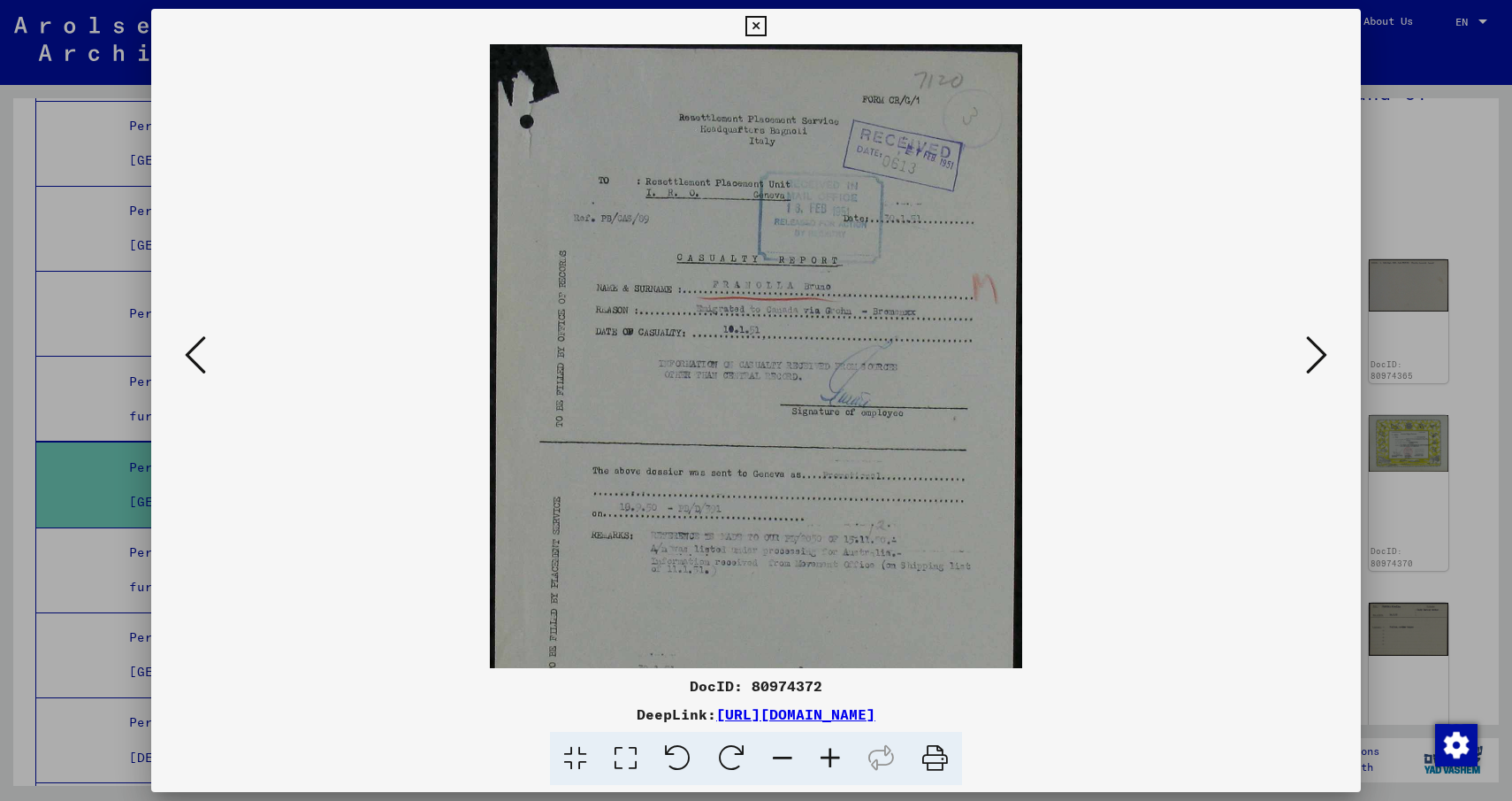
click at [836, 751] on icon at bounding box center [830, 758] width 48 height 54
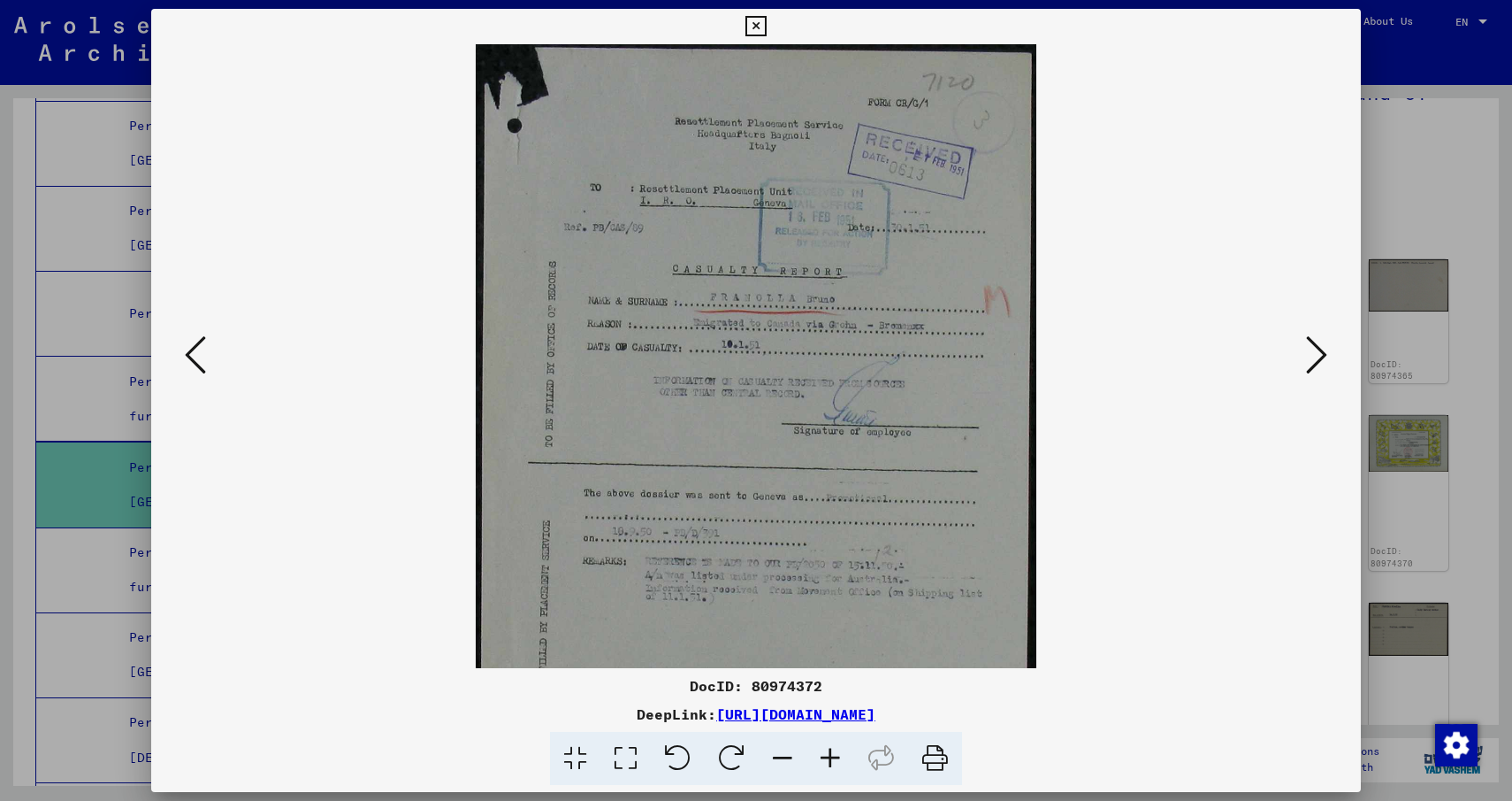
click at [836, 751] on icon at bounding box center [830, 758] width 48 height 54
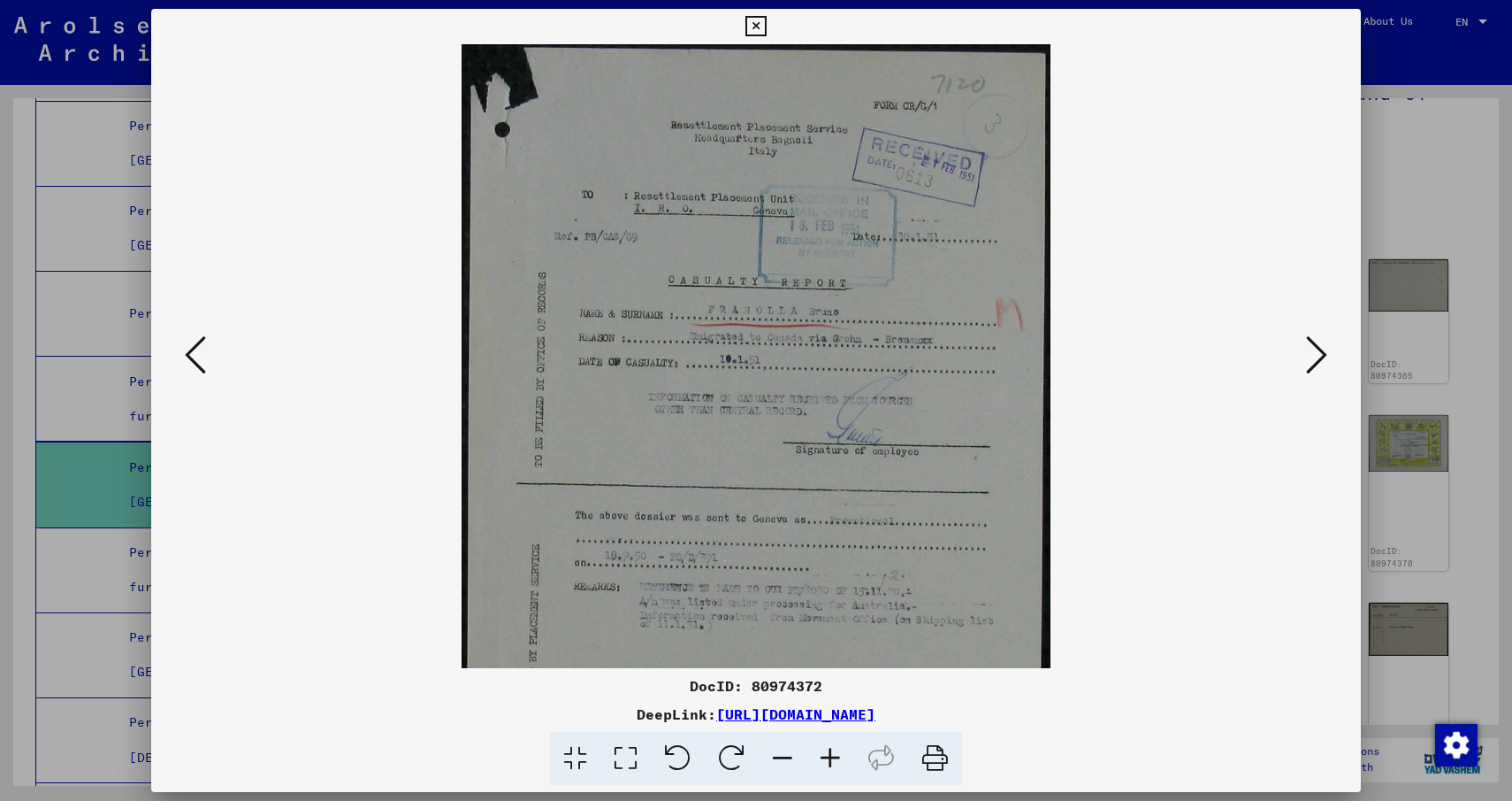
click at [836, 751] on icon at bounding box center [830, 758] width 48 height 54
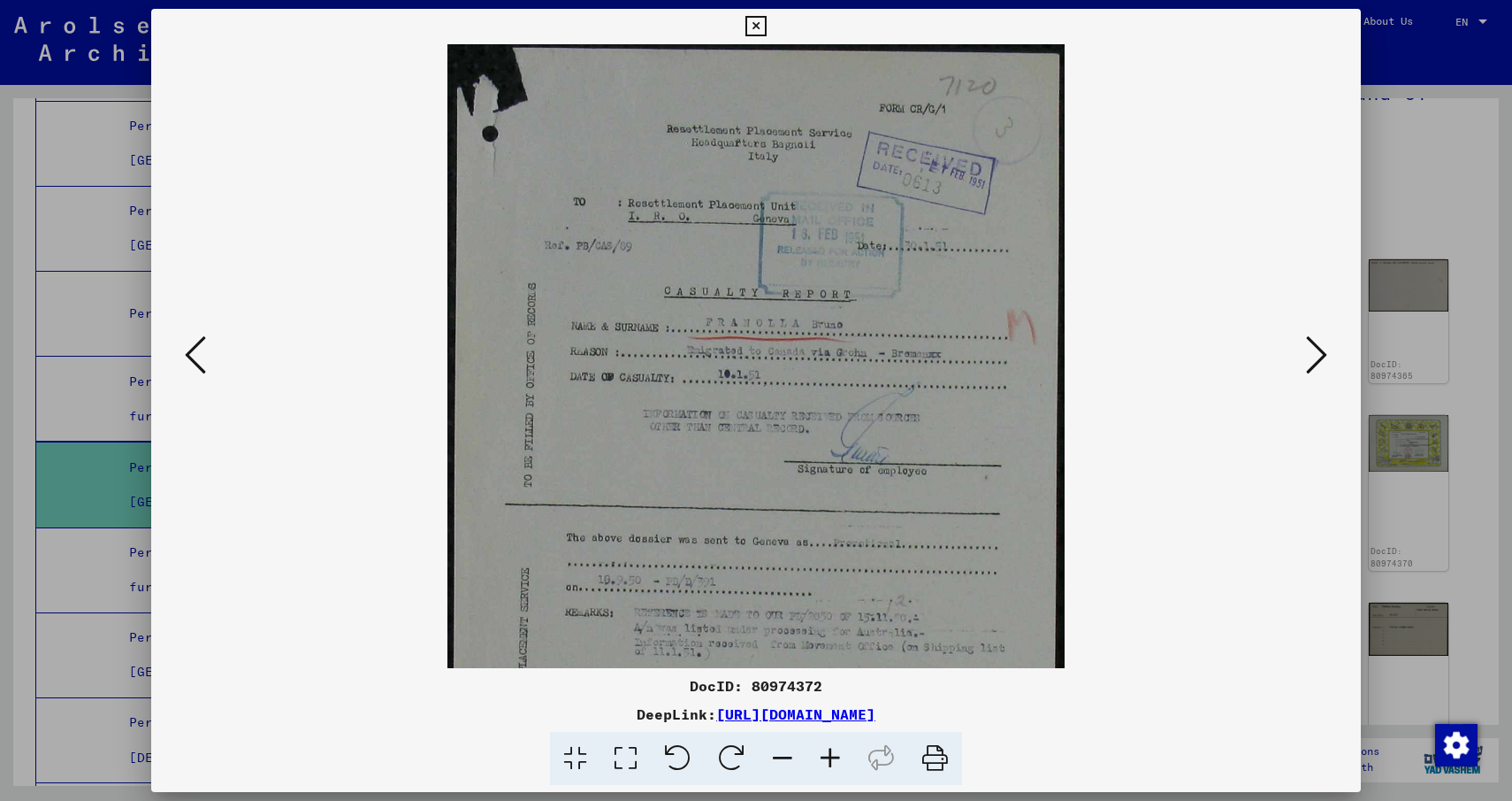
click at [836, 751] on icon at bounding box center [830, 758] width 48 height 54
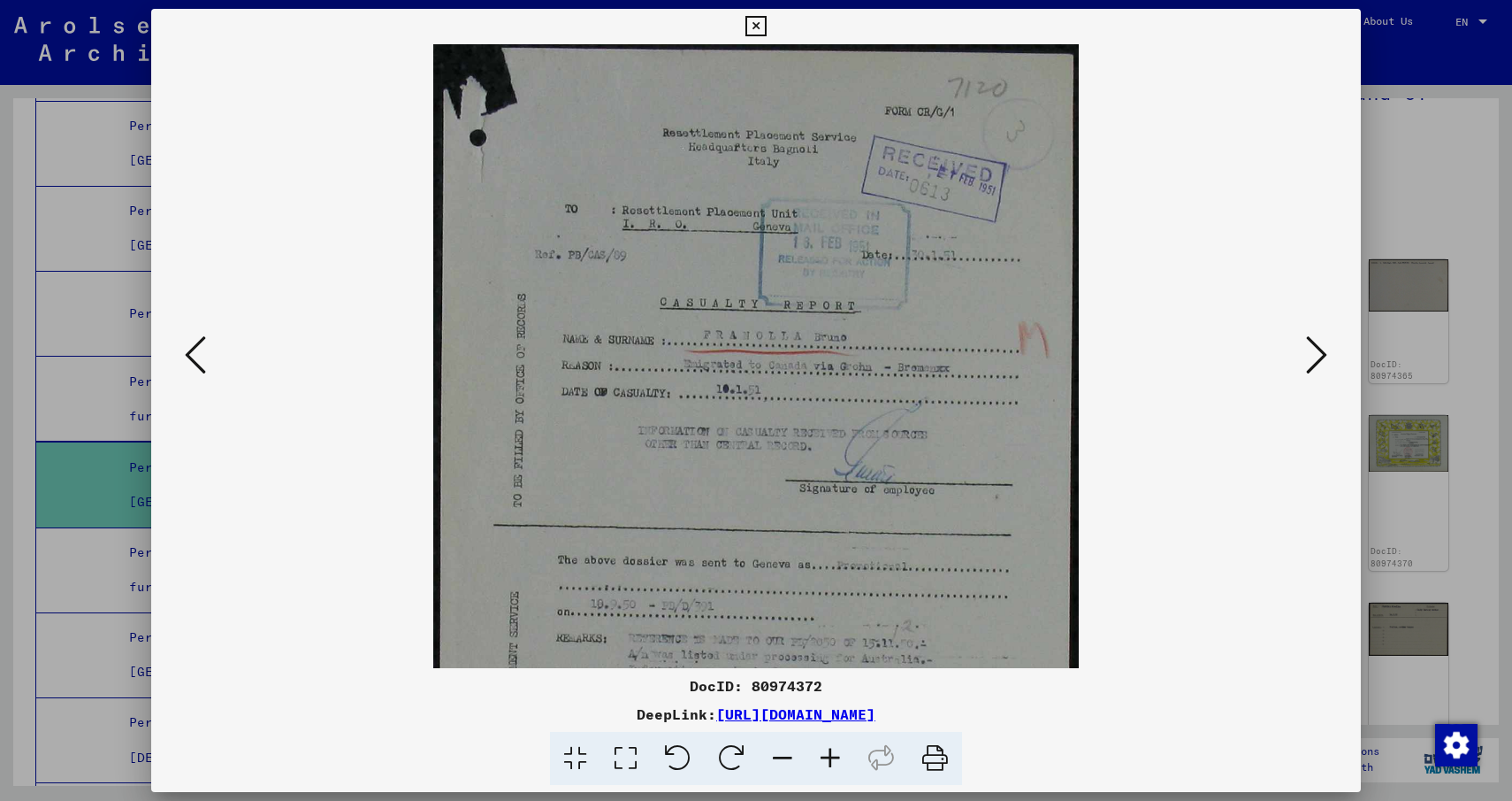
click at [836, 751] on icon at bounding box center [830, 758] width 48 height 54
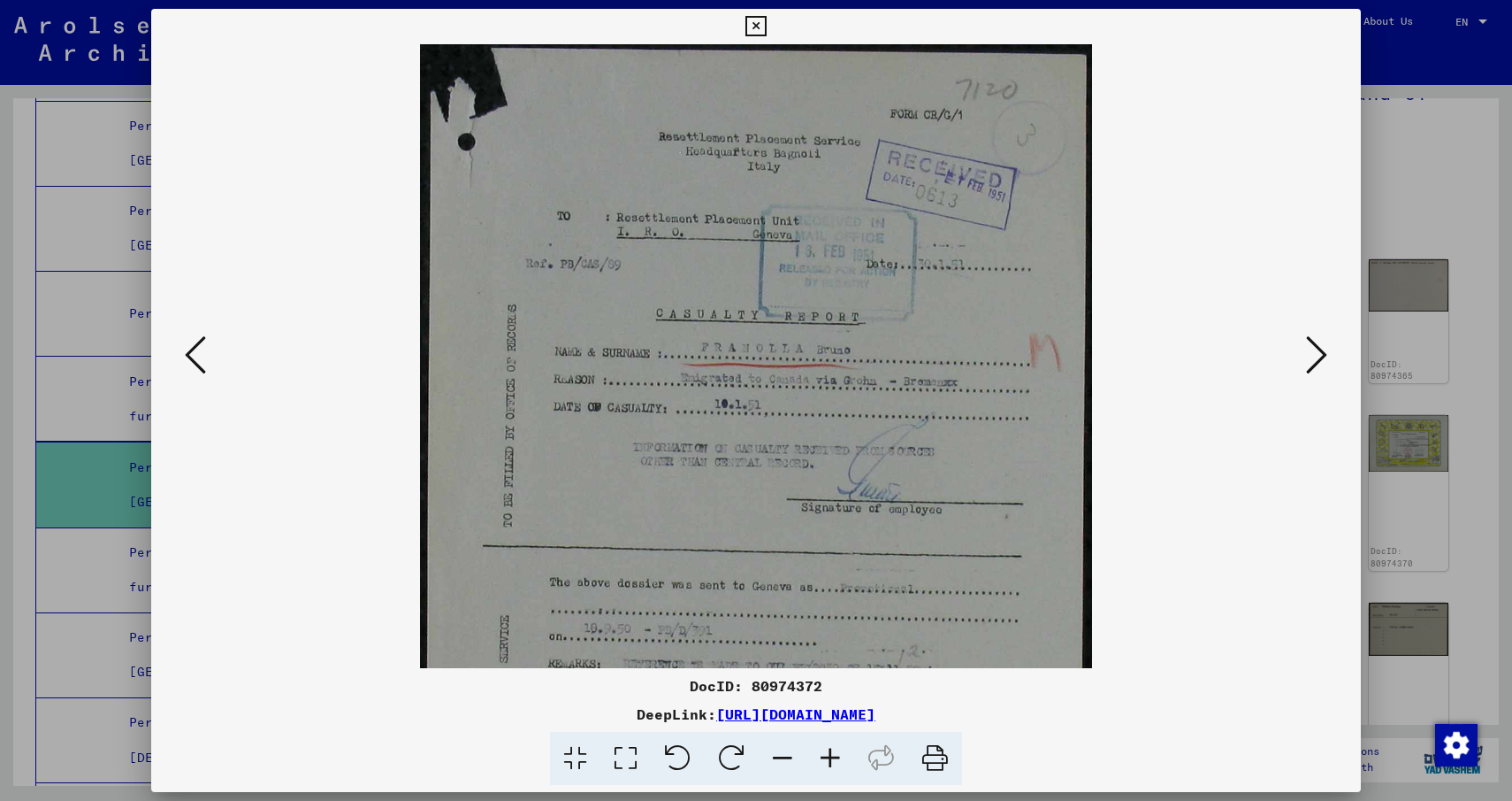
click at [1309, 354] on icon at bounding box center [1317, 354] width 22 height 42
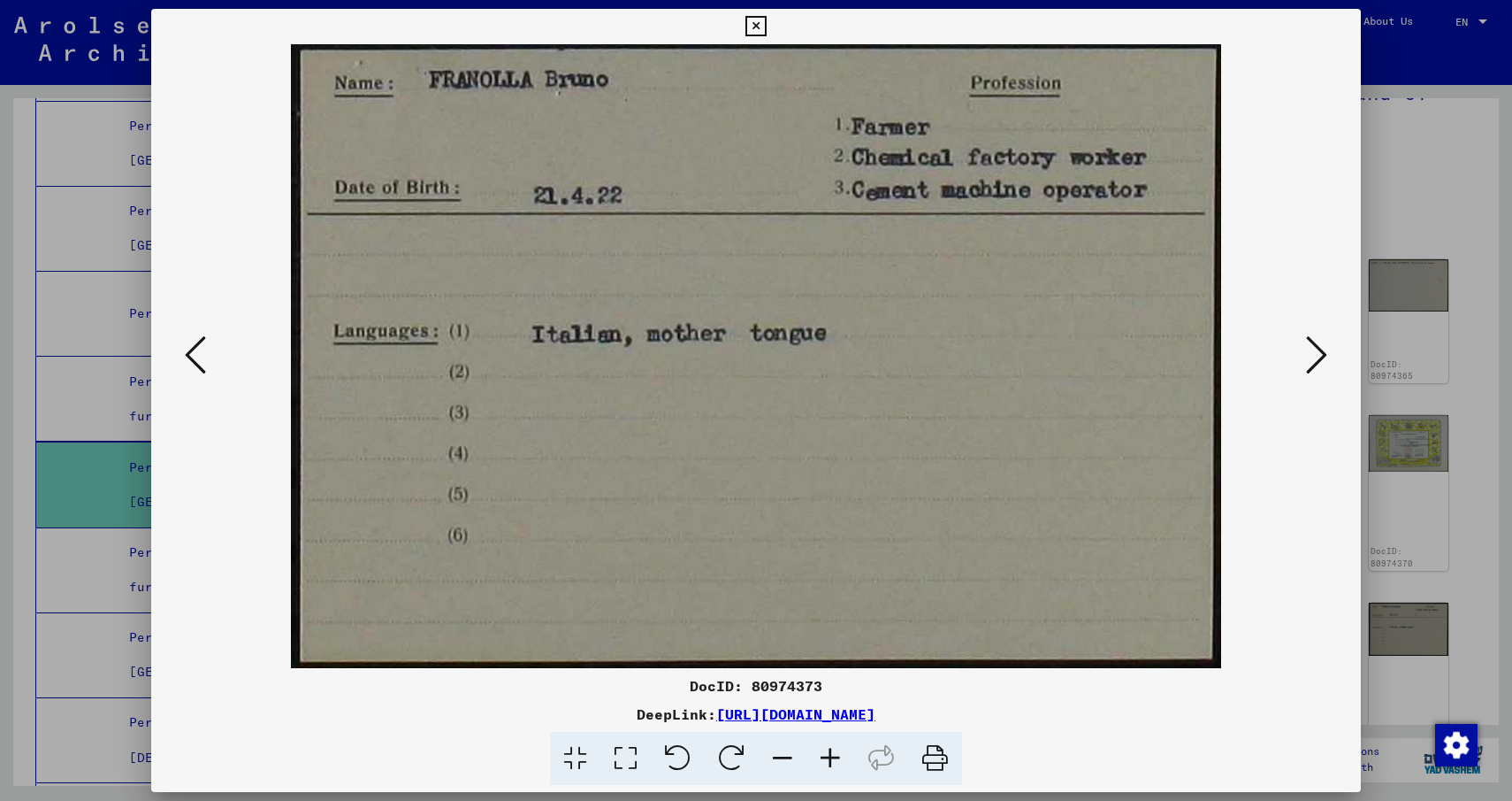
click at [1309, 354] on icon at bounding box center [1317, 354] width 22 height 42
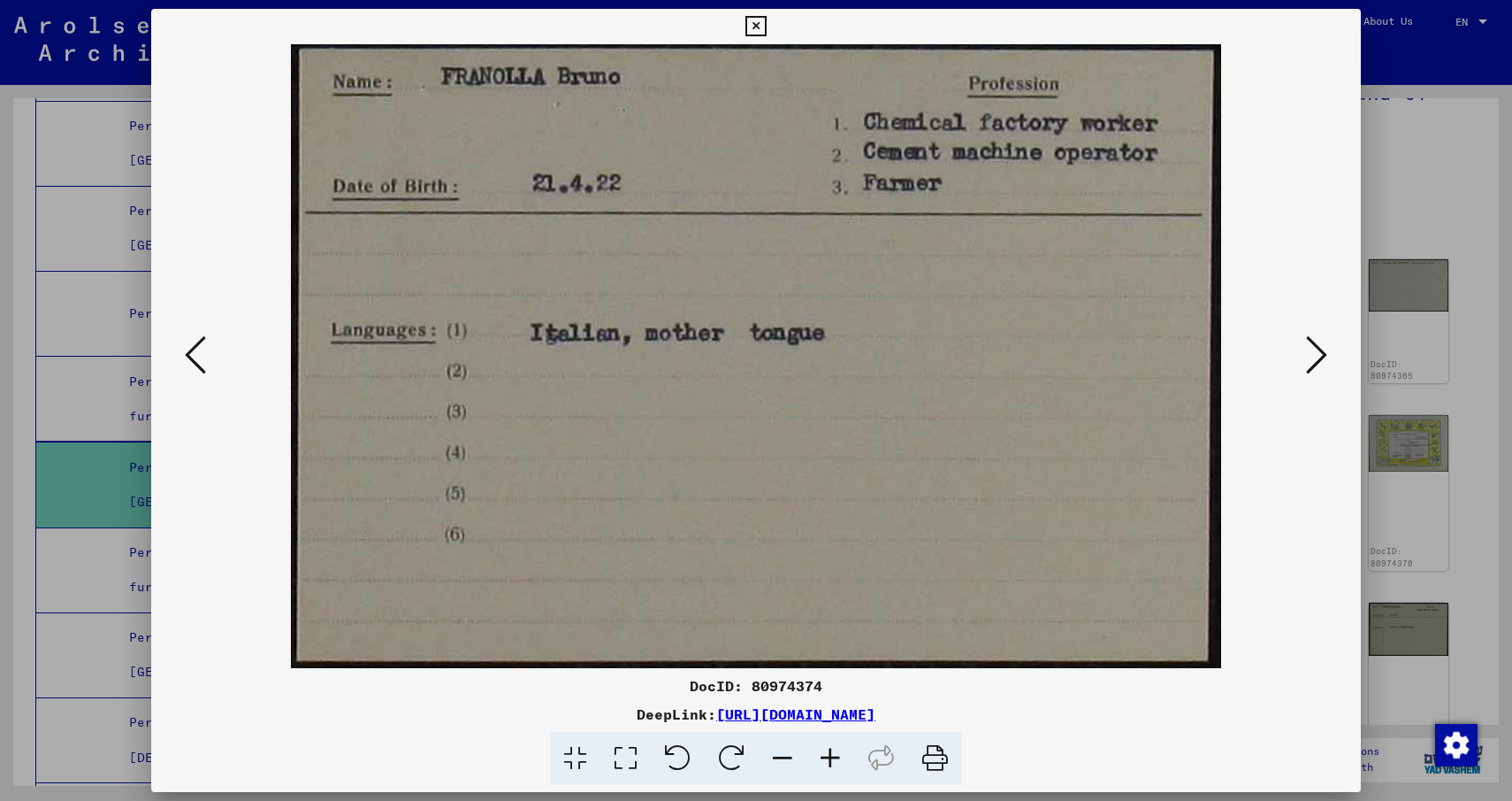
click at [1309, 354] on icon at bounding box center [1317, 354] width 22 height 42
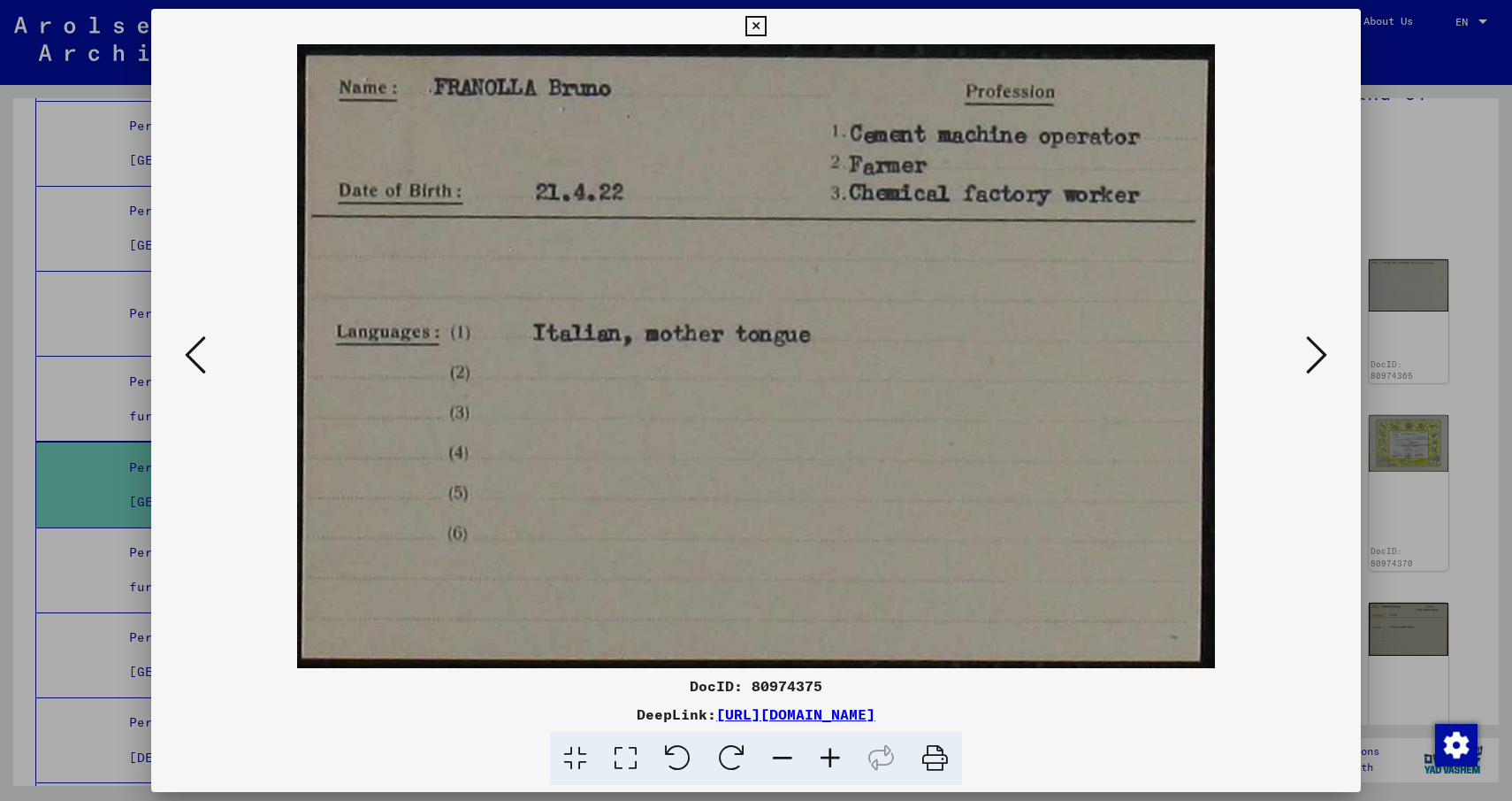
click at [1309, 354] on icon at bounding box center [1317, 354] width 22 height 42
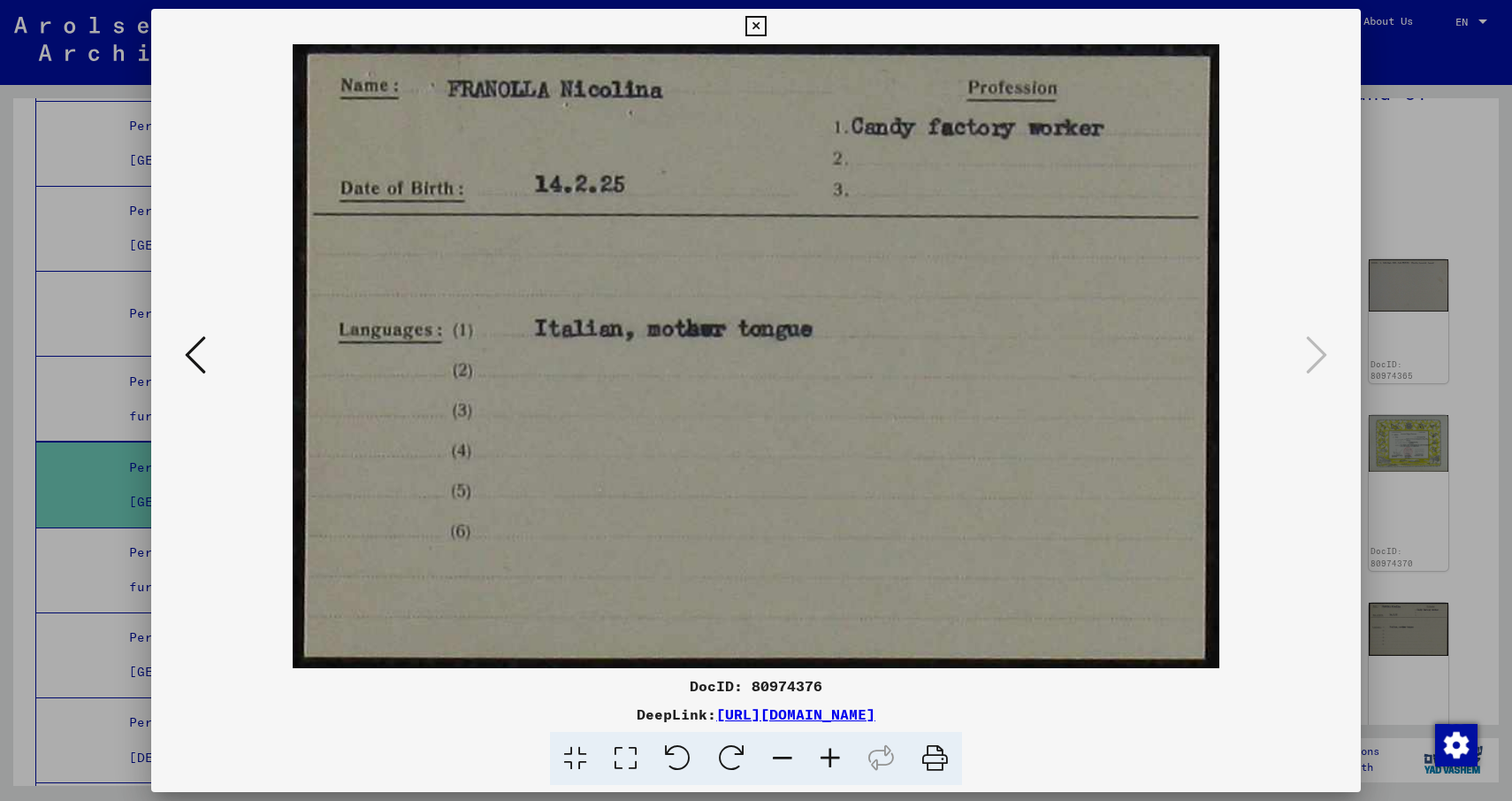
click at [757, 23] on icon at bounding box center [756, 27] width 21 height 22
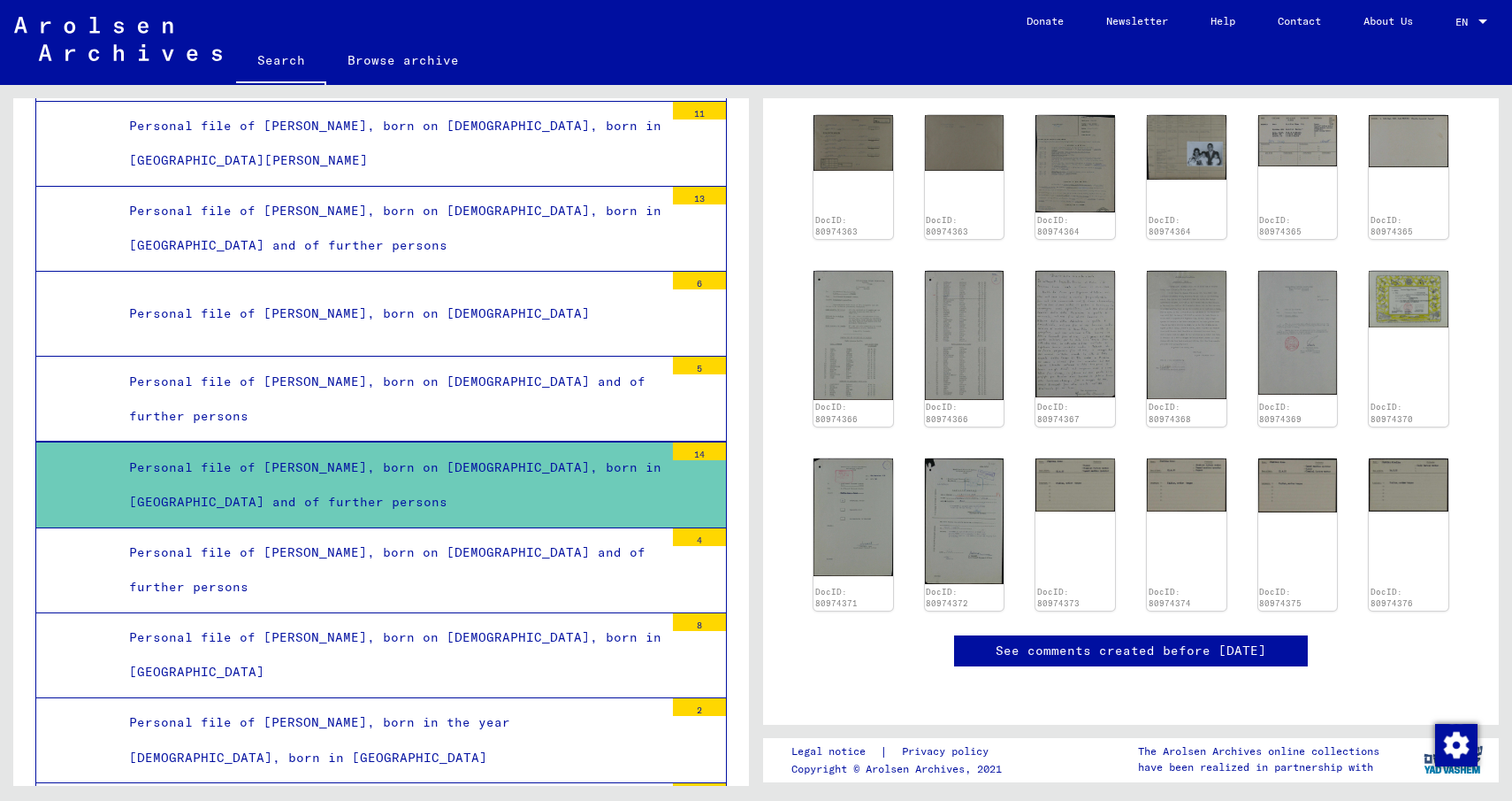
scroll to position [796, 0]
click at [296, 535] on div "Personal file of [PERSON_NAME], born on [DEMOGRAPHIC_DATA] and of further perso…" at bounding box center [390, 570] width 548 height 69
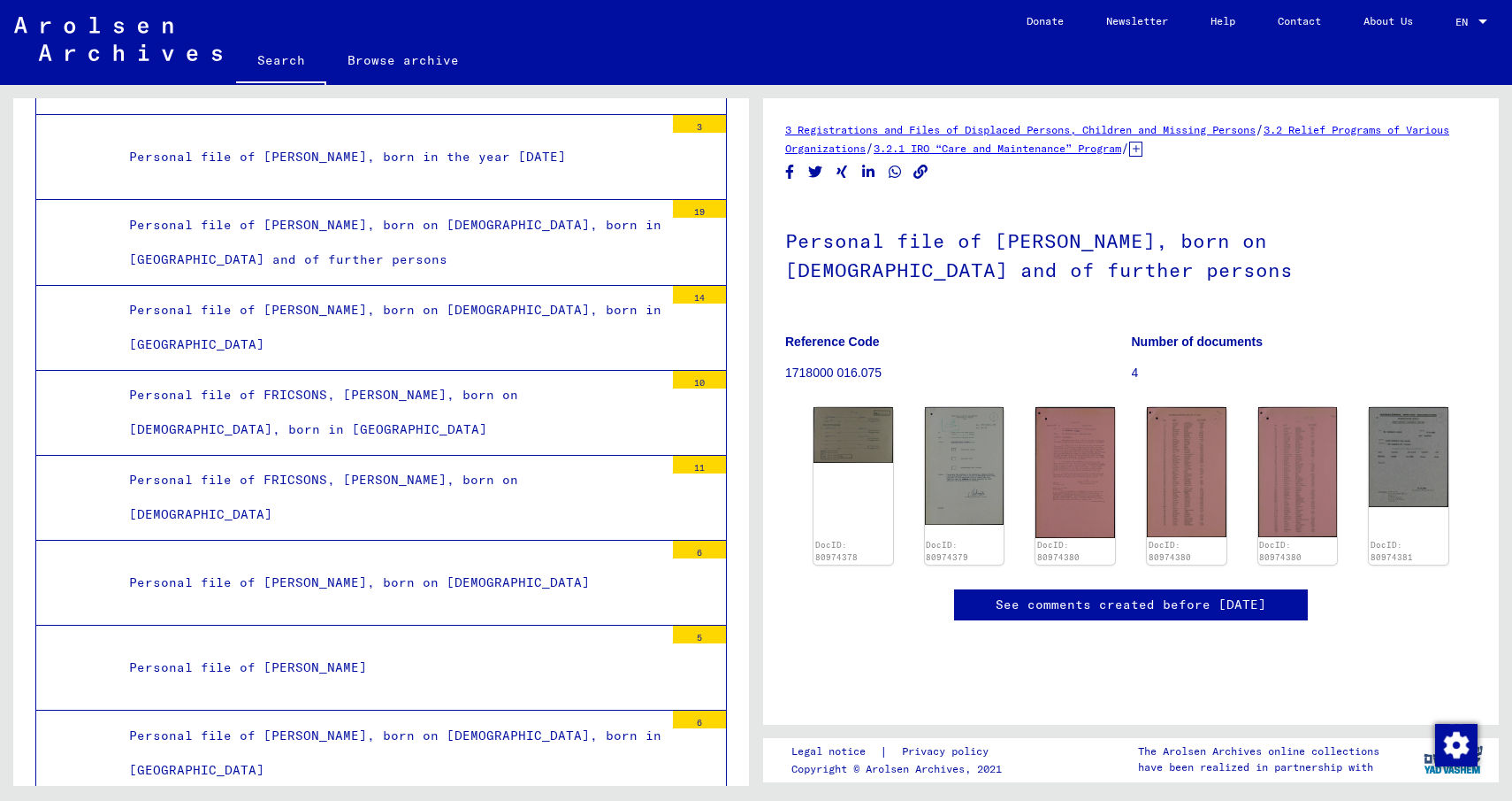
scroll to position [17623, 0]
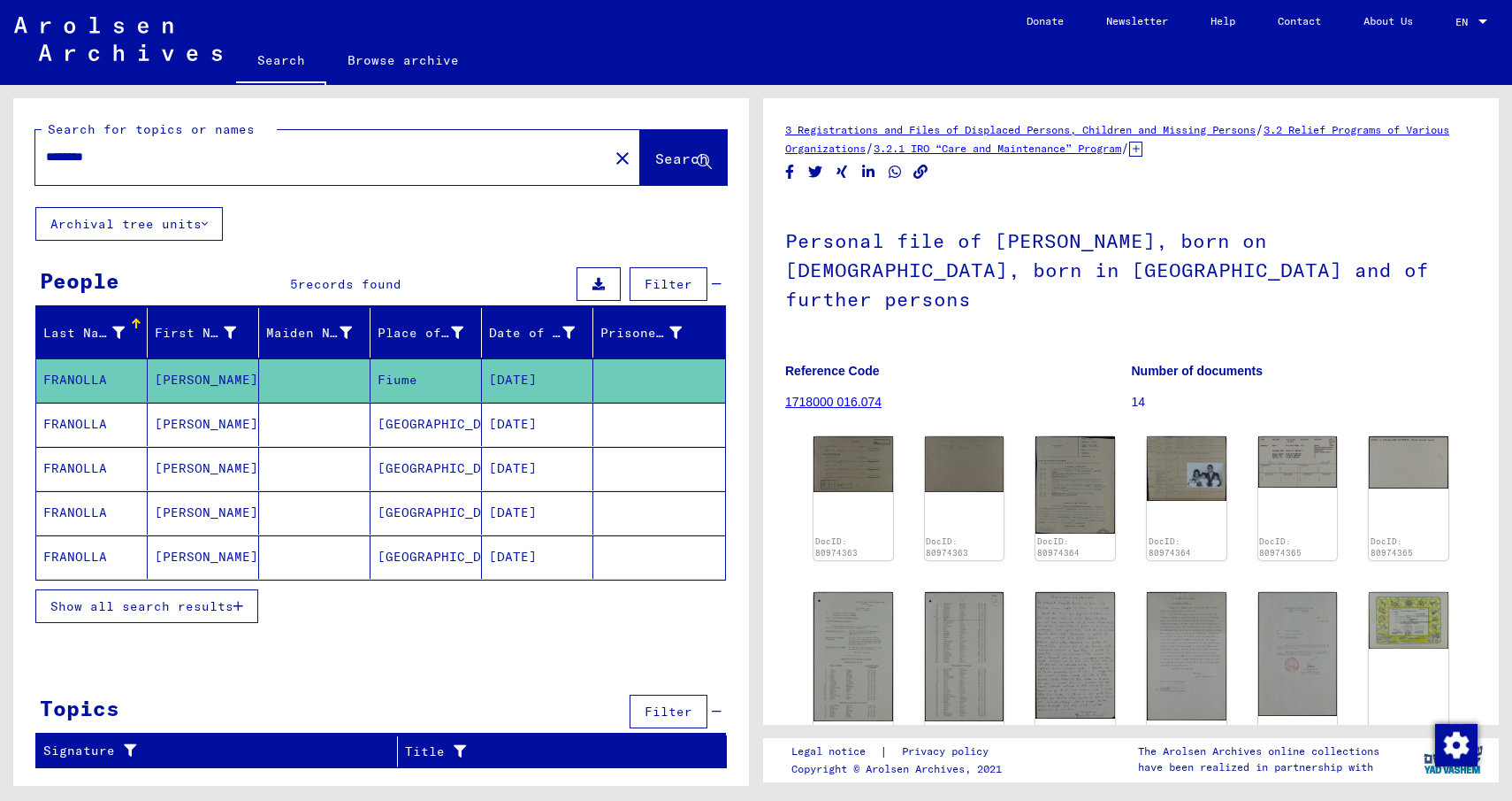
click at [119, 605] on span "Show all search results" at bounding box center [142, 606] width 183 height 16
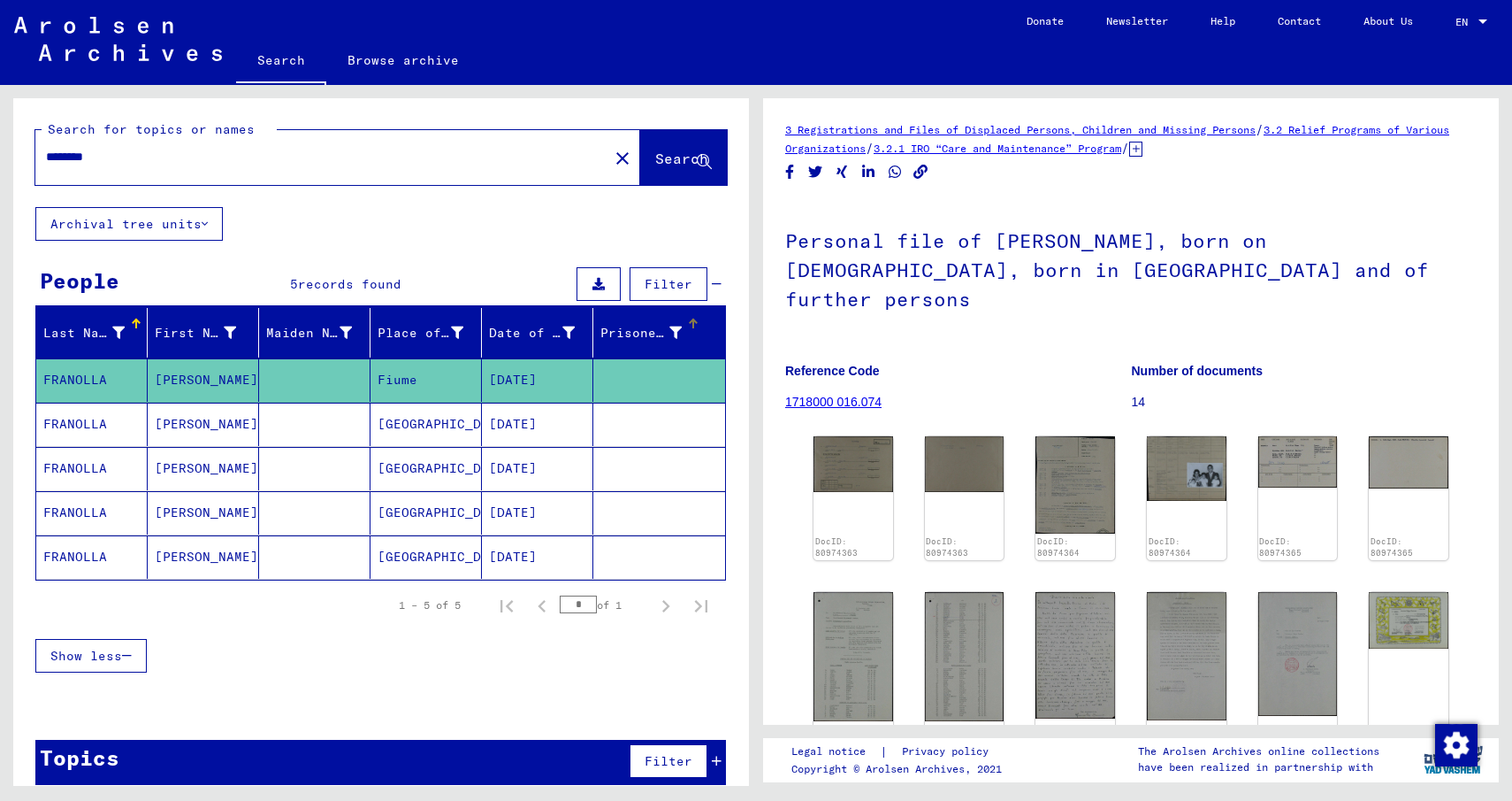
click at [625, 332] on div "Prisoner #" at bounding box center [640, 333] width 82 height 19
click at [670, 329] on icon at bounding box center [676, 333] width 13 height 13
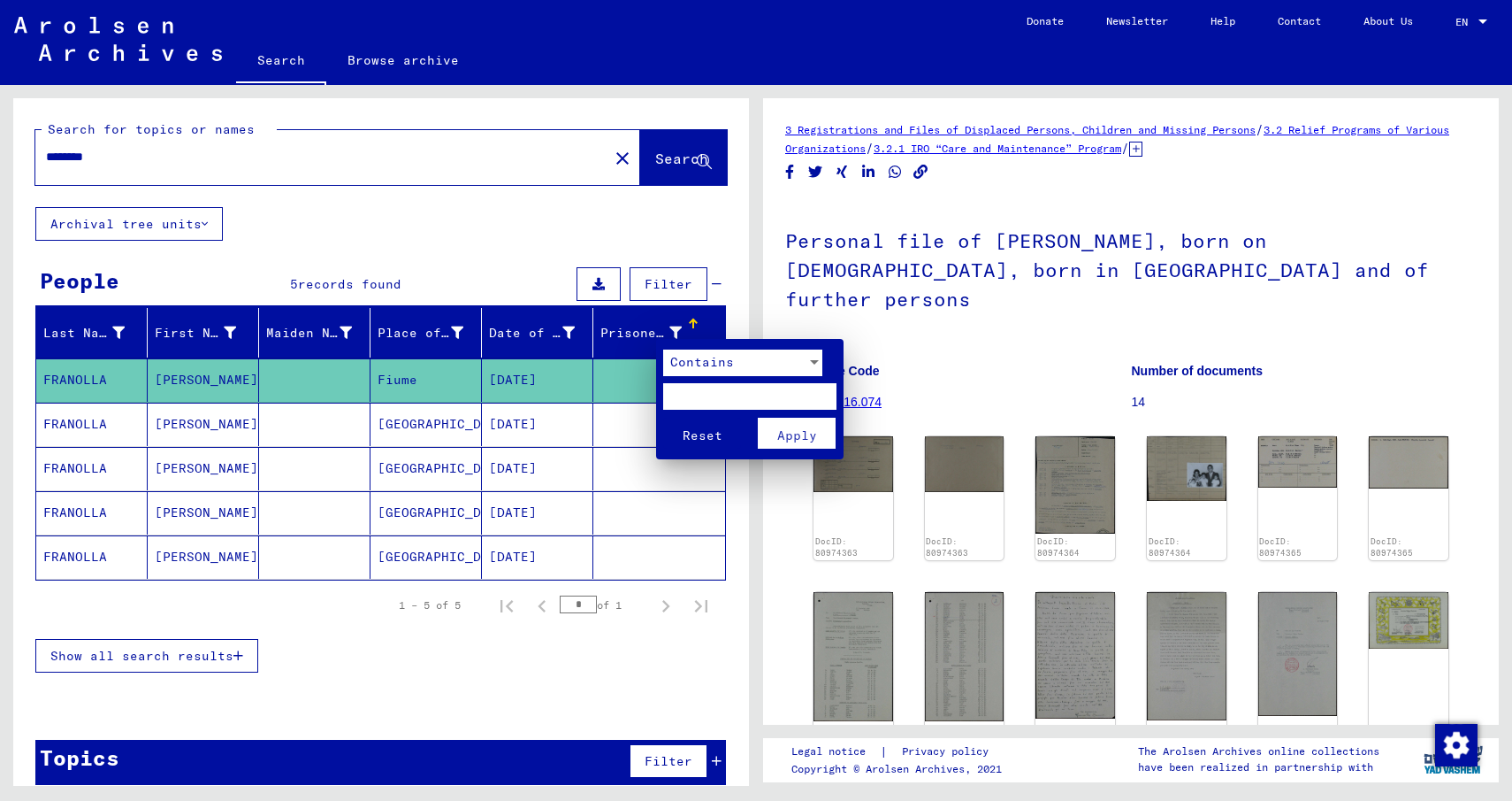
click at [695, 360] on span "Contains" at bounding box center [701, 362] width 64 height 16
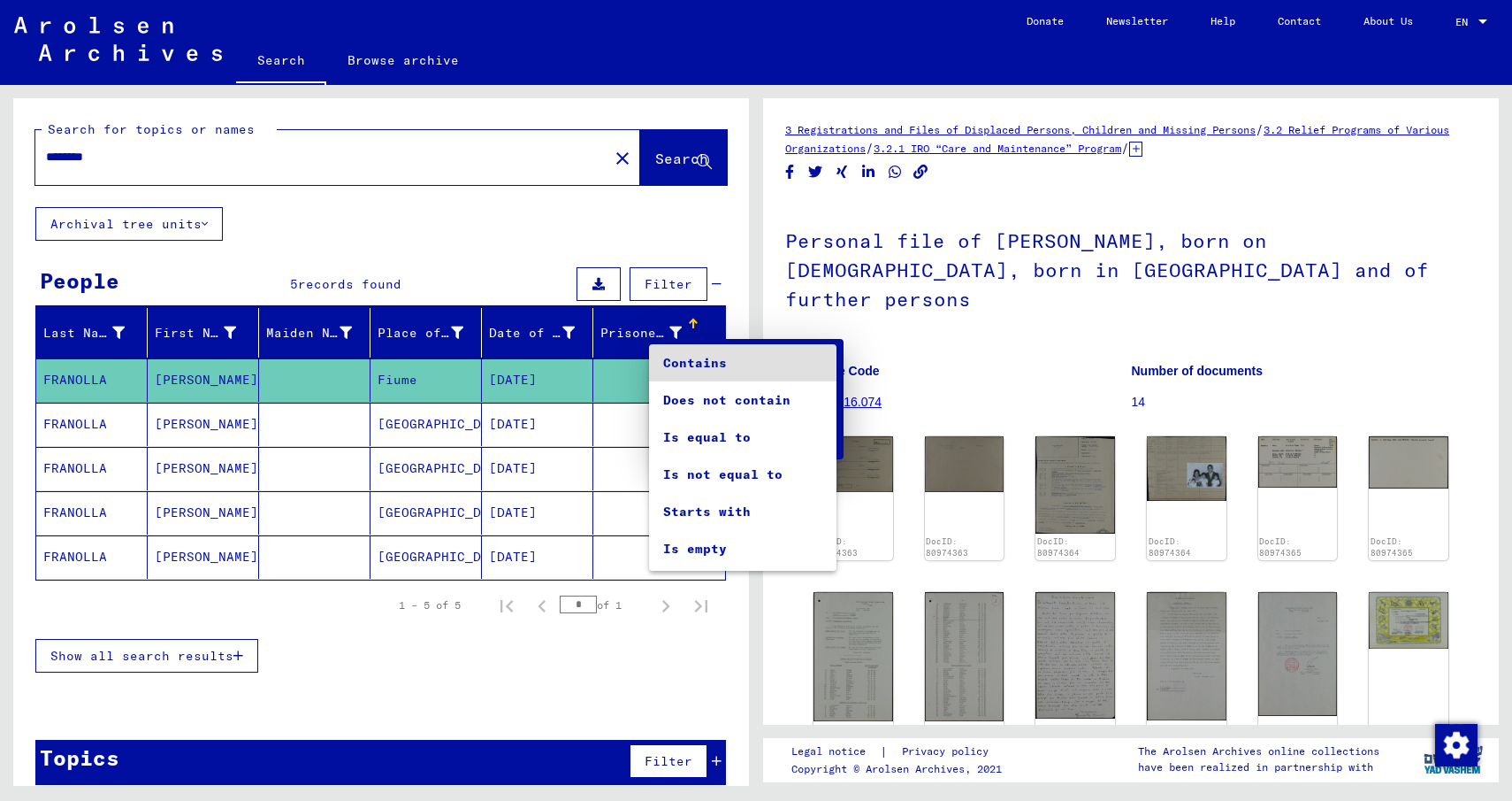
click at [696, 360] on span "Contains" at bounding box center [743, 363] width 159 height 37
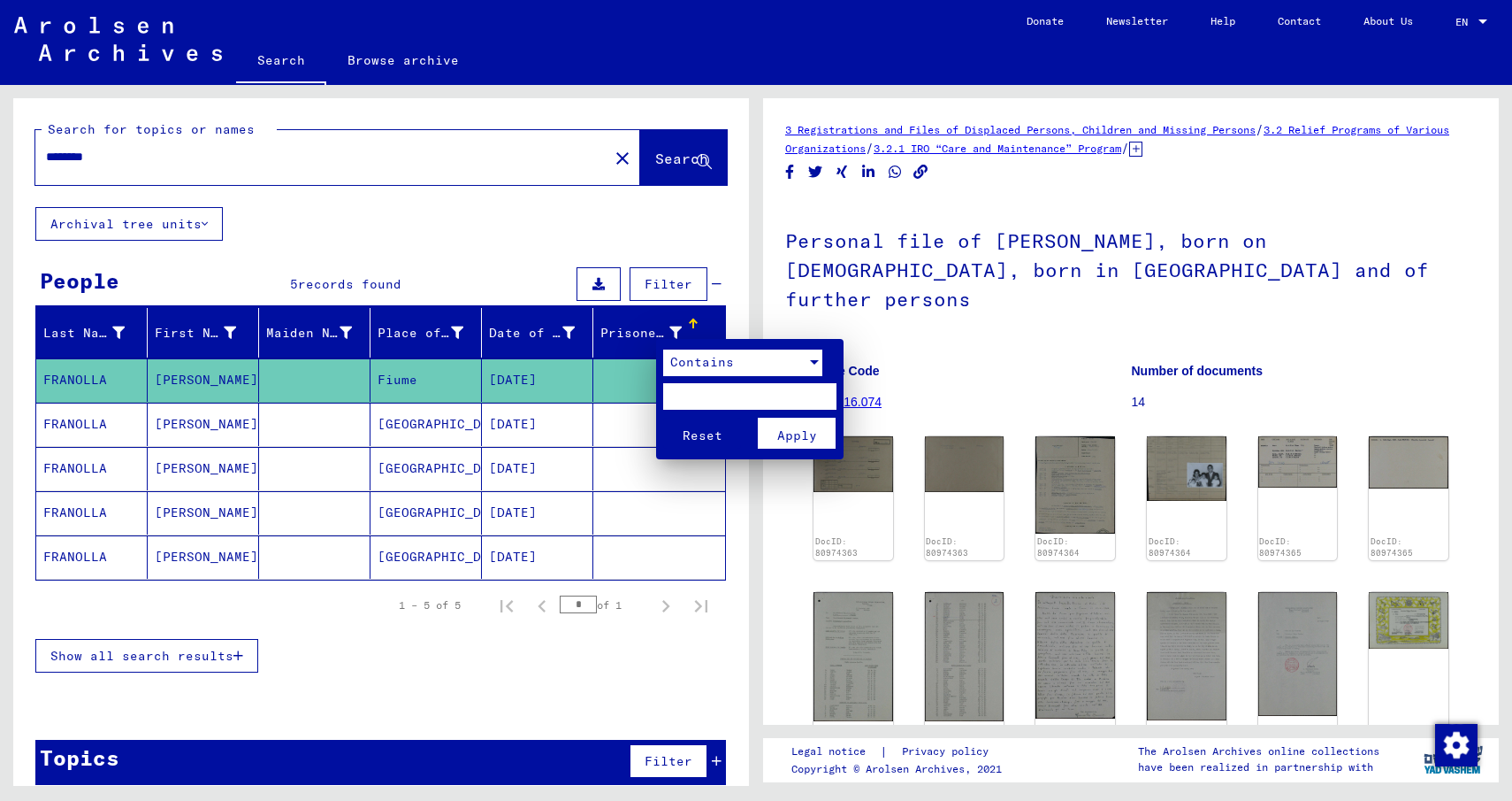
click at [784, 427] on span "Apply" at bounding box center [797, 435] width 39 height 16
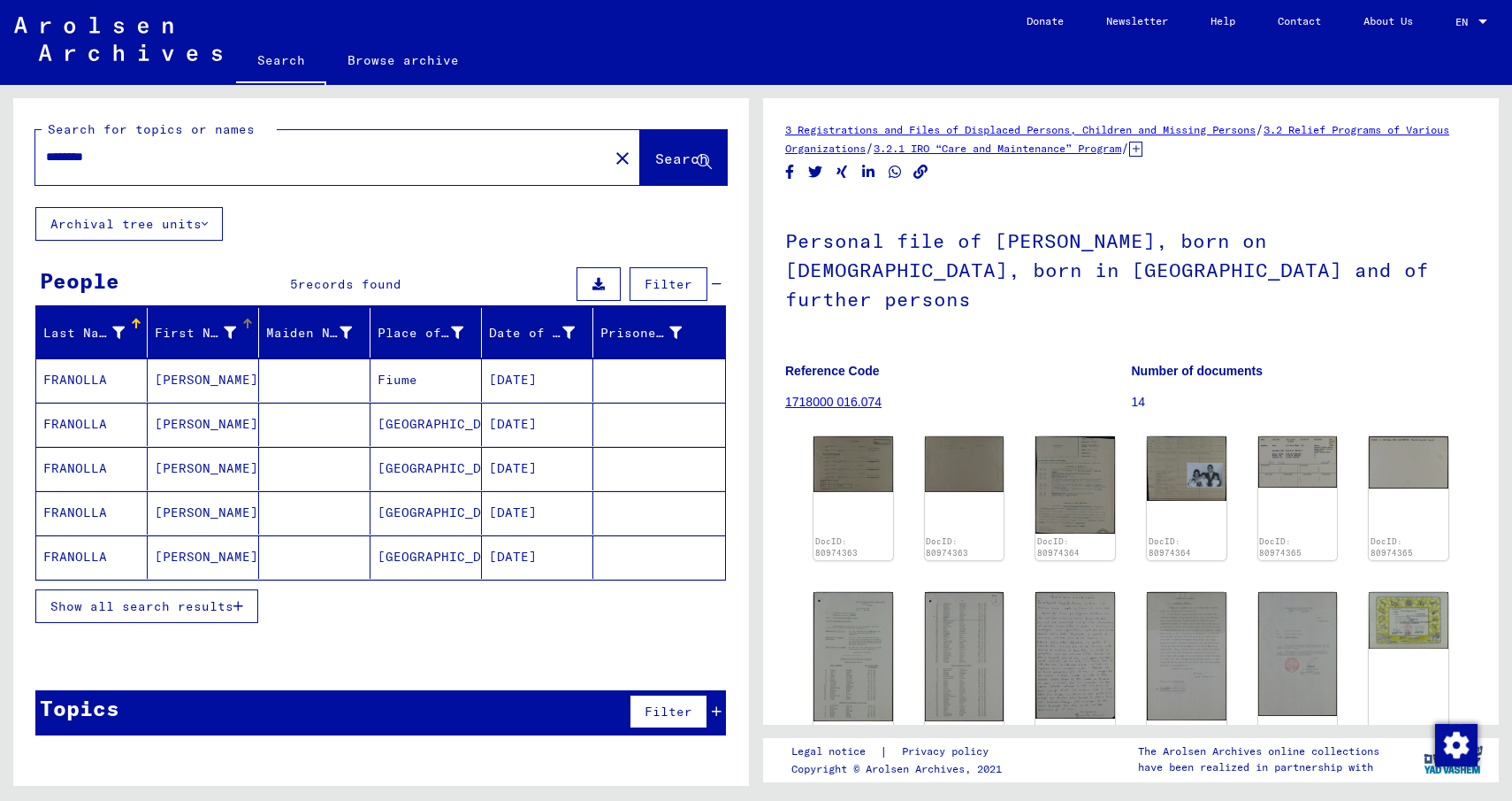
click at [190, 336] on div "First Name" at bounding box center [195, 333] width 82 height 19
click at [100, 325] on div "Last Name" at bounding box center [84, 333] width 82 height 19
click at [1396, 132] on link "3.2 Relief Programs of Various Organizations" at bounding box center [1117, 139] width 664 height 31
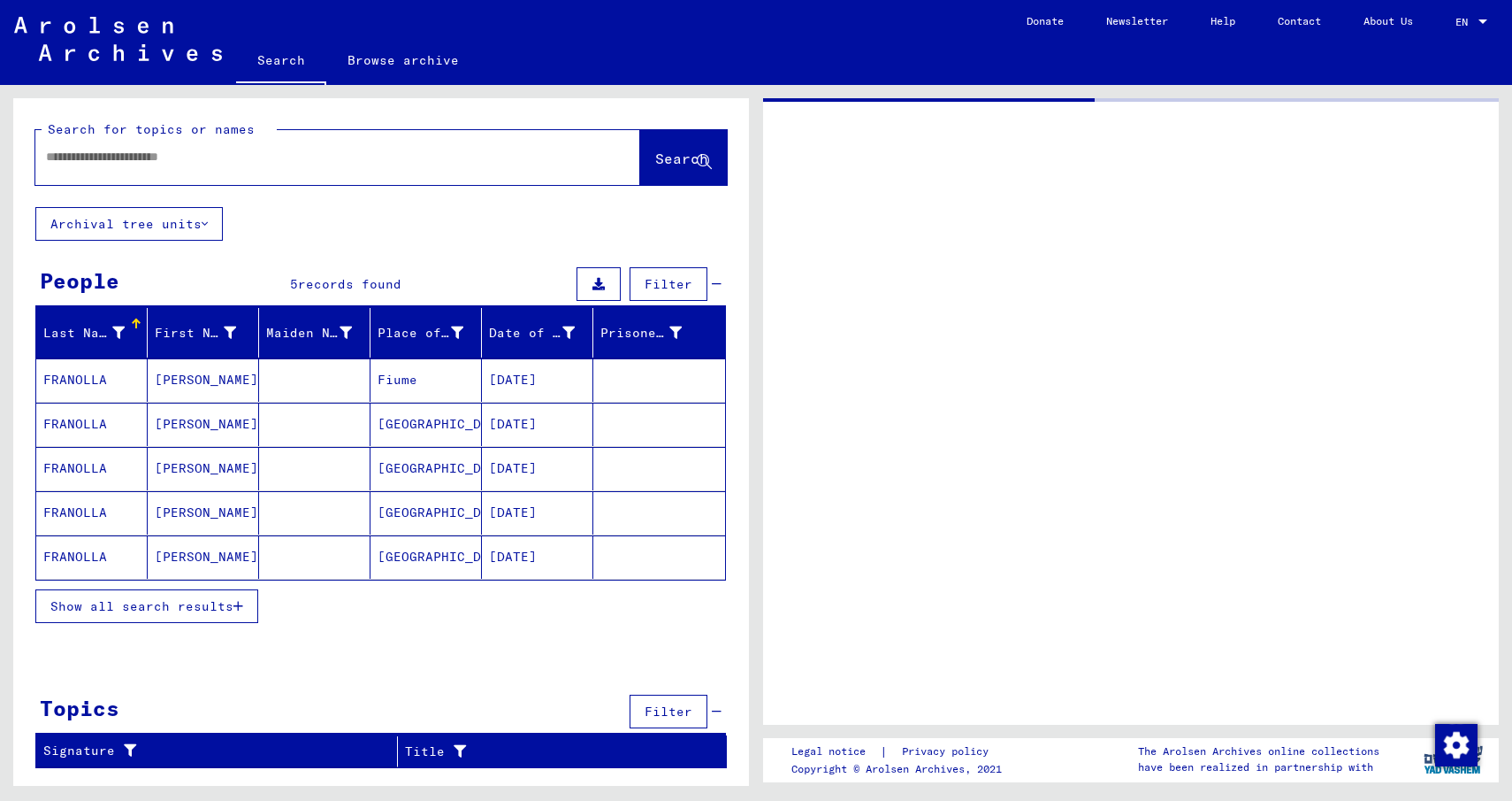
type input "********"
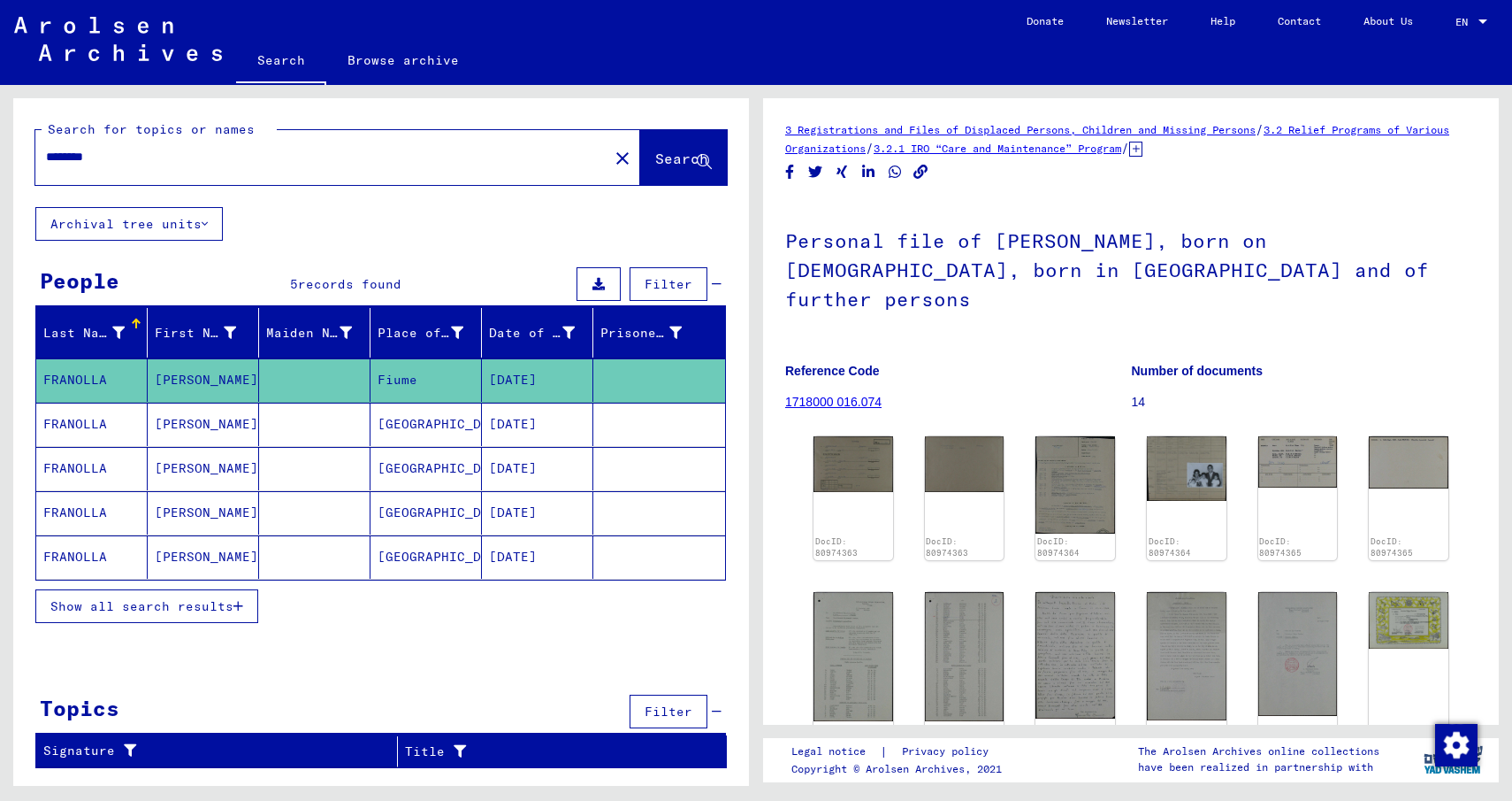
click at [871, 395] on link "1718000 016.074" at bounding box center [833, 401] width 96 height 14
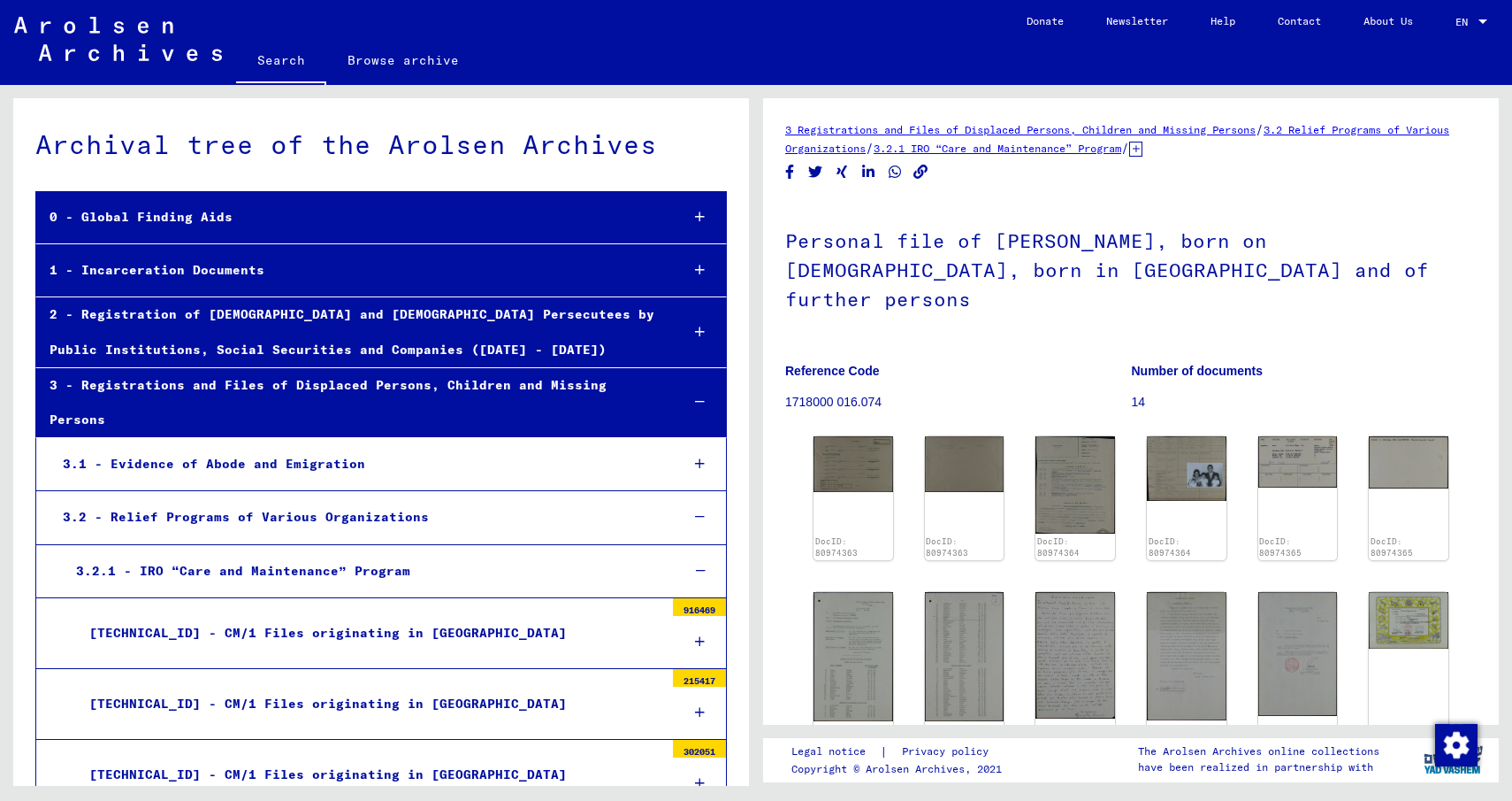
scroll to position [7980, 0]
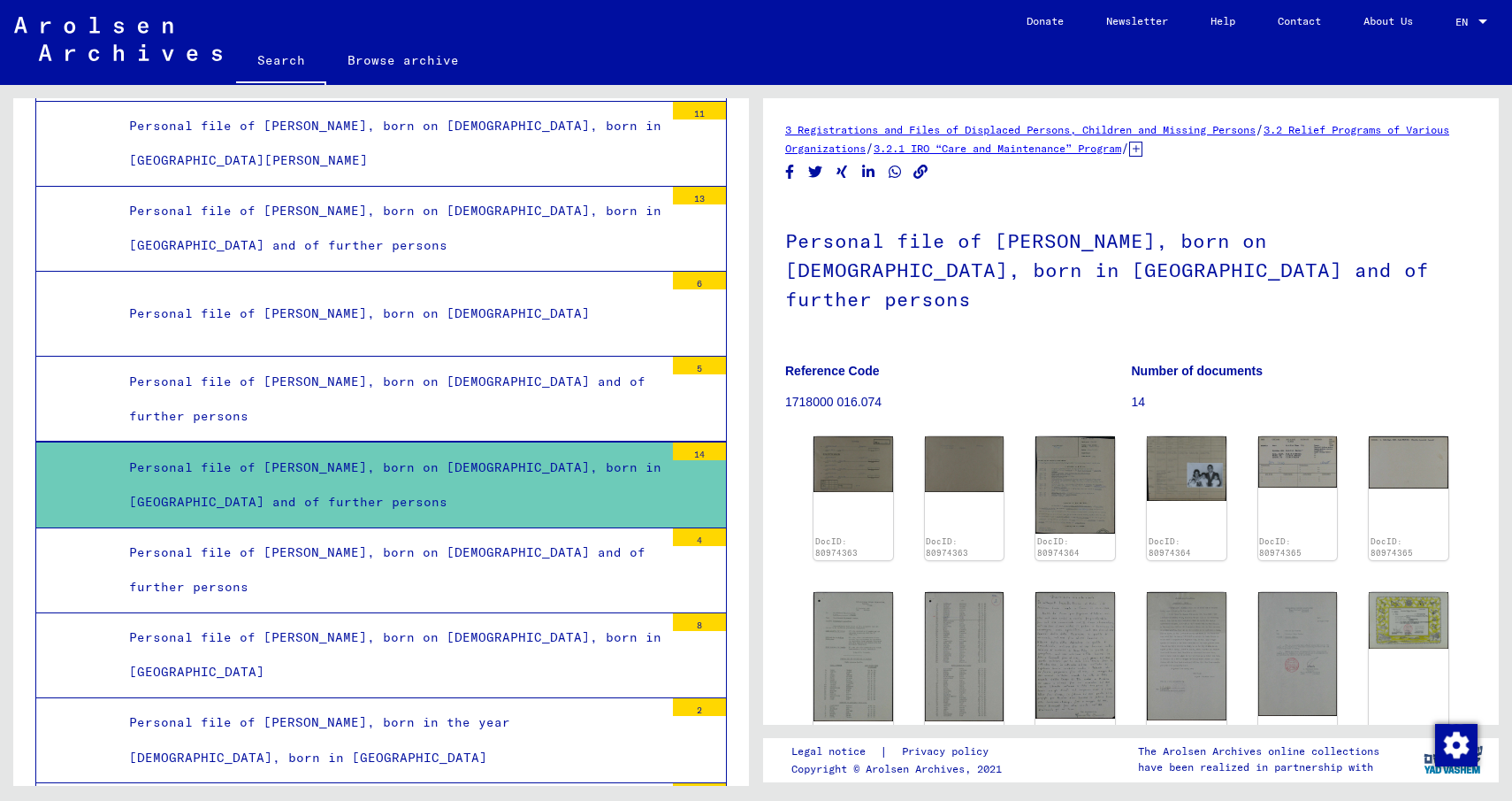
click at [819, 393] on p "1718000 016.074" at bounding box center [958, 401] width 346 height 19
drag, startPoint x: 880, startPoint y: 370, endPoint x: 785, endPoint y: 367, distance: 95.0
click at [785, 393] on p "1718000 016.074" at bounding box center [958, 401] width 346 height 19
copy p "1718000 016.074"
click at [429, 66] on link "Browse archive" at bounding box center [403, 60] width 153 height 42
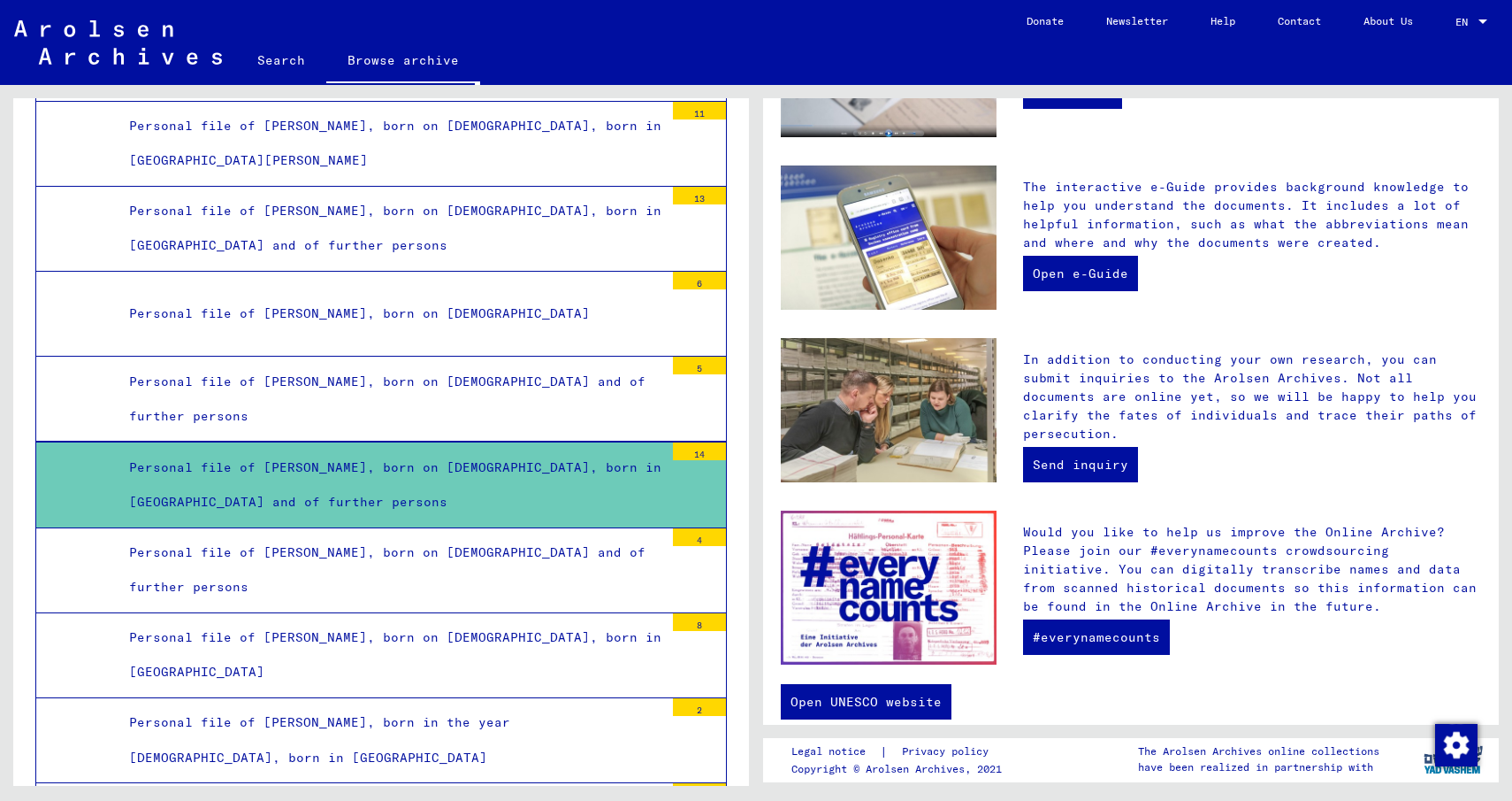
scroll to position [463, 0]
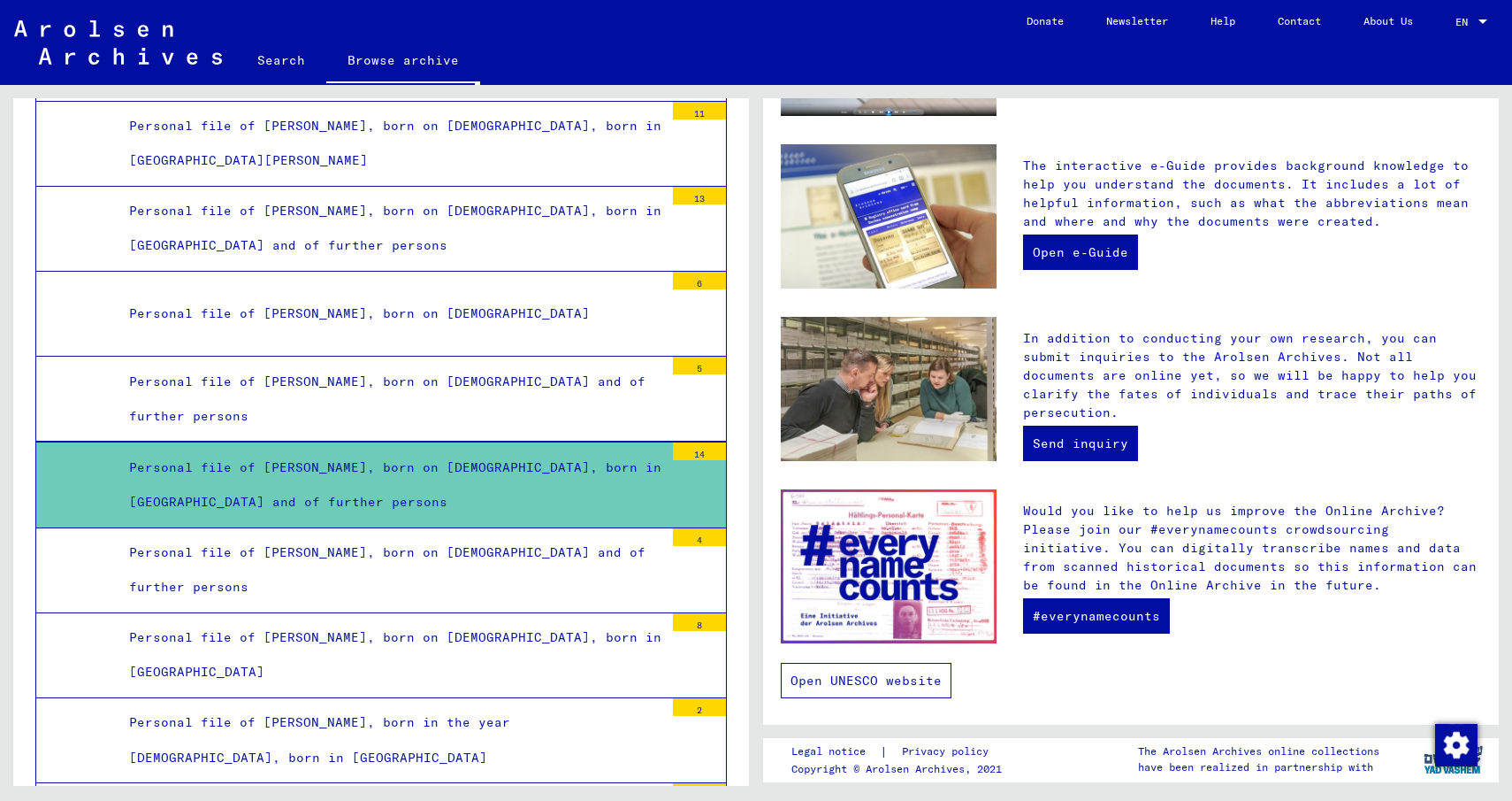
click at [926, 679] on link "Open UNESCO website" at bounding box center [867, 680] width 171 height 35
click at [273, 56] on link "Search" at bounding box center [281, 60] width 91 height 42
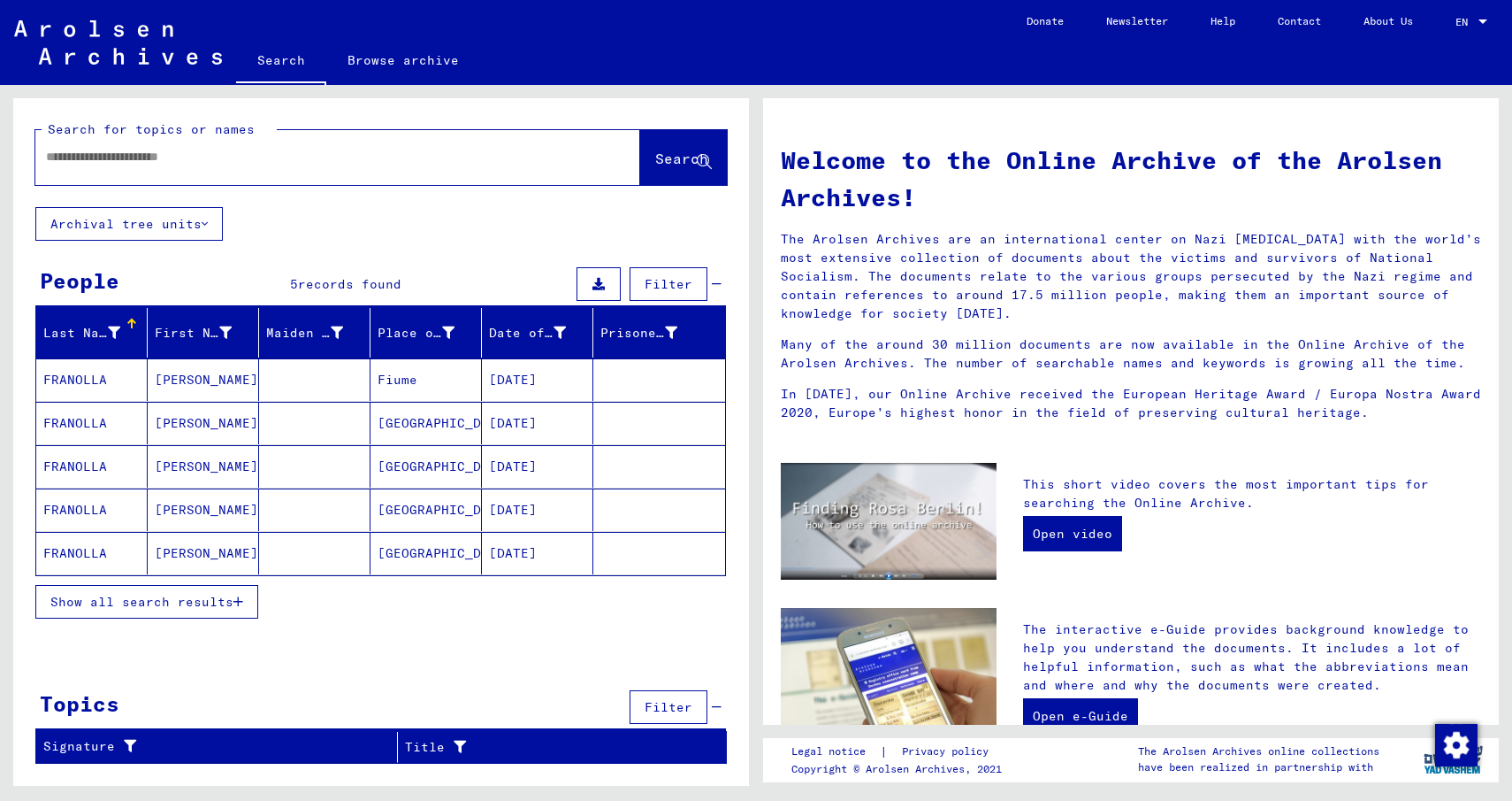
click at [211, 222] on button "Archival tree units" at bounding box center [129, 223] width 188 height 33
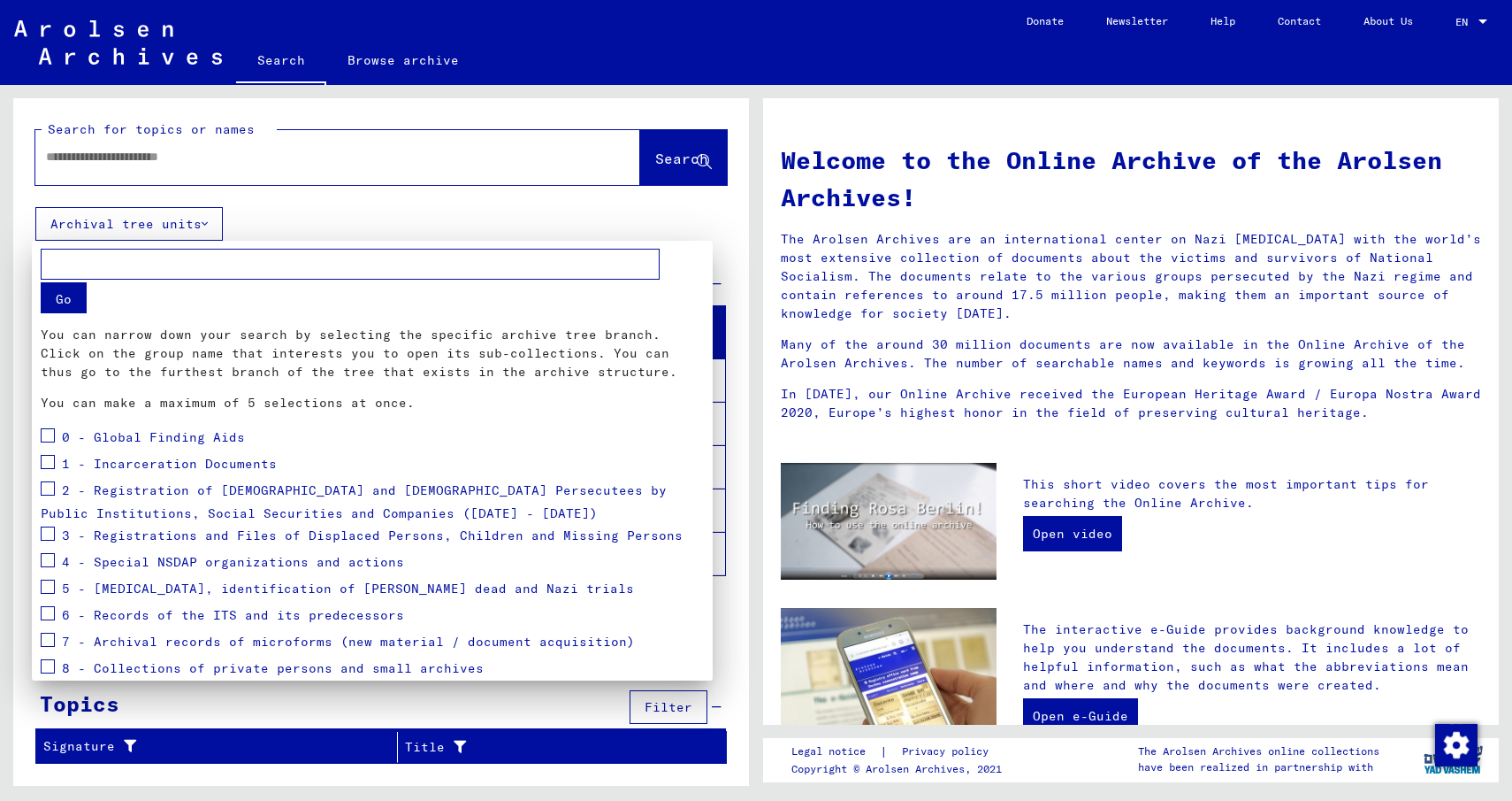
scroll to position [57, 0]
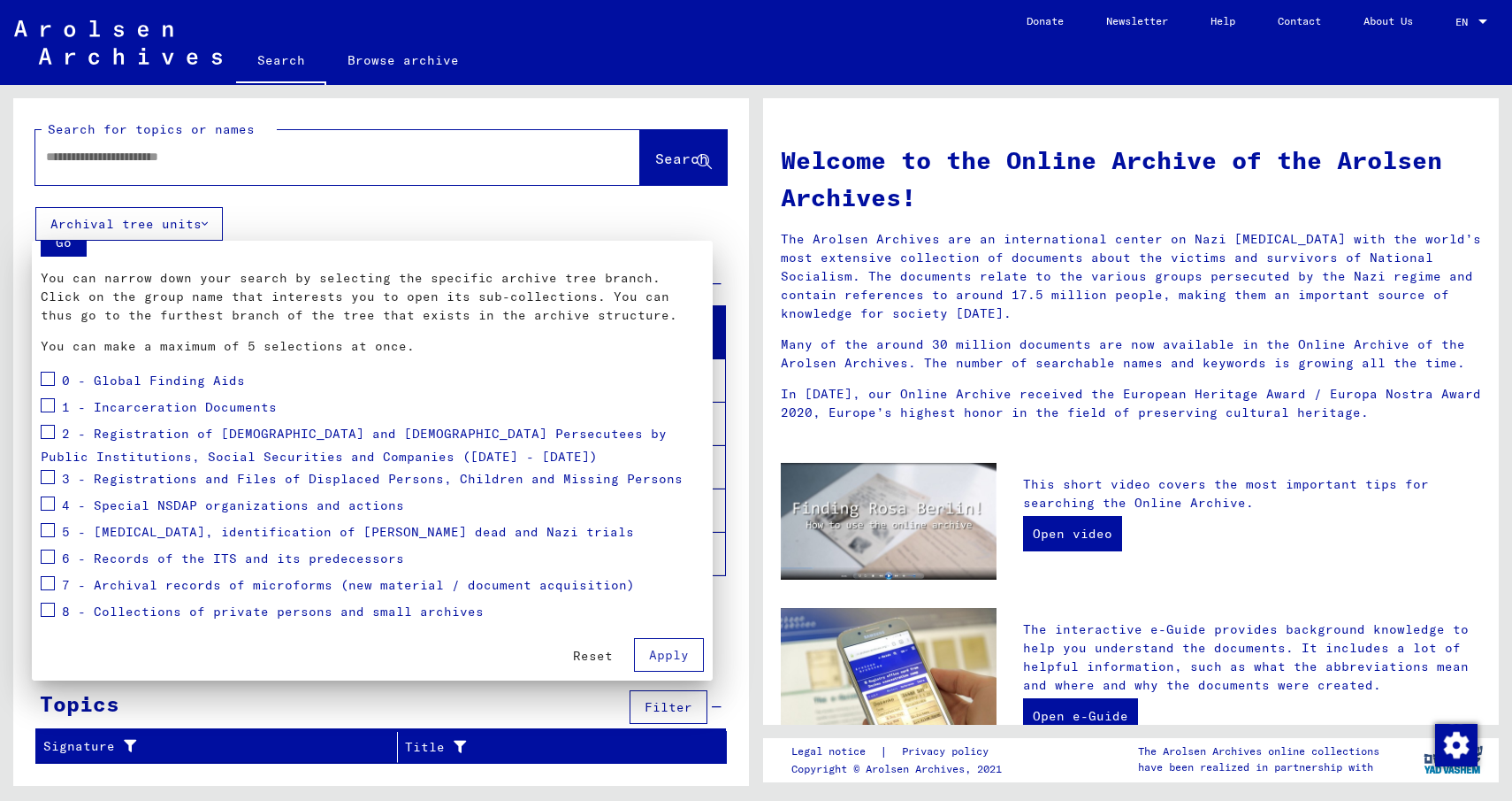
click at [214, 224] on div at bounding box center [756, 400] width 1512 height 801
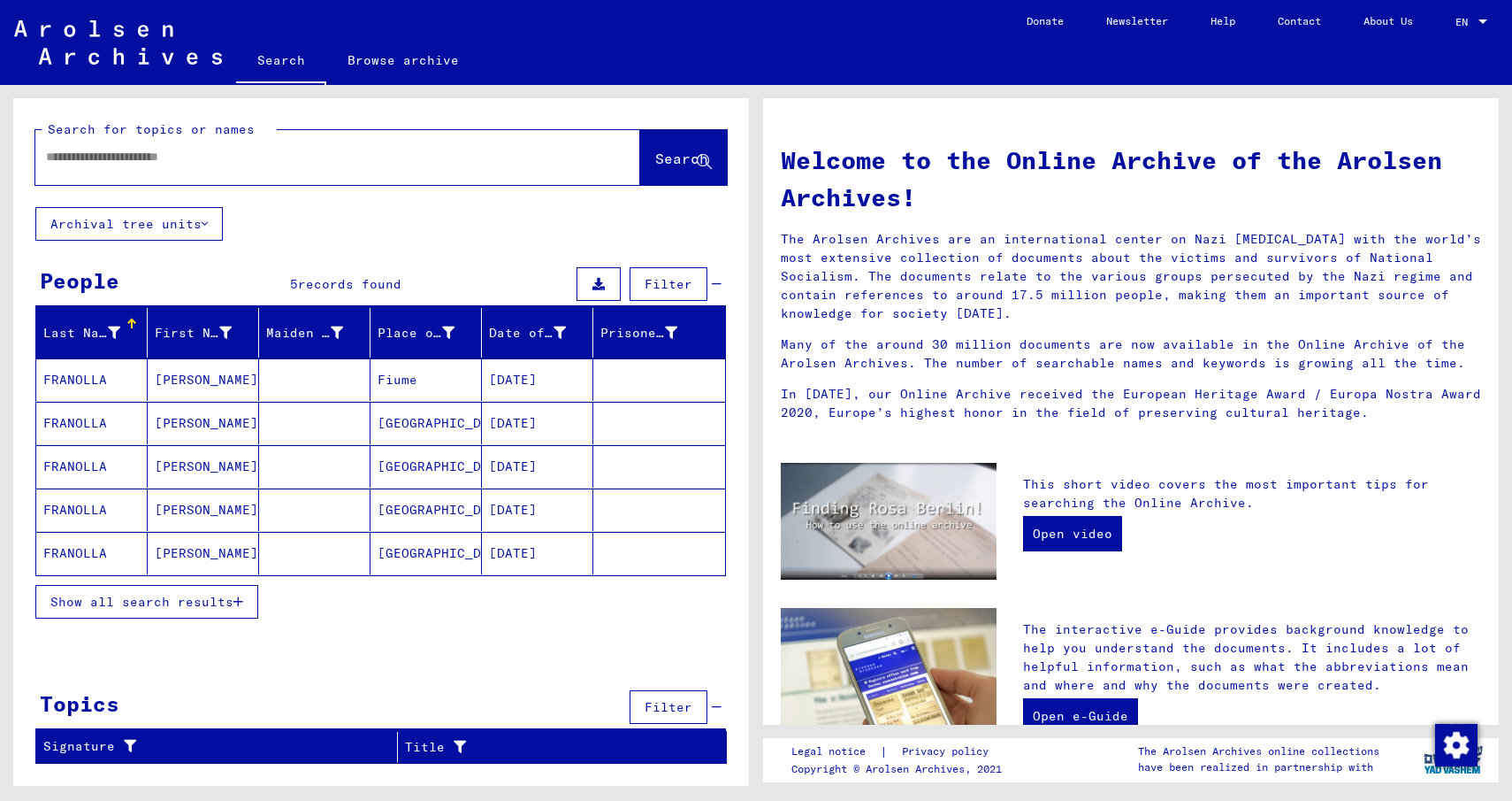
click at [176, 160] on input "text" at bounding box center [317, 156] width 541 height 19
paste input "**********"
type input "**********"
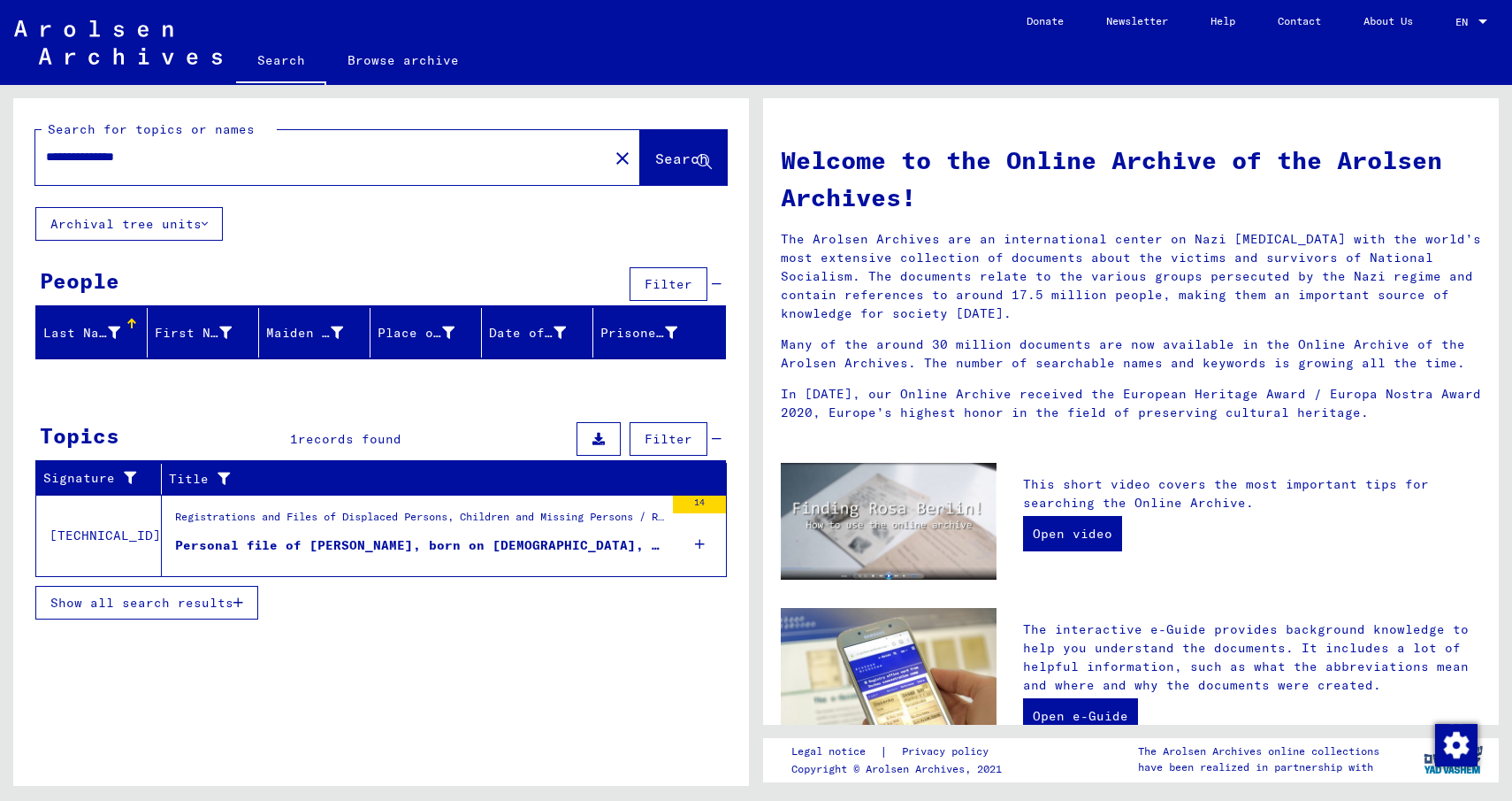
click at [259, 549] on div "Personal file of [PERSON_NAME], born on [DEMOGRAPHIC_DATA], born in [GEOGRAPHIC…" at bounding box center [419, 545] width 489 height 19
